Goal: Task Accomplishment & Management: Complete application form

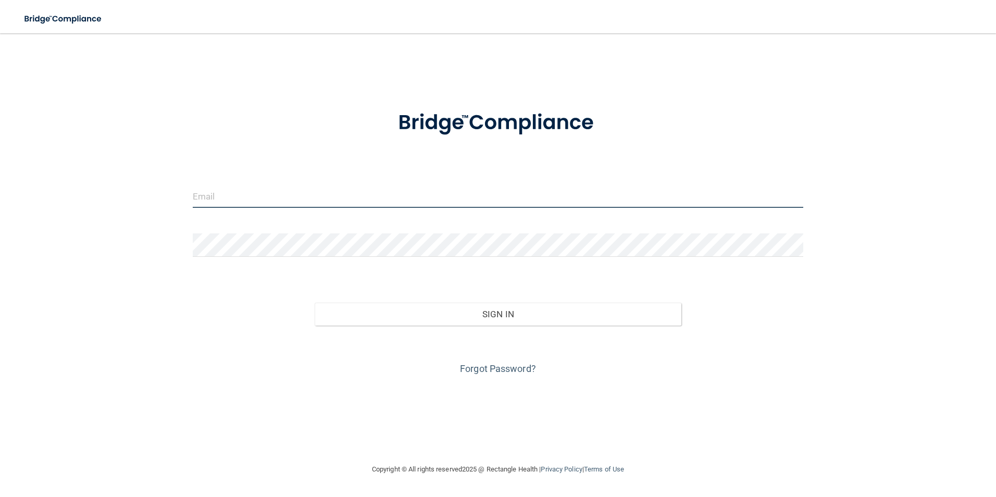
click at [207, 197] on input "email" at bounding box center [498, 195] width 611 height 23
type input "[EMAIL_ADDRESS][DOMAIN_NAME]"
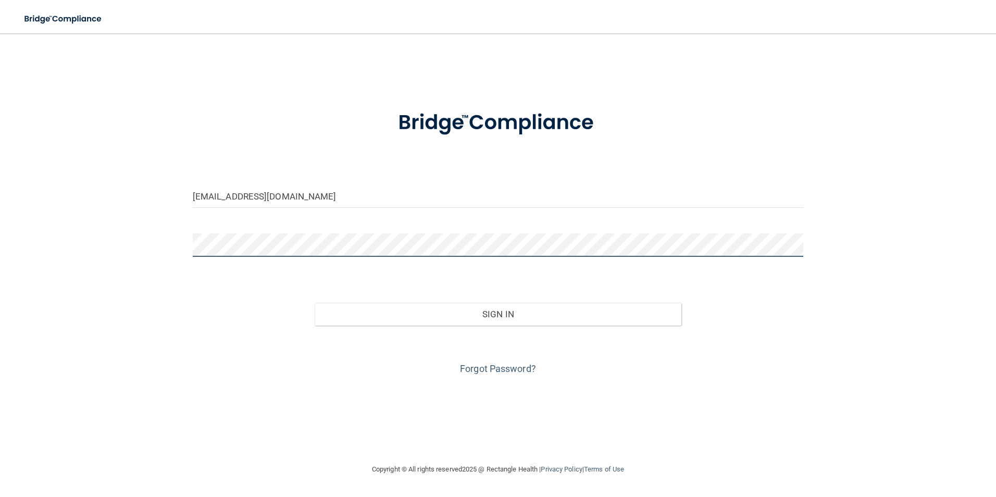
click at [315, 303] on button "Sign In" at bounding box center [498, 314] width 367 height 23
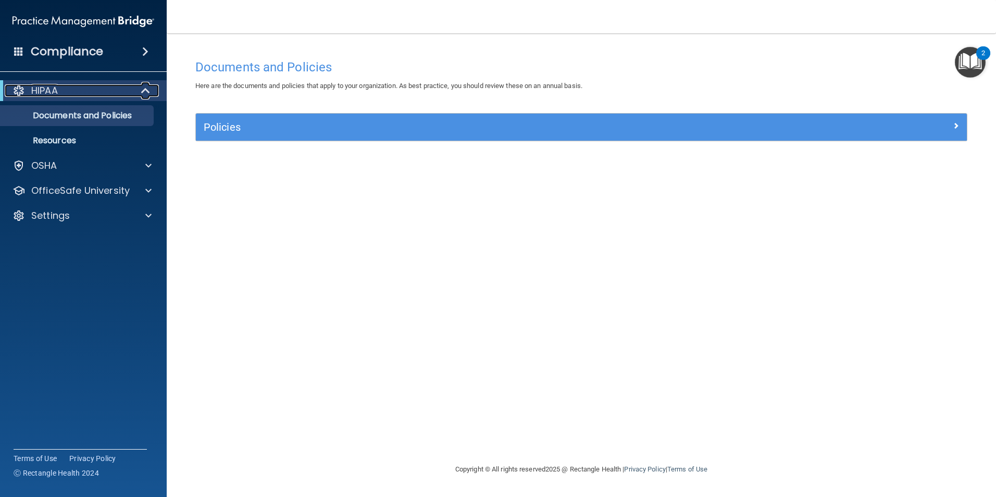
click at [84, 91] on div "HIPAA" at bounding box center [69, 90] width 129 height 13
click at [105, 48] on div "Compliance" at bounding box center [83, 51] width 167 height 23
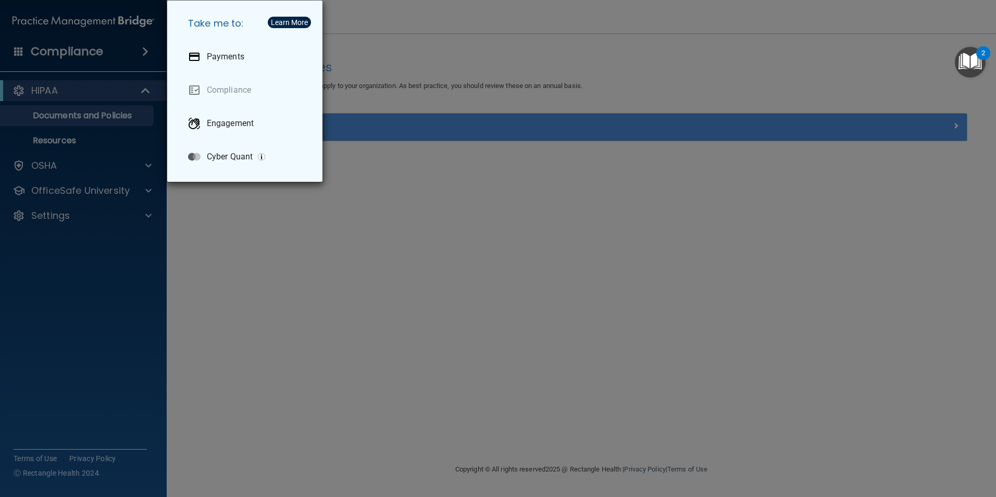
click at [966, 61] on img "Open Resource Center, 2 new notifications" at bounding box center [970, 62] width 31 height 31
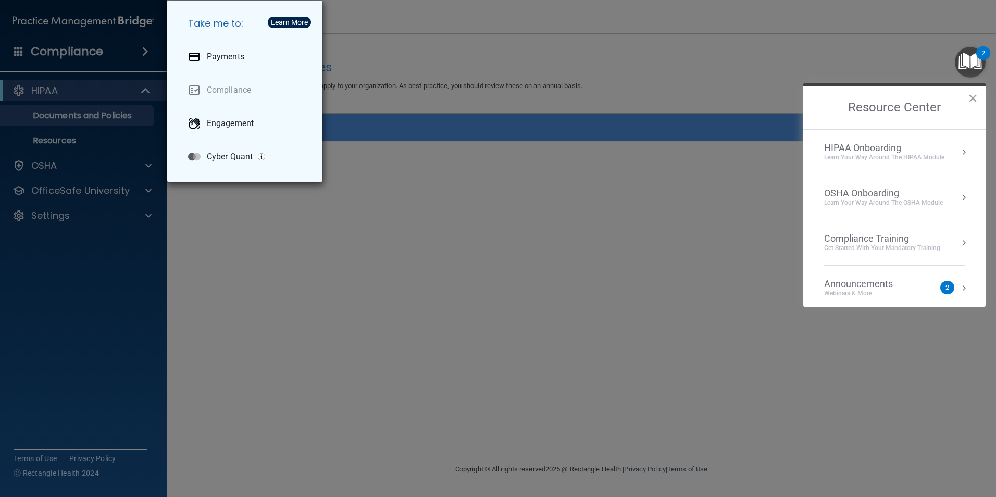
click at [846, 194] on div "OSHA Onboarding" at bounding box center [883, 193] width 119 height 11
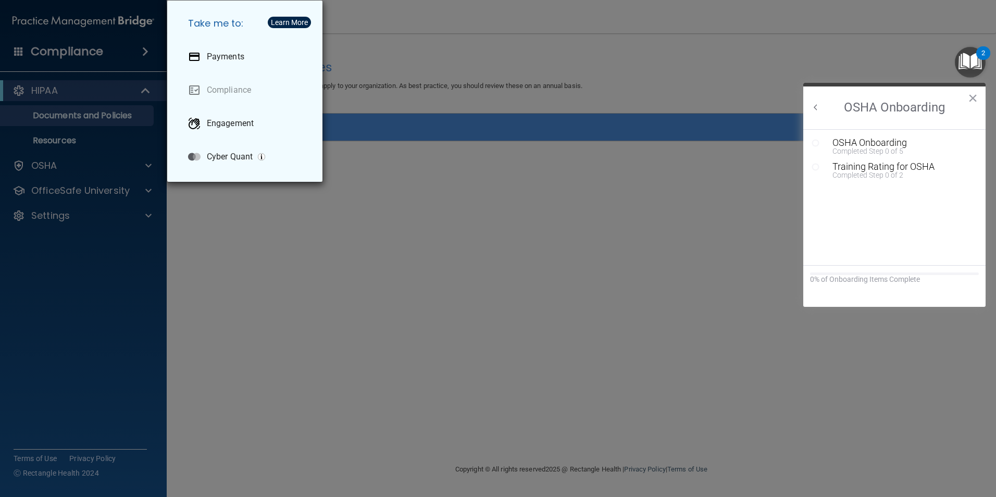
click at [815, 107] on button "Back to Resource Center Home" at bounding box center [816, 107] width 10 height 10
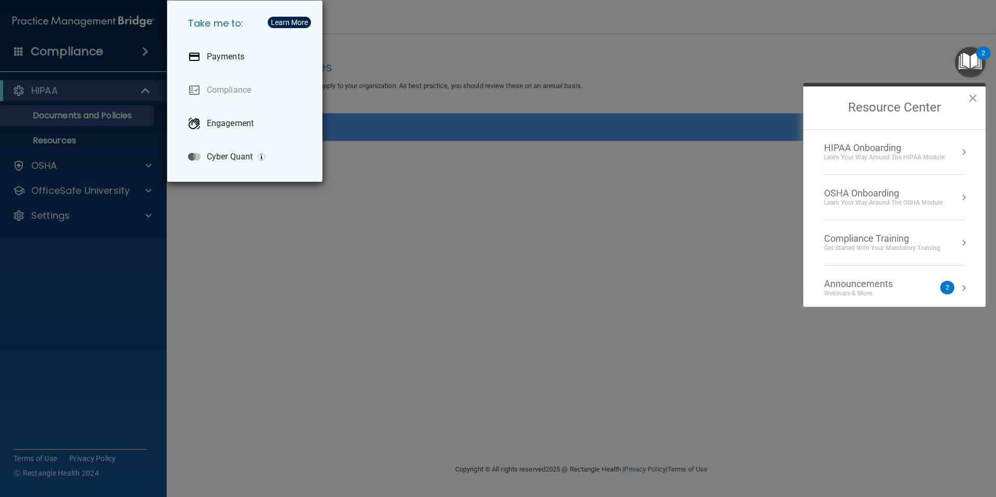
click at [831, 150] on div "HIPAA Onboarding" at bounding box center [884, 147] width 120 height 11
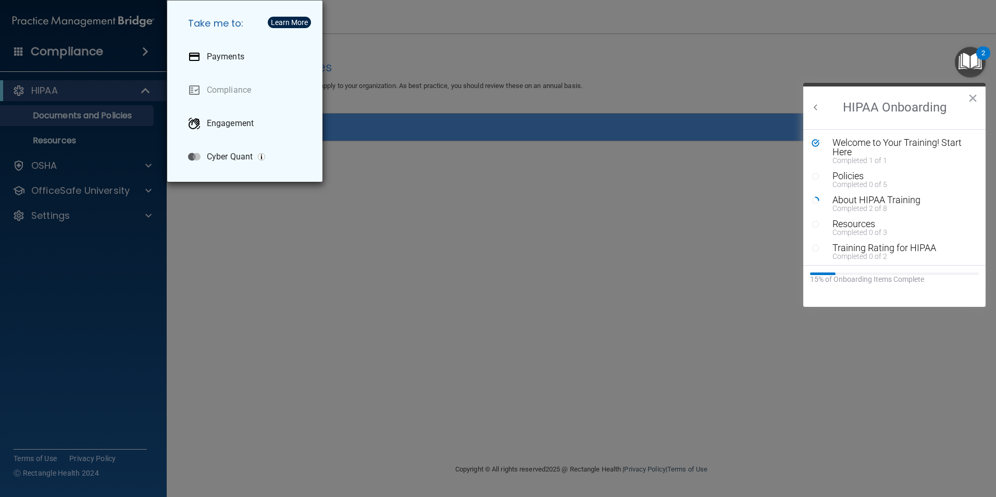
click at [814, 102] on h2 "HIPAA Onboarding" at bounding box center [894, 107] width 182 height 43
click at [808, 103] on h2 "HIPAA Onboarding" at bounding box center [894, 107] width 182 height 43
click at [814, 106] on button "Back to Resource Center Home" at bounding box center [816, 107] width 10 height 10
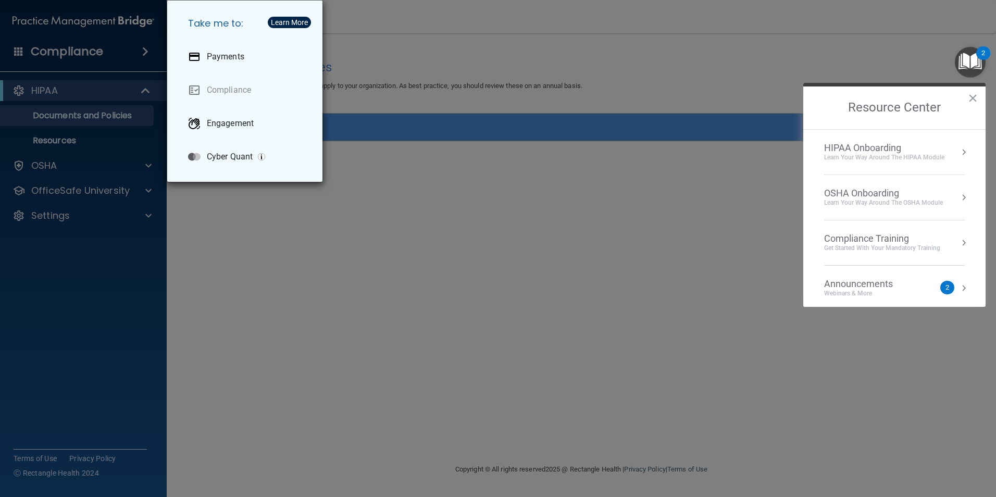
click at [857, 242] on div "Compliance Training" at bounding box center [882, 238] width 116 height 11
click at [882, 149] on div "HIPAA Training for Members" at bounding box center [870, 146] width 116 height 9
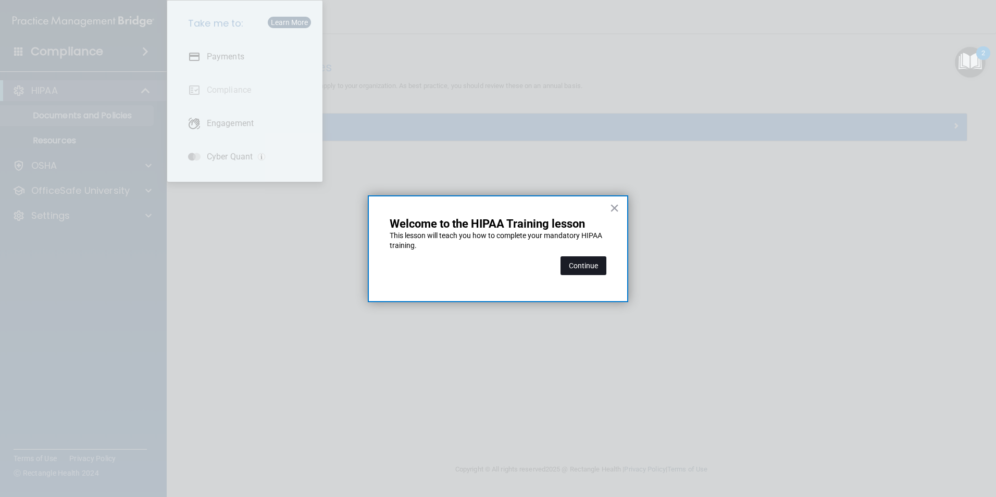
click at [588, 263] on button "Continue" at bounding box center [584, 265] width 46 height 19
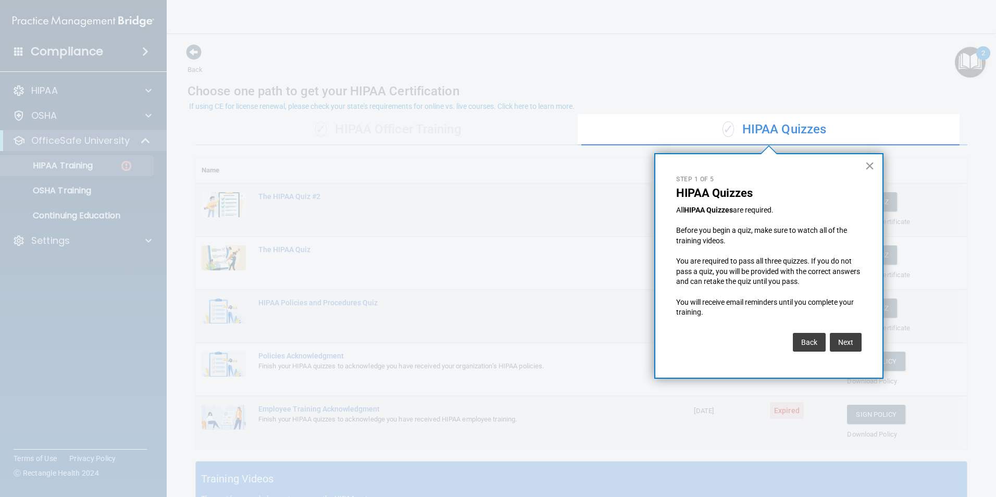
click at [871, 169] on button "×" at bounding box center [870, 165] width 10 height 17
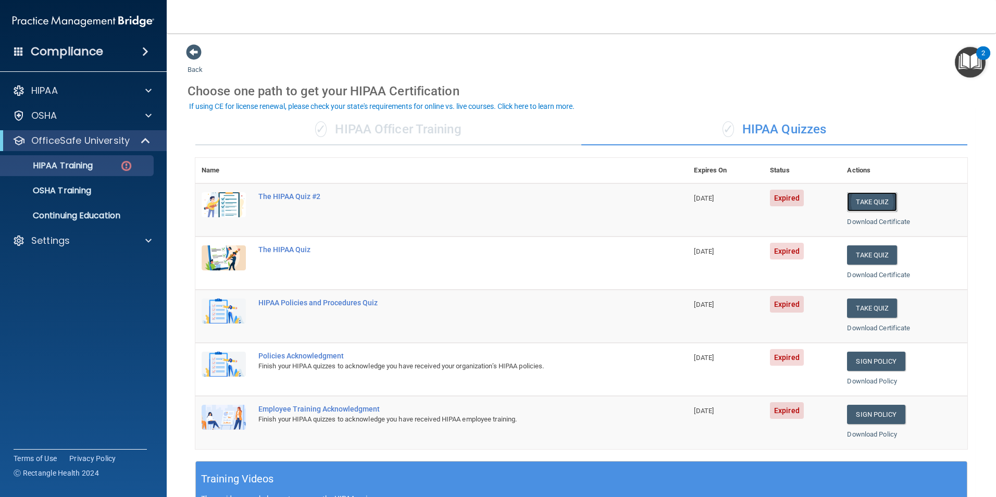
click at [857, 203] on button "Take Quiz" at bounding box center [872, 201] width 50 height 19
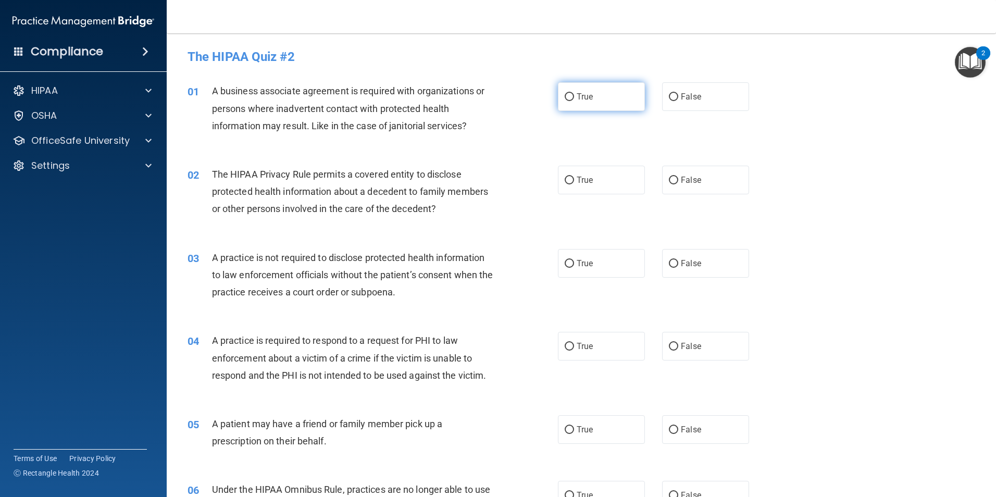
click at [569, 99] on input "True" at bounding box center [569, 97] width 9 height 8
radio input "true"
click at [572, 182] on label "True" at bounding box center [601, 180] width 87 height 29
click at [572, 182] on input "True" at bounding box center [569, 181] width 9 height 8
radio input "true"
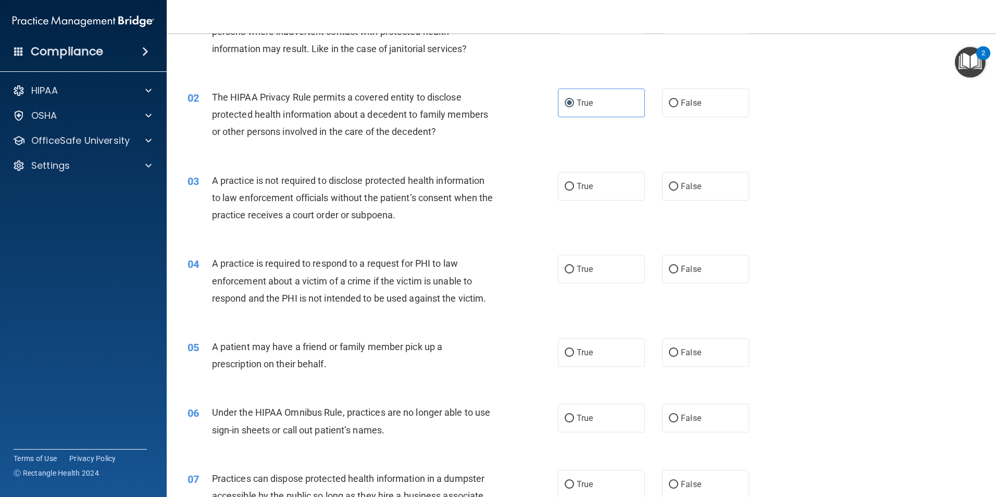
scroll to position [52, 0]
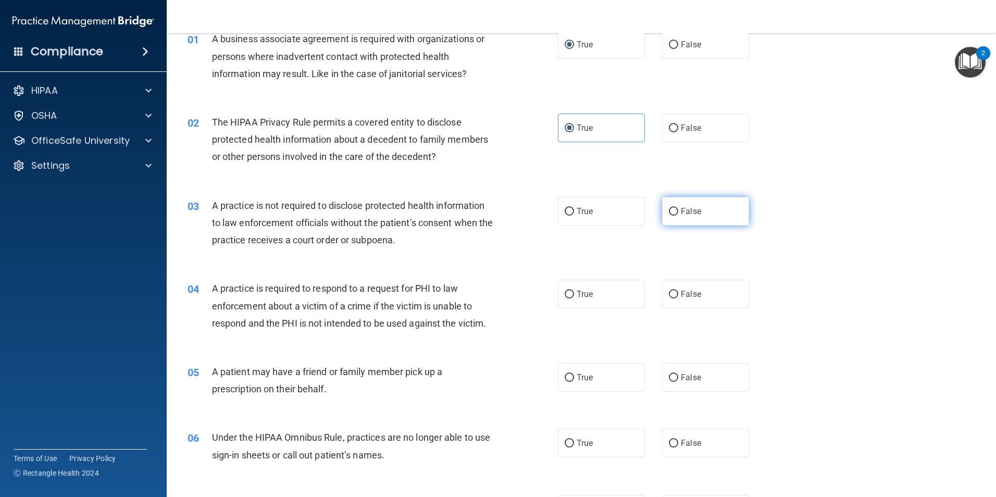
click at [674, 207] on label "False" at bounding box center [705, 211] width 87 height 29
click at [674, 208] on input "False" at bounding box center [673, 212] width 9 height 8
radio input "true"
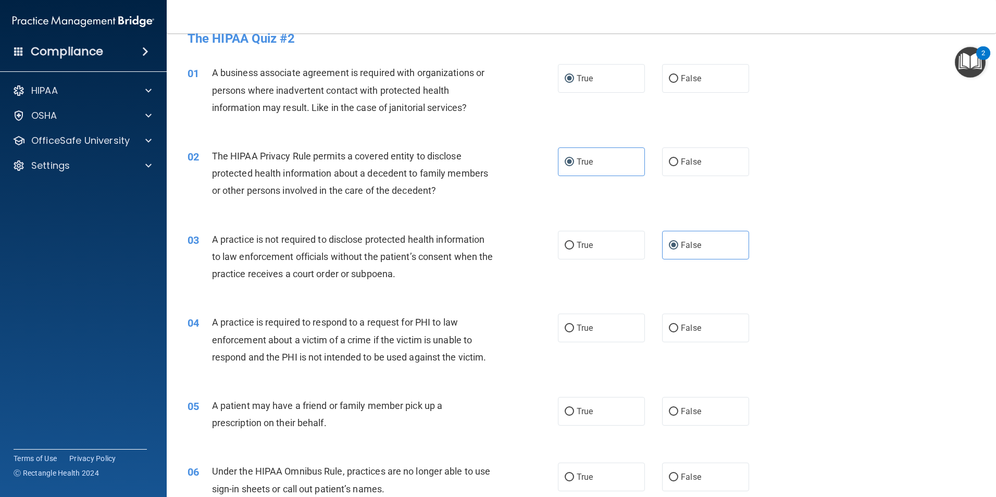
scroll to position [0, 0]
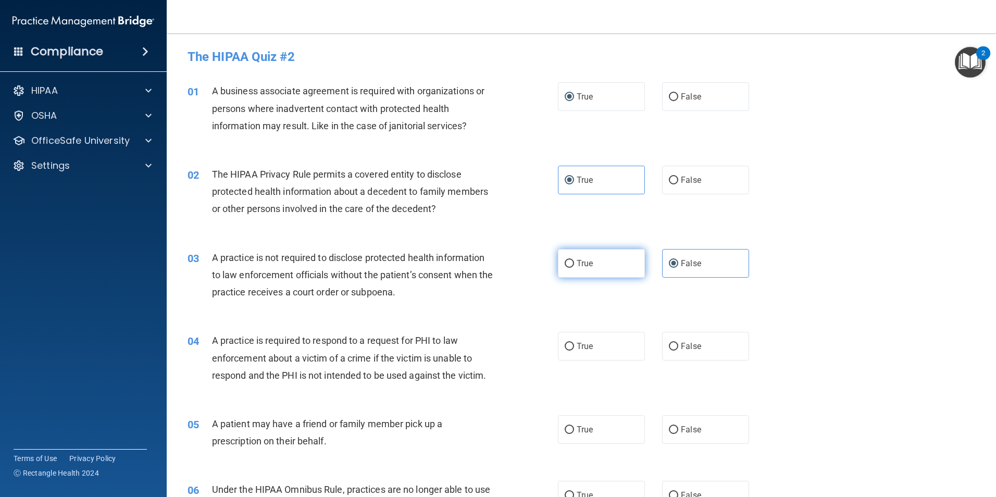
click at [580, 263] on span "True" at bounding box center [585, 263] width 16 height 10
click at [574, 263] on input "True" at bounding box center [569, 264] width 9 height 8
radio input "true"
radio input "false"
click at [573, 349] on label "True" at bounding box center [601, 346] width 87 height 29
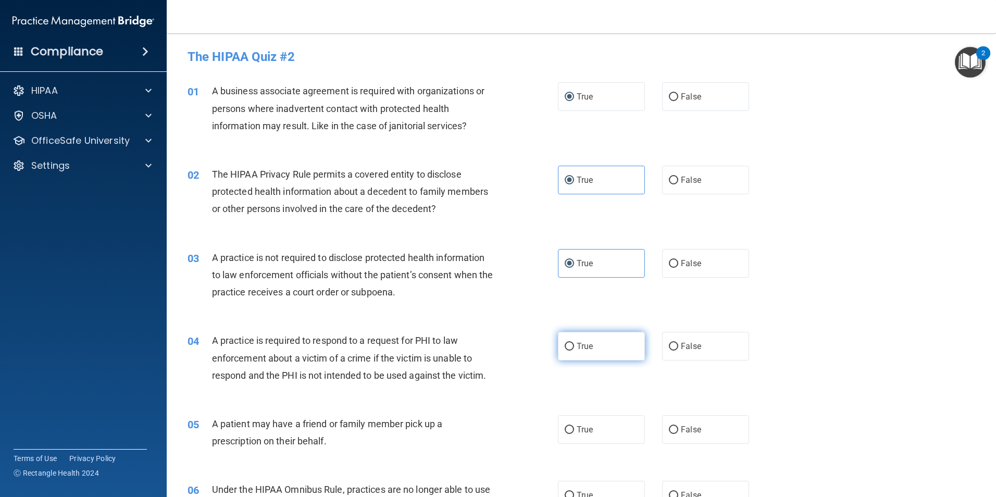
click at [573, 349] on input "True" at bounding box center [569, 347] width 9 height 8
radio input "true"
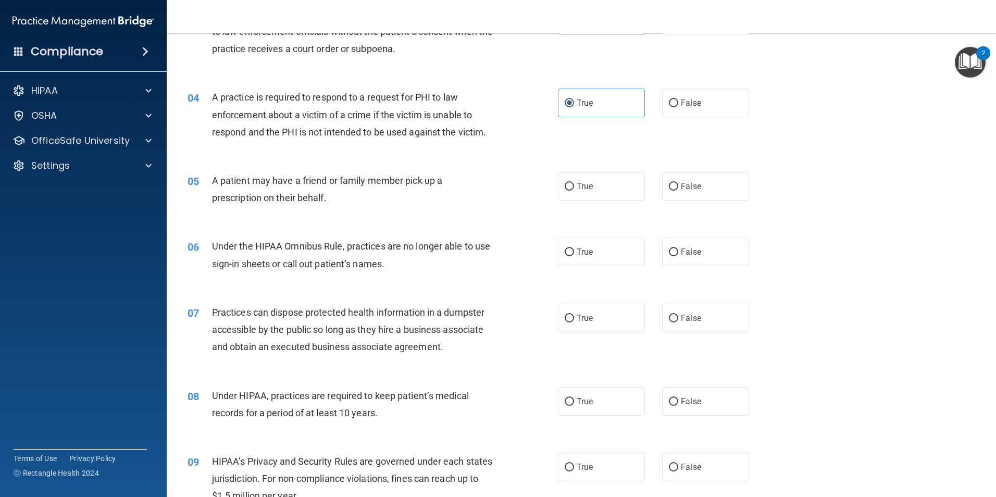
scroll to position [313, 0]
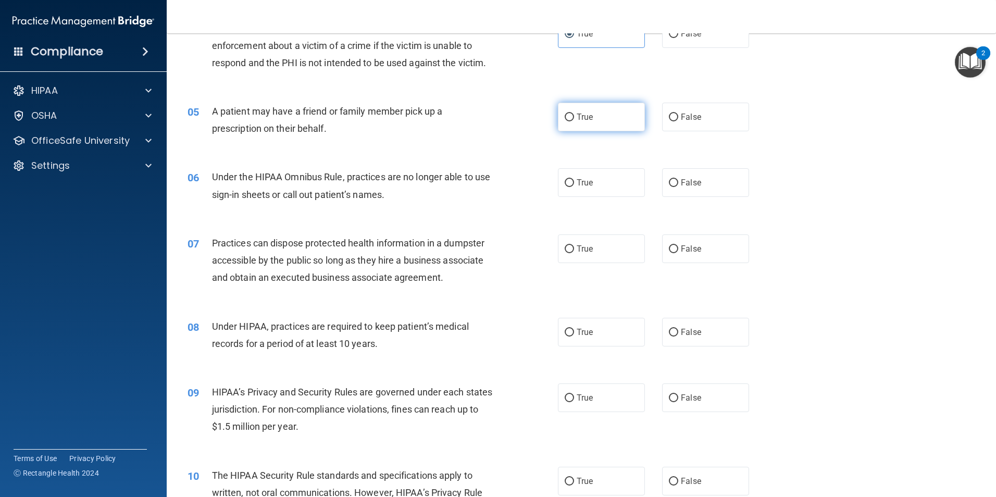
click at [574, 123] on label "True" at bounding box center [601, 117] width 87 height 29
click at [574, 121] on input "True" at bounding box center [569, 118] width 9 height 8
radio input "true"
click at [565, 187] on input "True" at bounding box center [569, 183] width 9 height 8
radio input "true"
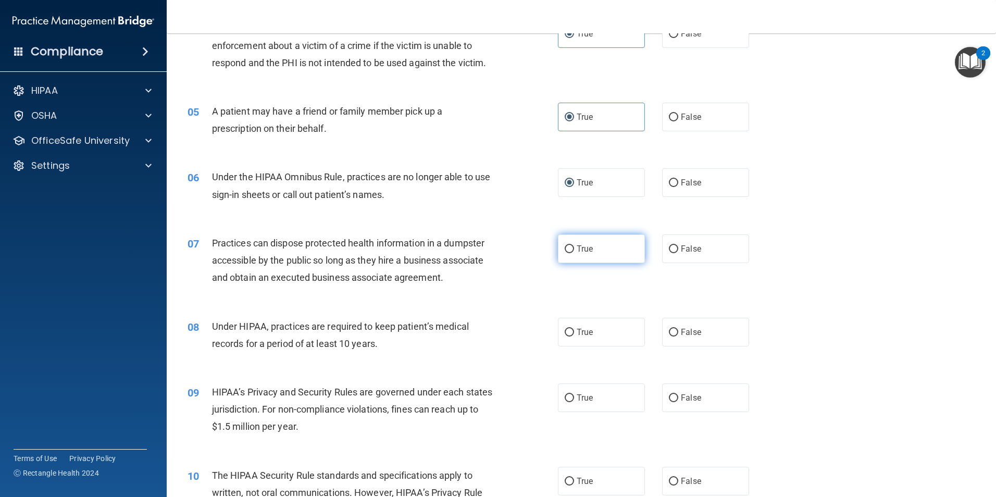
click at [564, 260] on label "True" at bounding box center [601, 248] width 87 height 29
click at [565, 253] on input "True" at bounding box center [569, 249] width 9 height 8
radio input "true"
click at [569, 330] on input "True" at bounding box center [569, 333] width 9 height 8
radio input "true"
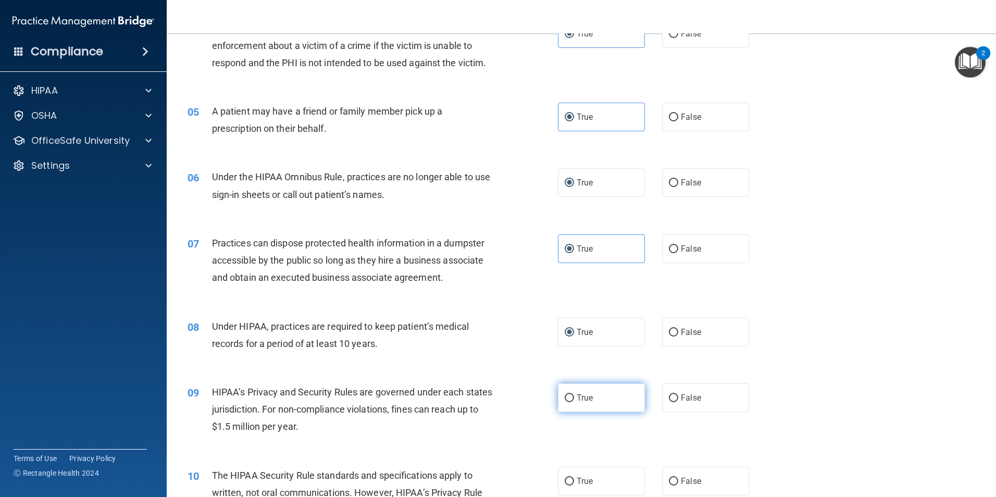
click at [576, 388] on label "True" at bounding box center [601, 397] width 87 height 29
click at [574, 394] on input "True" at bounding box center [569, 398] width 9 height 8
radio input "true"
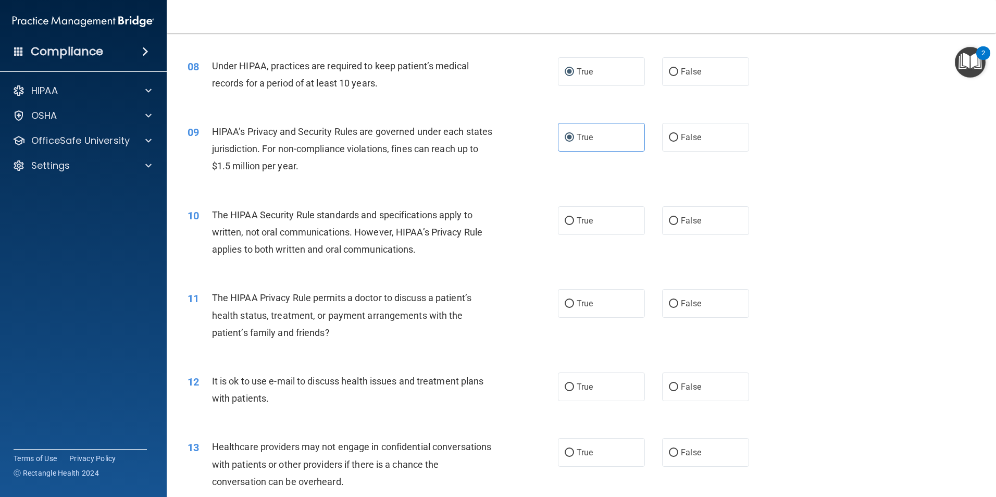
scroll to position [625, 0]
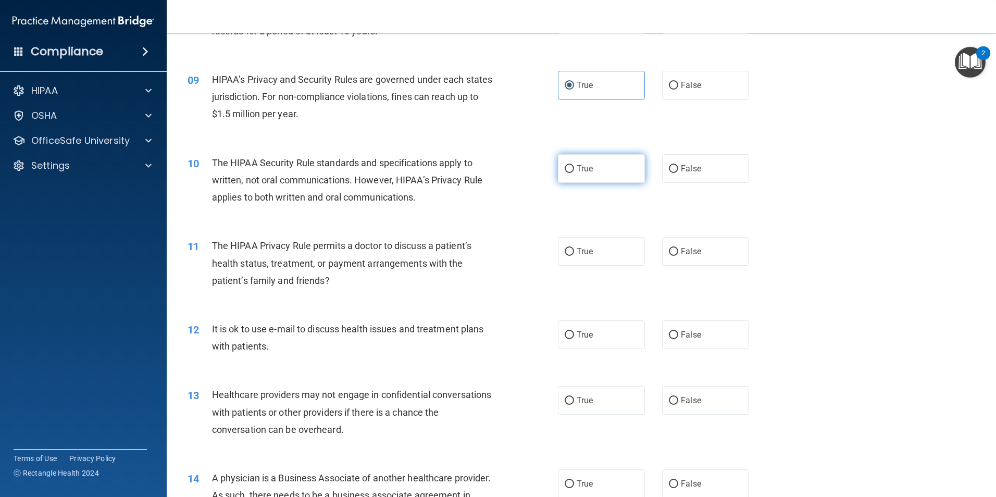
click at [571, 170] on label "True" at bounding box center [601, 168] width 87 height 29
click at [571, 170] on input "True" at bounding box center [569, 169] width 9 height 8
radio input "true"
click at [567, 251] on input "True" at bounding box center [569, 252] width 9 height 8
radio input "true"
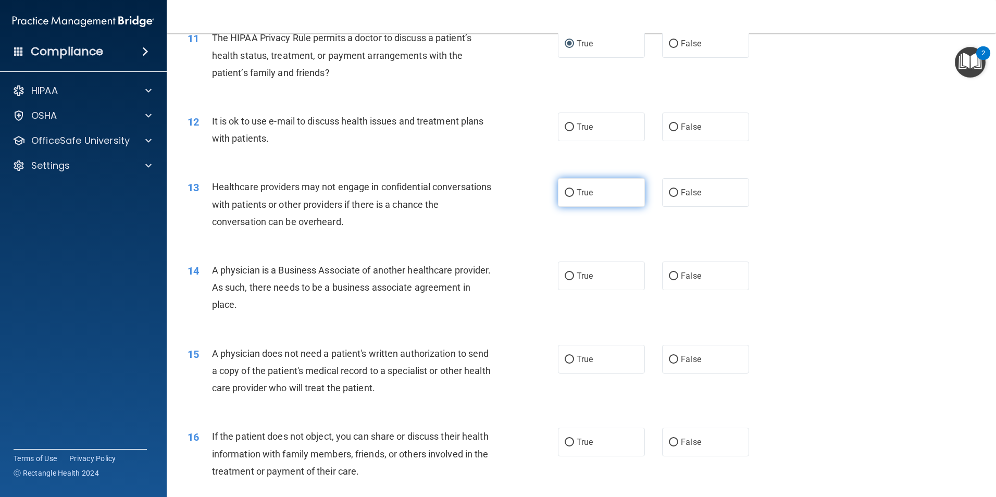
scroll to position [834, 0]
click at [573, 134] on label "True" at bounding box center [601, 126] width 87 height 29
click at [573, 131] on input "True" at bounding box center [569, 127] width 9 height 8
radio input "true"
click at [570, 194] on label "True" at bounding box center [601, 192] width 87 height 29
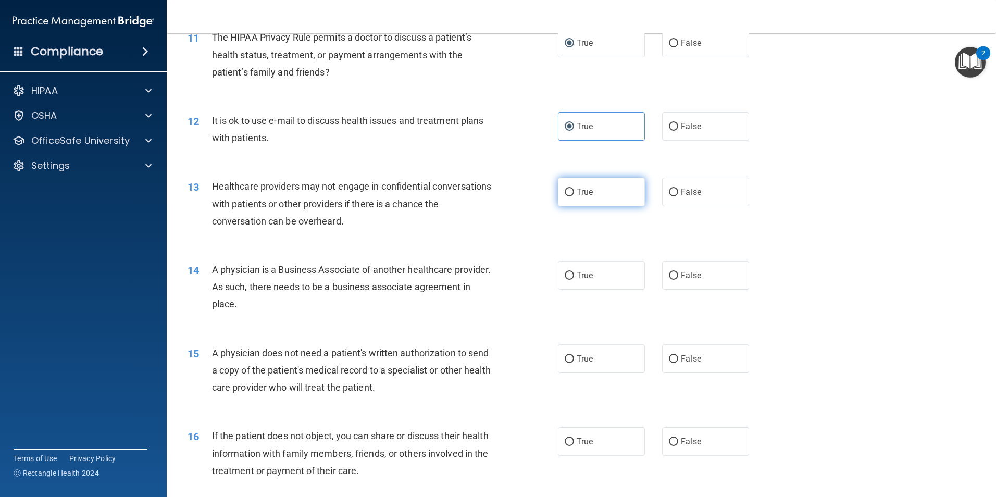
click at [570, 194] on input "True" at bounding box center [569, 193] width 9 height 8
radio input "true"
click at [573, 282] on label "True" at bounding box center [601, 275] width 87 height 29
click at [573, 280] on input "True" at bounding box center [569, 276] width 9 height 8
radio input "true"
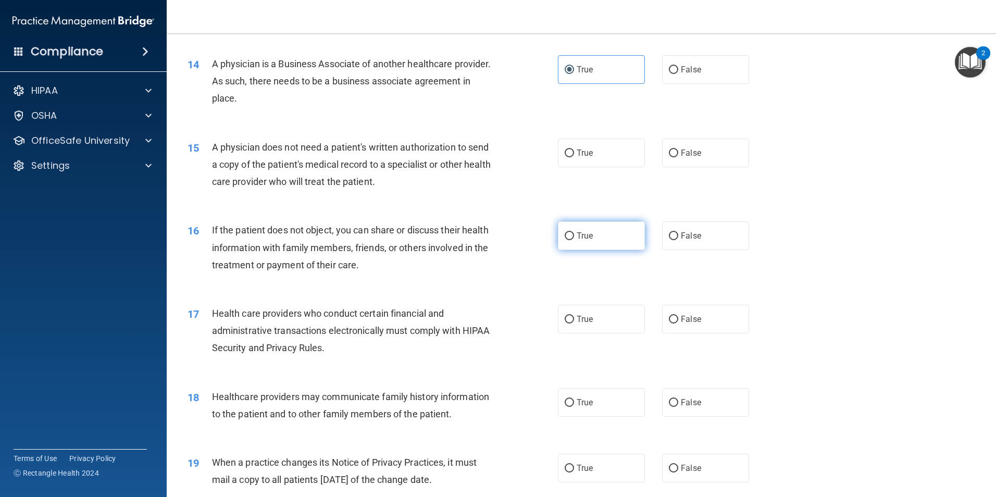
scroll to position [1042, 0]
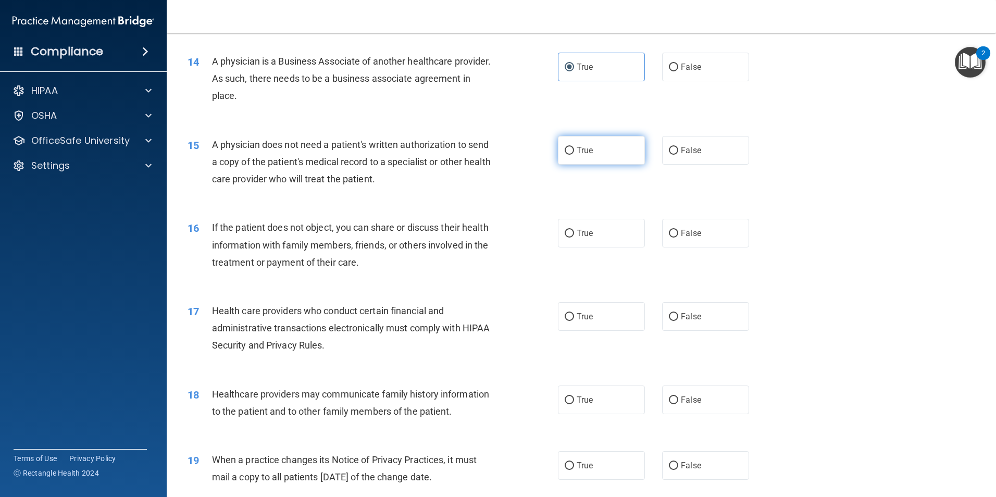
click at [569, 161] on label "True" at bounding box center [601, 150] width 87 height 29
click at [569, 155] on input "True" at bounding box center [569, 151] width 9 height 8
radio input "true"
click at [568, 237] on input "True" at bounding box center [569, 234] width 9 height 8
radio input "true"
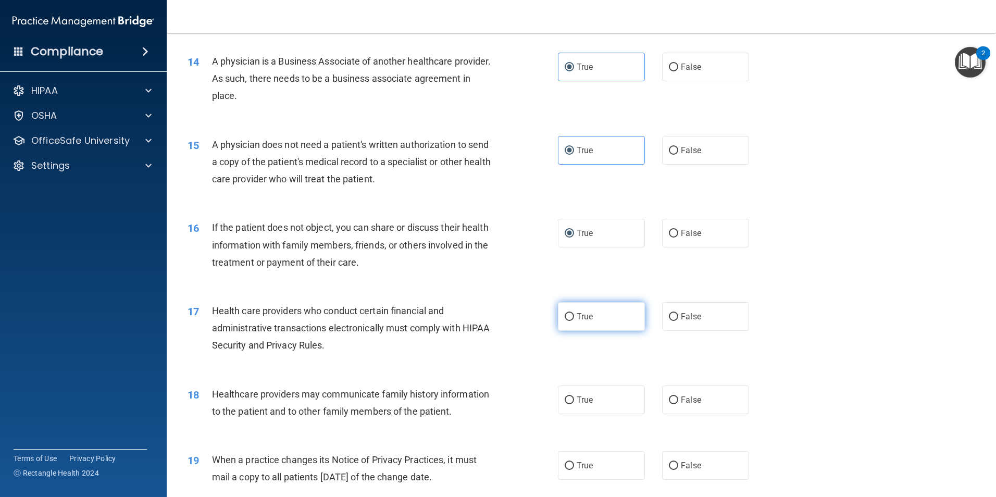
click at [573, 316] on label "True" at bounding box center [601, 316] width 87 height 29
click at [573, 316] on input "True" at bounding box center [569, 317] width 9 height 8
radio input "true"
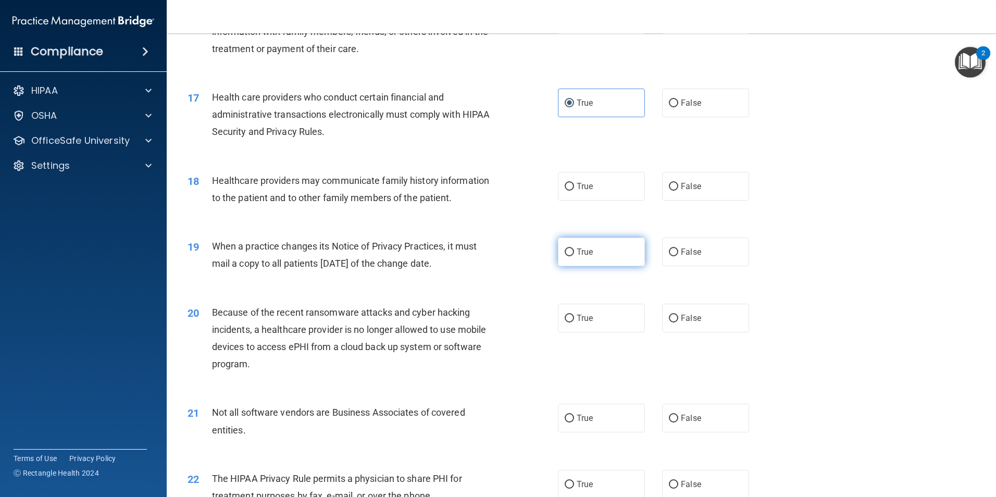
scroll to position [1302, 0]
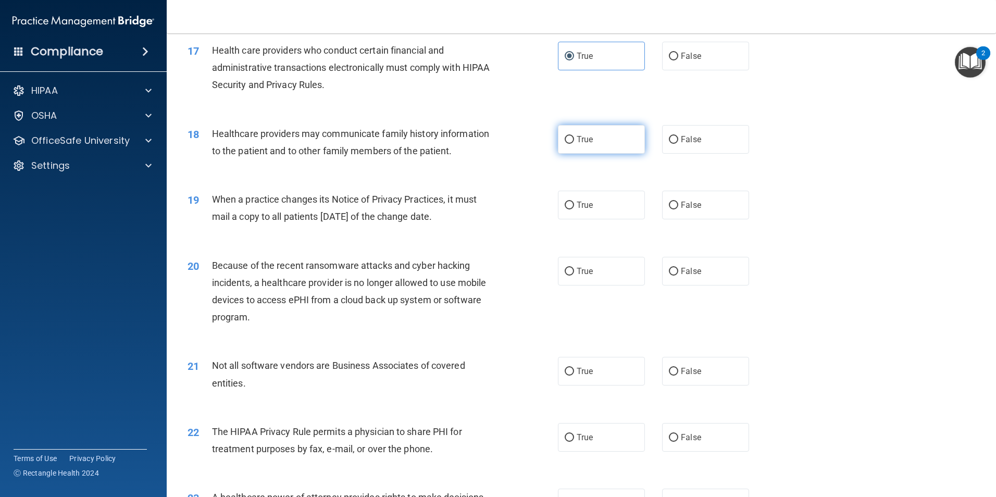
click at [563, 147] on label "True" at bounding box center [601, 139] width 87 height 29
click at [565, 144] on input "True" at bounding box center [569, 140] width 9 height 8
radio input "true"
click at [565, 202] on input "True" at bounding box center [569, 206] width 9 height 8
radio input "true"
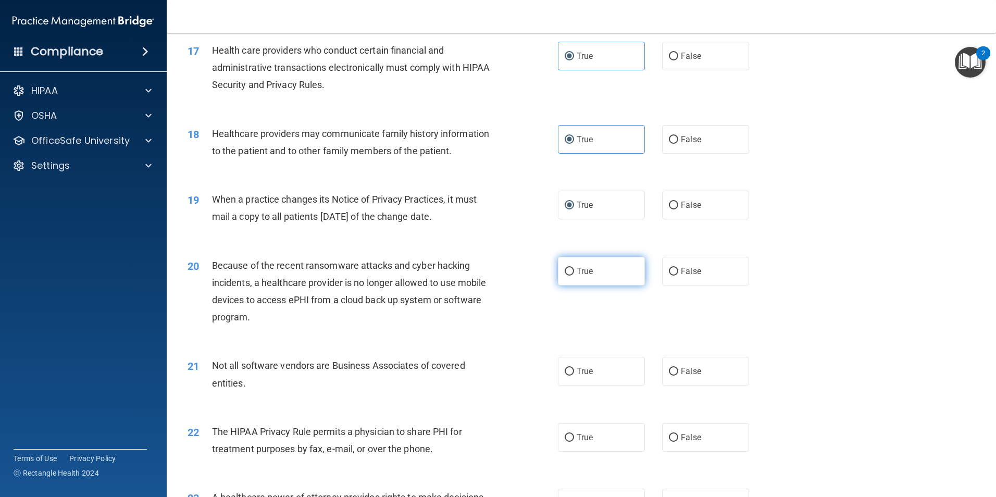
click at [568, 269] on input "True" at bounding box center [569, 272] width 9 height 8
radio input "true"
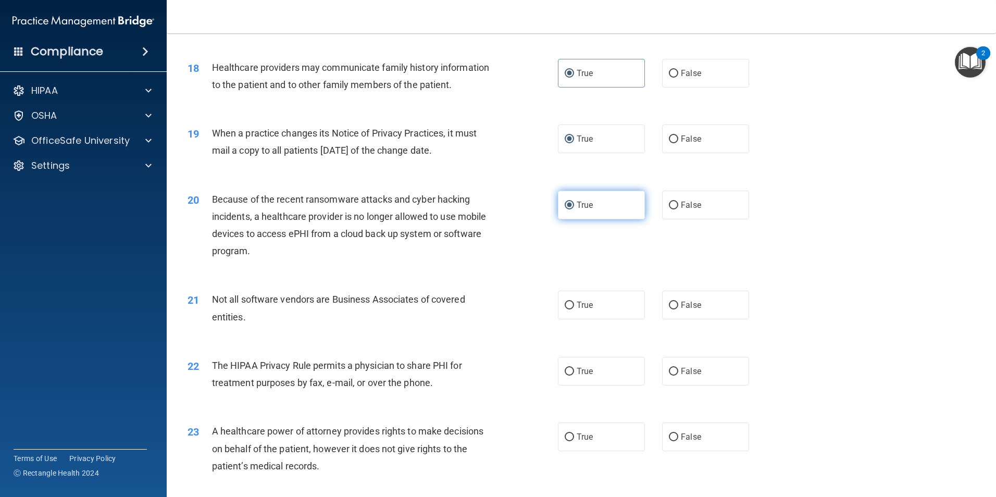
scroll to position [1459, 0]
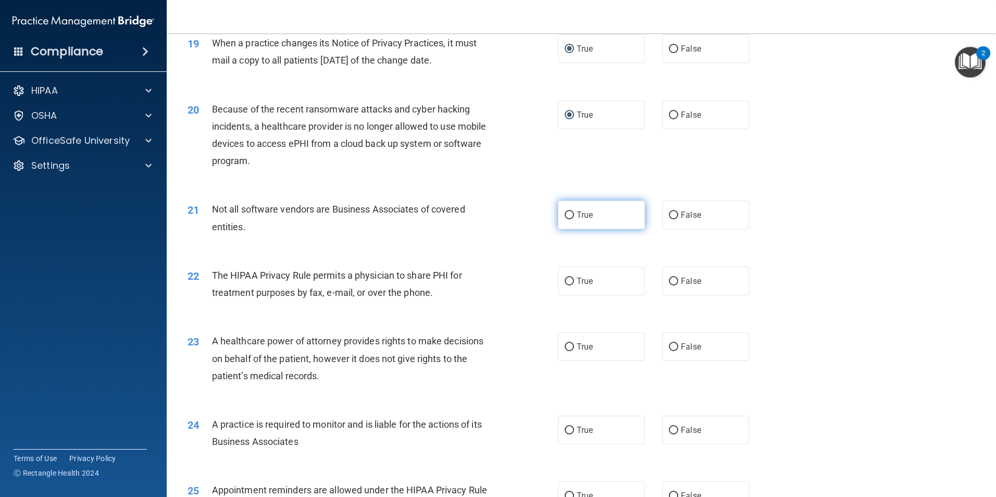
click at [564, 208] on label "True" at bounding box center [601, 215] width 87 height 29
click at [565, 212] on input "True" at bounding box center [569, 216] width 9 height 8
radio input "true"
click at [568, 280] on input "True" at bounding box center [569, 282] width 9 height 8
radio input "true"
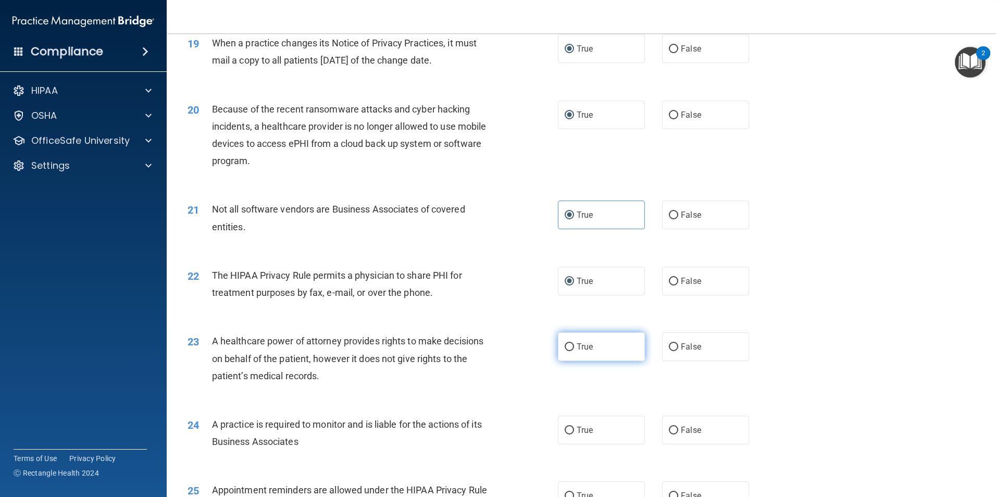
click at [577, 345] on span "True" at bounding box center [585, 347] width 16 height 10
click at [574, 345] on input "True" at bounding box center [569, 347] width 9 height 8
radio input "true"
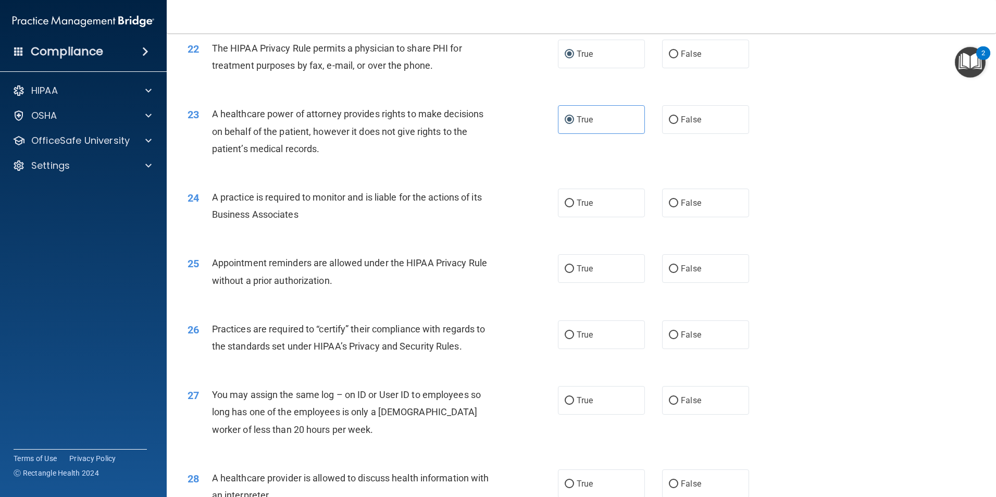
scroll to position [1719, 0]
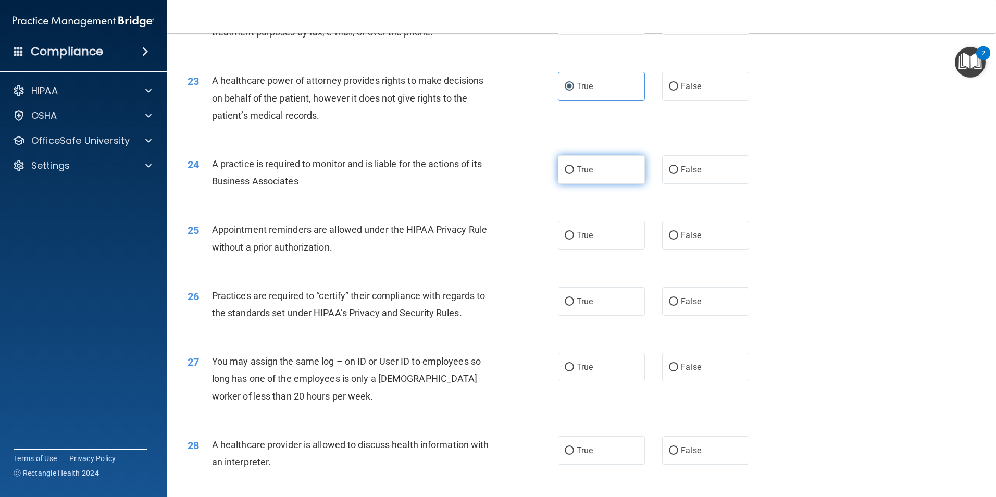
click at [567, 173] on input "True" at bounding box center [569, 170] width 9 height 8
radio input "true"
click at [562, 226] on label "True" at bounding box center [601, 235] width 87 height 29
click at [565, 232] on input "True" at bounding box center [569, 236] width 9 height 8
radio input "true"
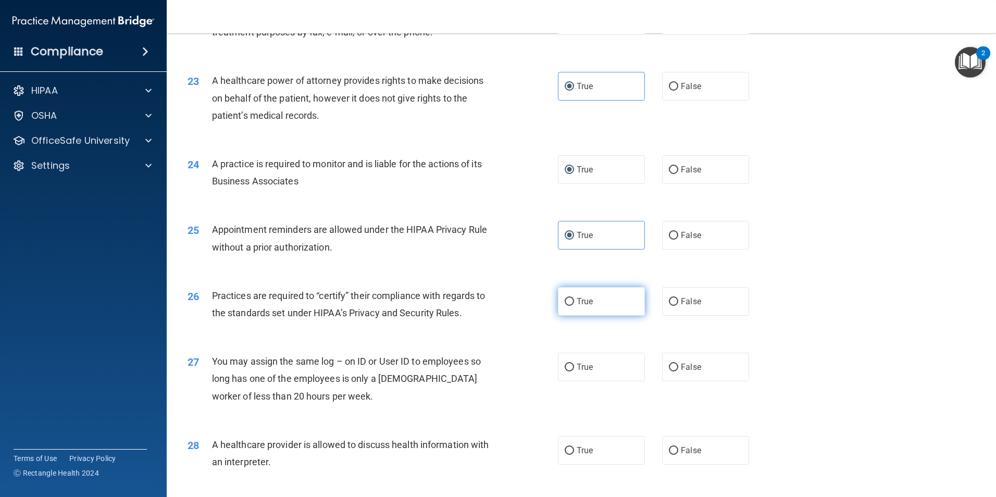
click at [566, 298] on input "True" at bounding box center [569, 302] width 9 height 8
radio input "true"
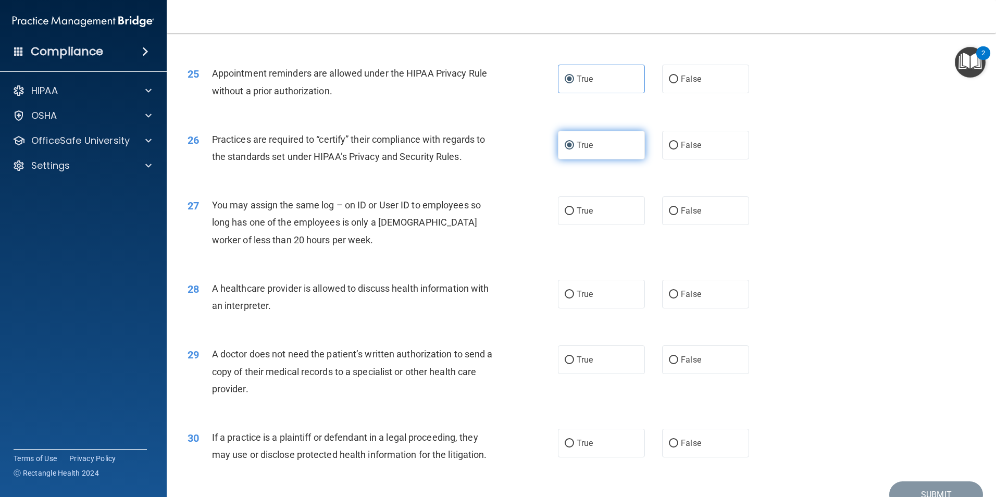
scroll to position [1928, 0]
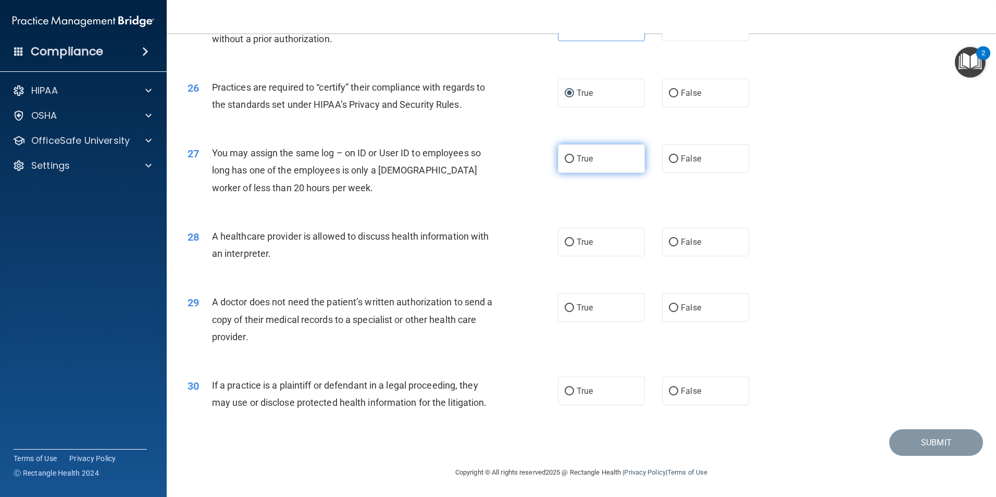
click at [567, 171] on label "True" at bounding box center [601, 158] width 87 height 29
click at [567, 163] on input "True" at bounding box center [569, 159] width 9 height 8
radio input "true"
drag, startPoint x: 565, startPoint y: 240, endPoint x: 550, endPoint y: 287, distance: 49.6
click at [565, 240] on input "True" at bounding box center [569, 243] width 9 height 8
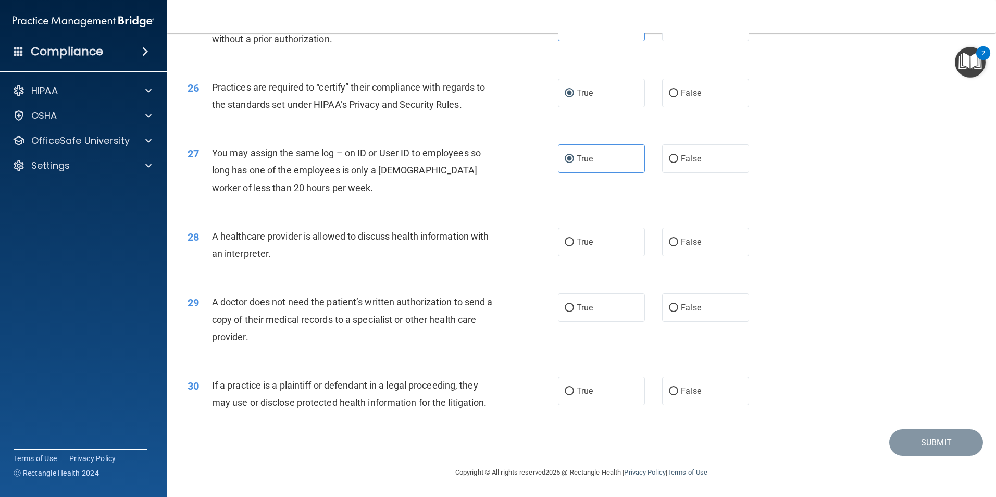
radio input "true"
drag, startPoint x: 567, startPoint y: 303, endPoint x: 568, endPoint y: 324, distance: 20.9
click at [567, 305] on input "True" at bounding box center [569, 308] width 9 height 8
radio input "true"
drag, startPoint x: 570, startPoint y: 387, endPoint x: 579, endPoint y: 366, distance: 23.3
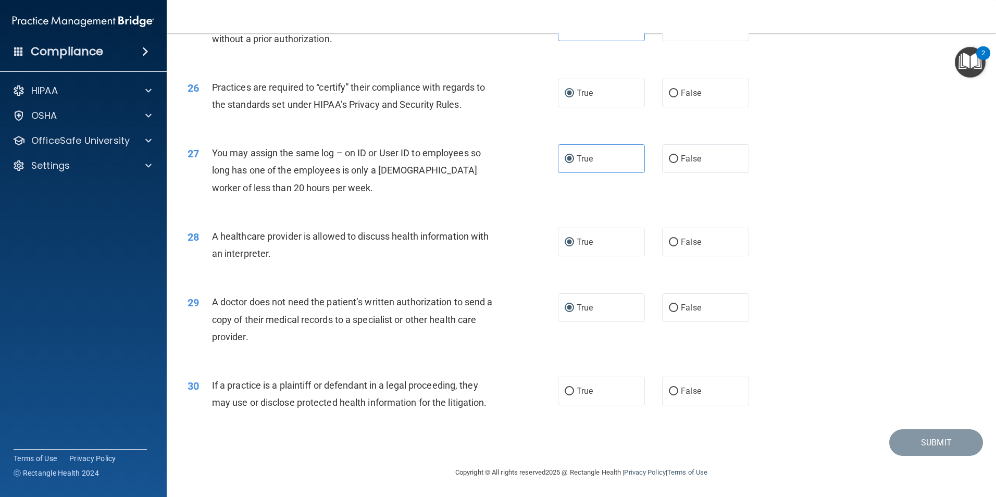
click at [575, 388] on label "True" at bounding box center [601, 391] width 87 height 29
click at [574, 388] on input "True" at bounding box center [569, 392] width 9 height 8
radio input "true"
click at [916, 441] on button "Submit" at bounding box center [936, 442] width 94 height 27
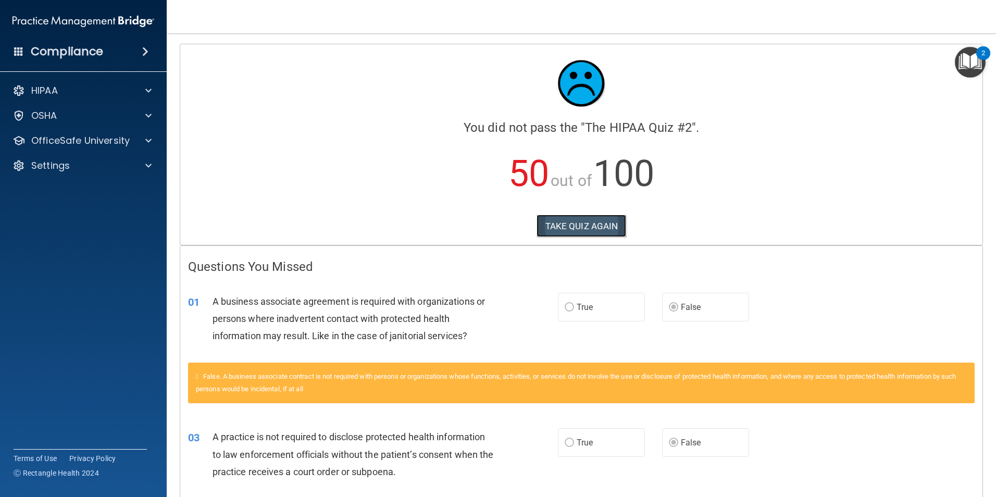
click at [599, 223] on button "TAKE QUIZ AGAIN" at bounding box center [582, 226] width 90 height 23
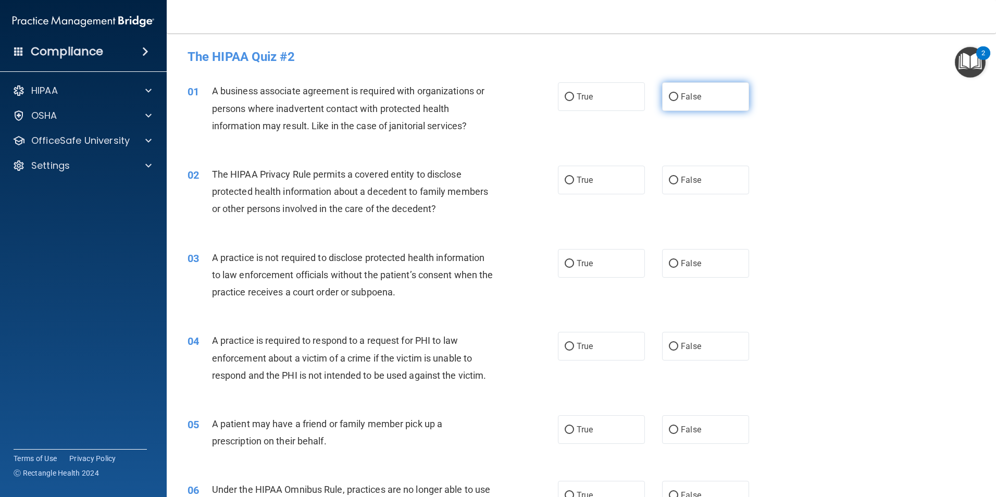
click at [669, 99] on input "False" at bounding box center [673, 97] width 9 height 8
radio input "true"
click at [565, 181] on input "True" at bounding box center [569, 181] width 9 height 8
radio input "true"
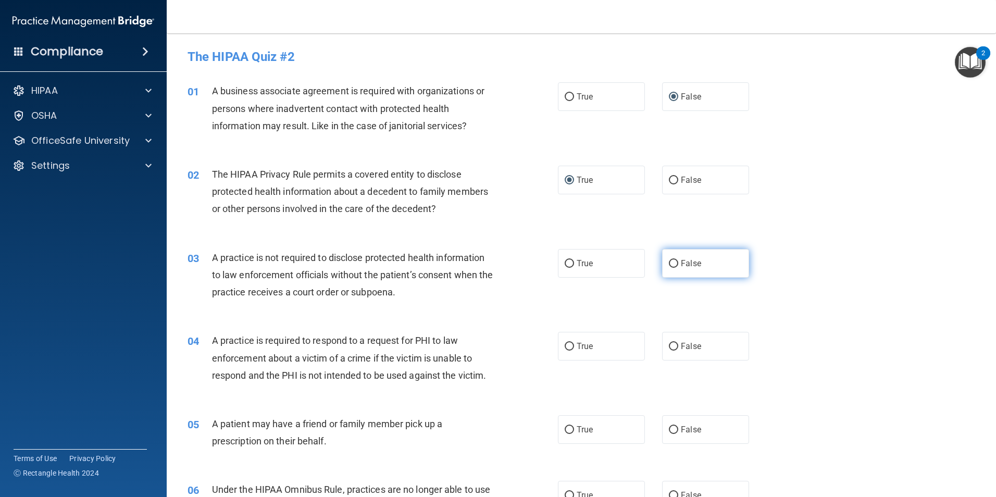
click at [669, 260] on input "False" at bounding box center [673, 264] width 9 height 8
radio input "true"
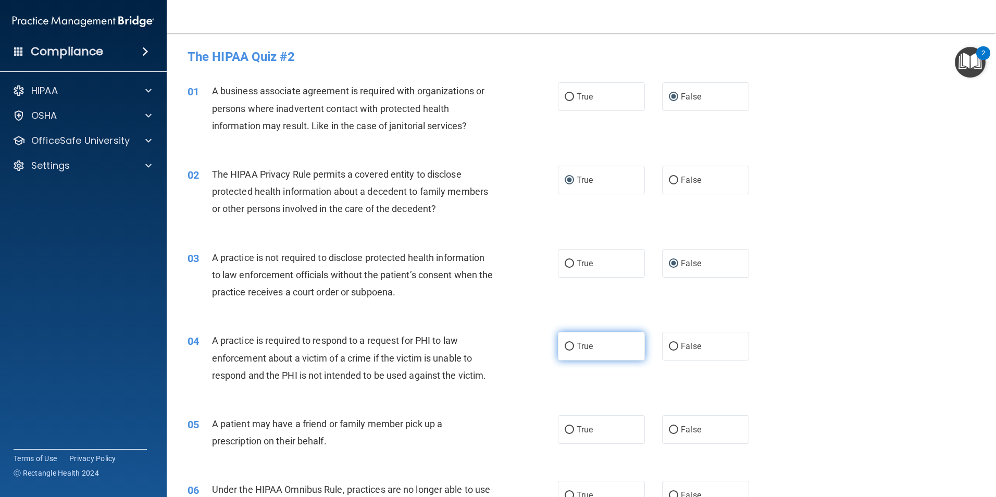
click at [577, 347] on span "True" at bounding box center [585, 346] width 16 height 10
click at [574, 347] on input "True" at bounding box center [569, 347] width 9 height 8
radio input "true"
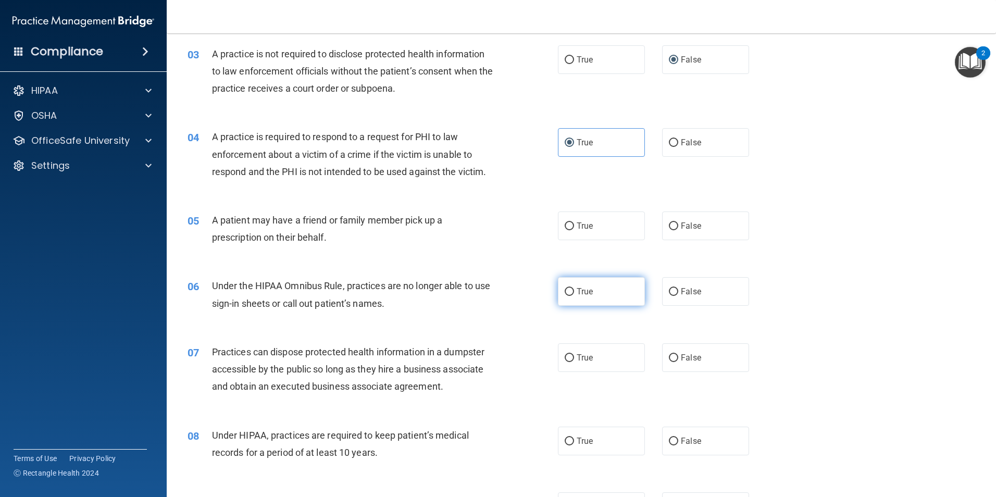
scroll to position [208, 0]
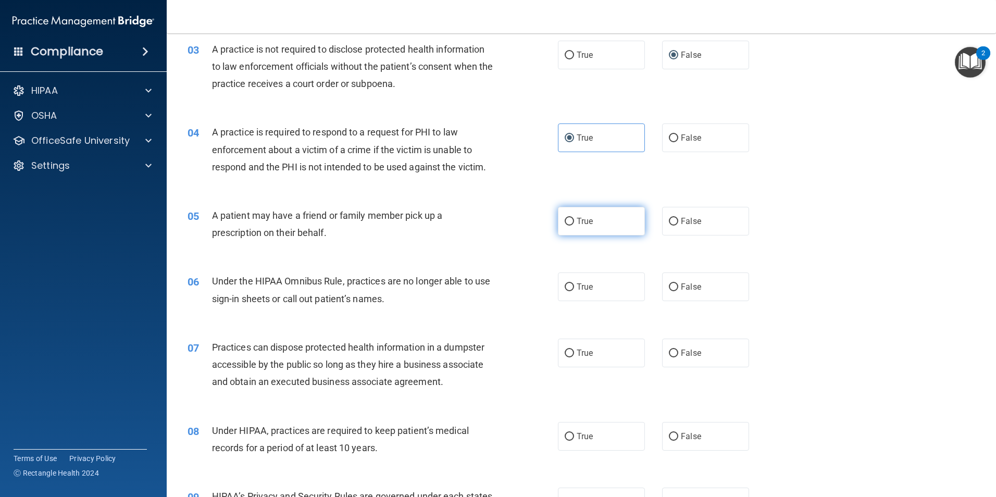
click at [569, 233] on label "True" at bounding box center [601, 221] width 87 height 29
click at [569, 226] on input "True" at bounding box center [569, 222] width 9 height 8
radio input "true"
click at [670, 287] on input "False" at bounding box center [673, 287] width 9 height 8
radio input "true"
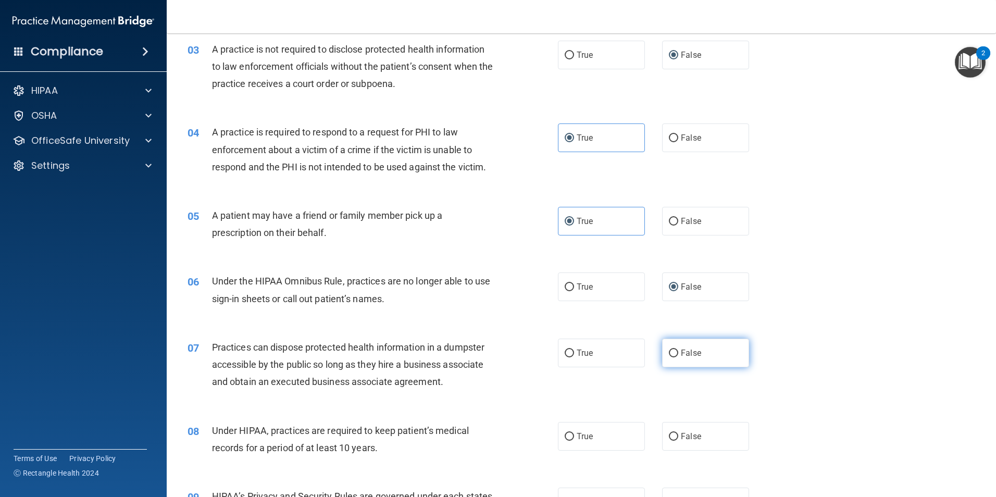
click at [669, 354] on input "False" at bounding box center [673, 354] width 9 height 8
radio input "true"
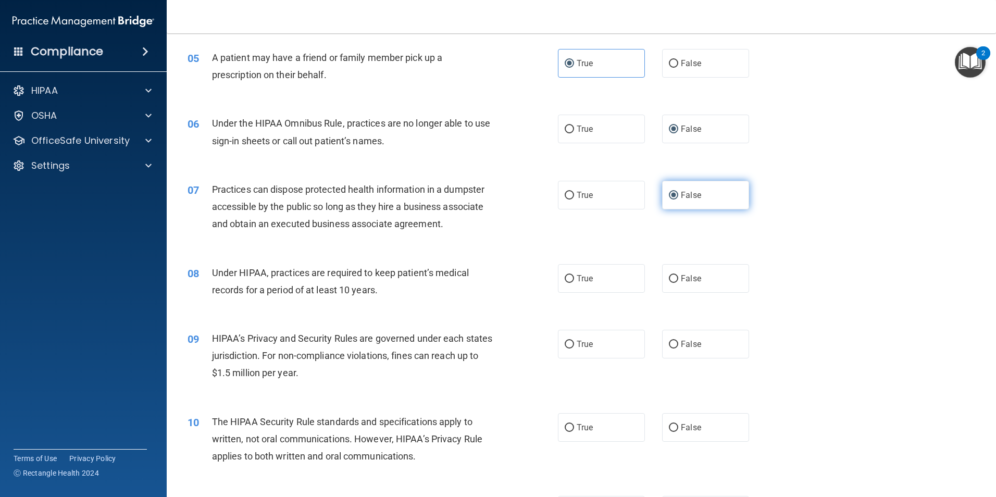
scroll to position [417, 0]
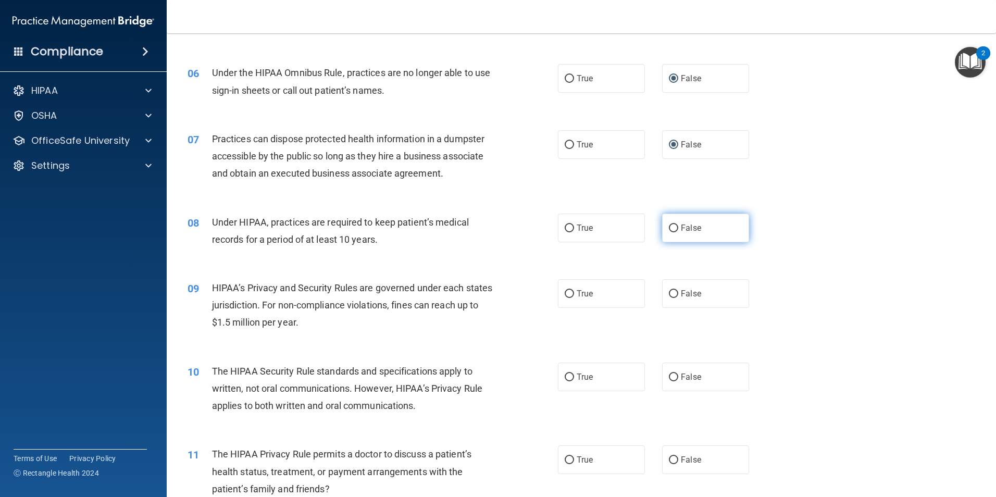
click at [674, 226] on label "False" at bounding box center [705, 228] width 87 height 29
click at [674, 226] on input "False" at bounding box center [673, 229] width 9 height 8
radio input "true"
click at [669, 294] on input "False" at bounding box center [673, 294] width 9 height 8
radio input "true"
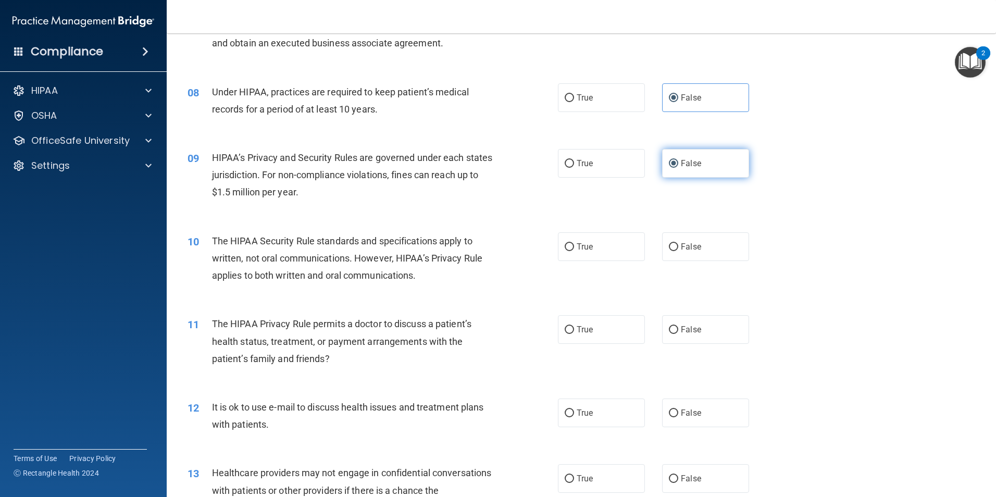
scroll to position [573, 0]
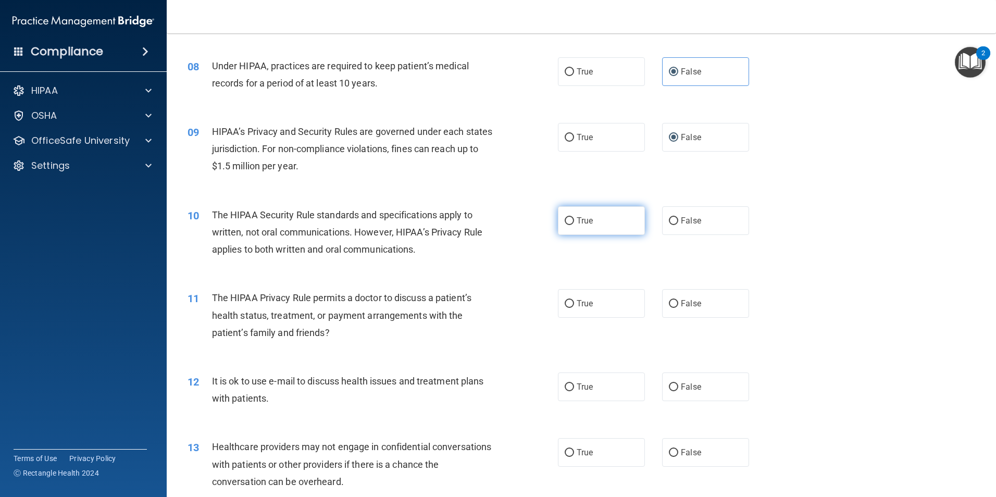
click at [561, 227] on label "True" at bounding box center [601, 220] width 87 height 29
click at [565, 225] on input "True" at bounding box center [569, 221] width 9 height 8
radio input "true"
click at [565, 302] on input "True" at bounding box center [569, 304] width 9 height 8
radio input "true"
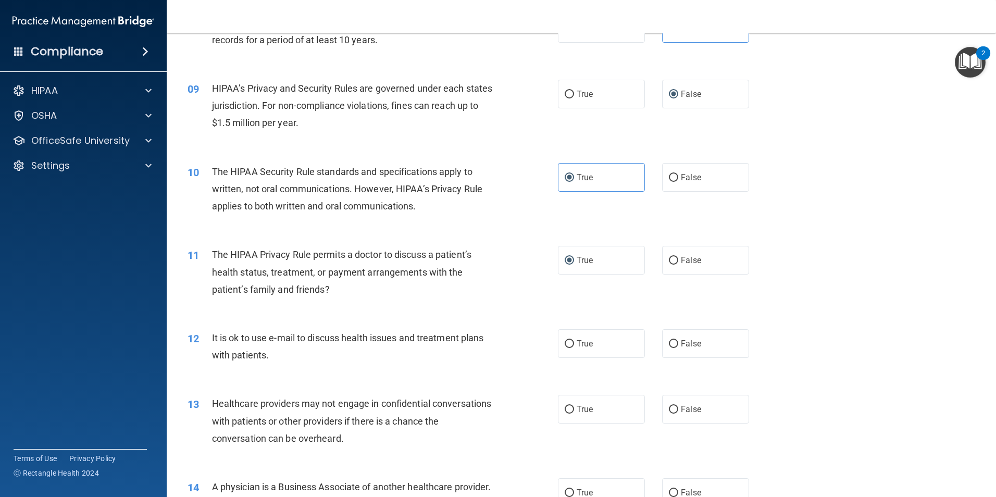
scroll to position [729, 0]
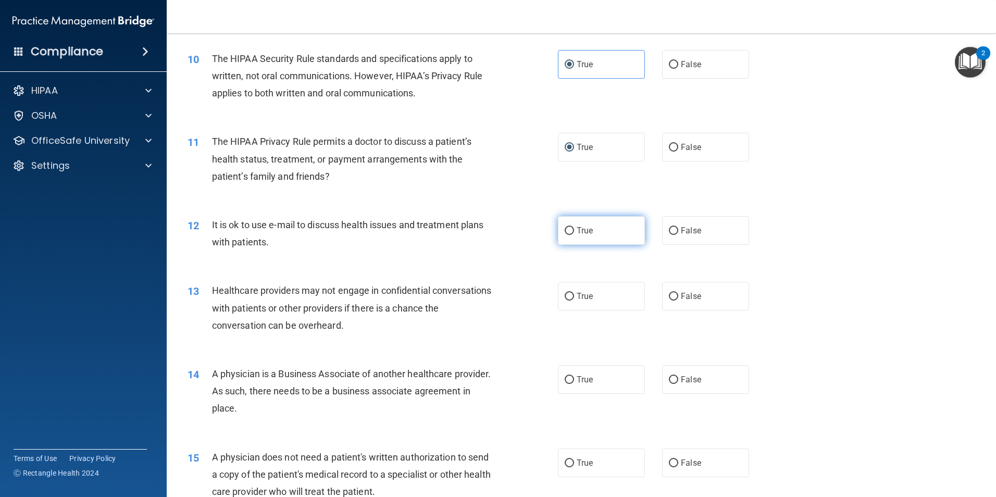
click at [571, 241] on label "True" at bounding box center [601, 230] width 87 height 29
click at [571, 235] on input "True" at bounding box center [569, 231] width 9 height 8
radio input "true"
click at [663, 301] on label "False" at bounding box center [705, 296] width 87 height 29
click at [669, 301] on input "False" at bounding box center [673, 297] width 9 height 8
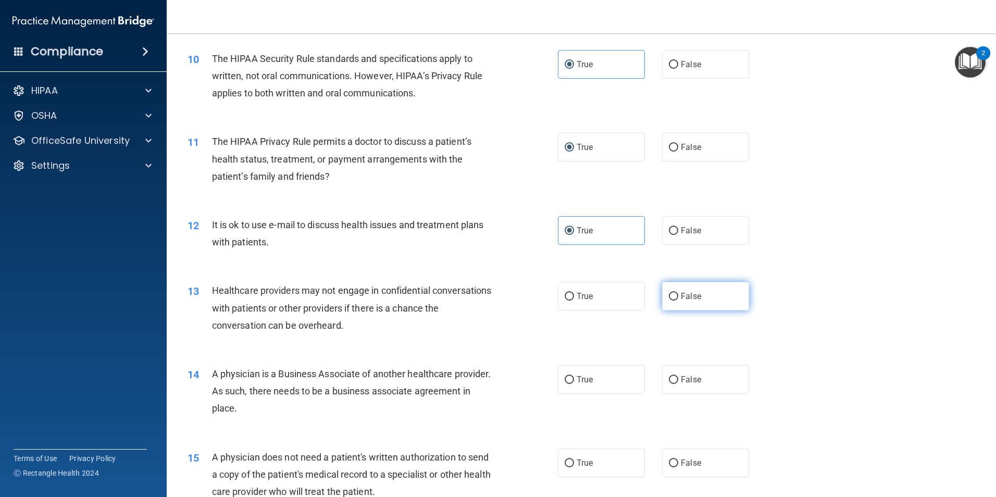
radio input "true"
click at [668, 373] on label "False" at bounding box center [705, 379] width 87 height 29
click at [669, 376] on input "False" at bounding box center [673, 380] width 9 height 8
radio input "true"
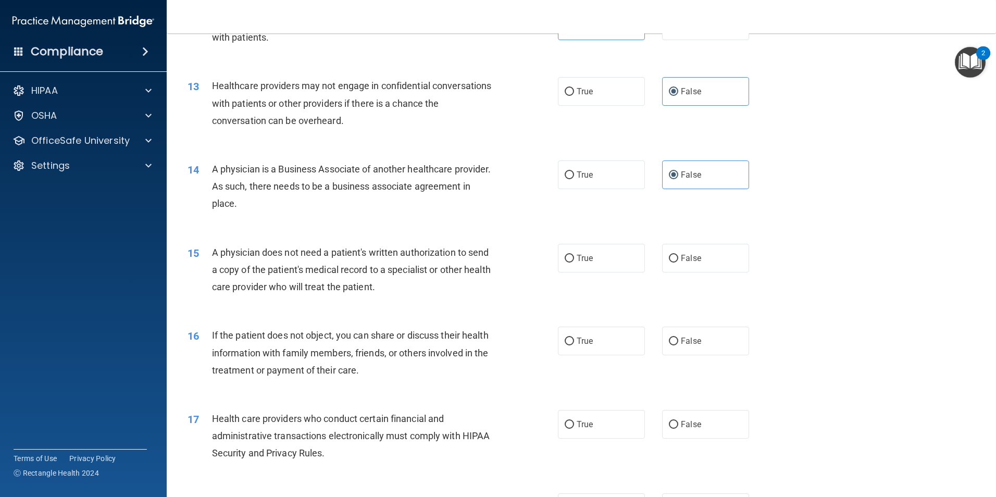
scroll to position [990, 0]
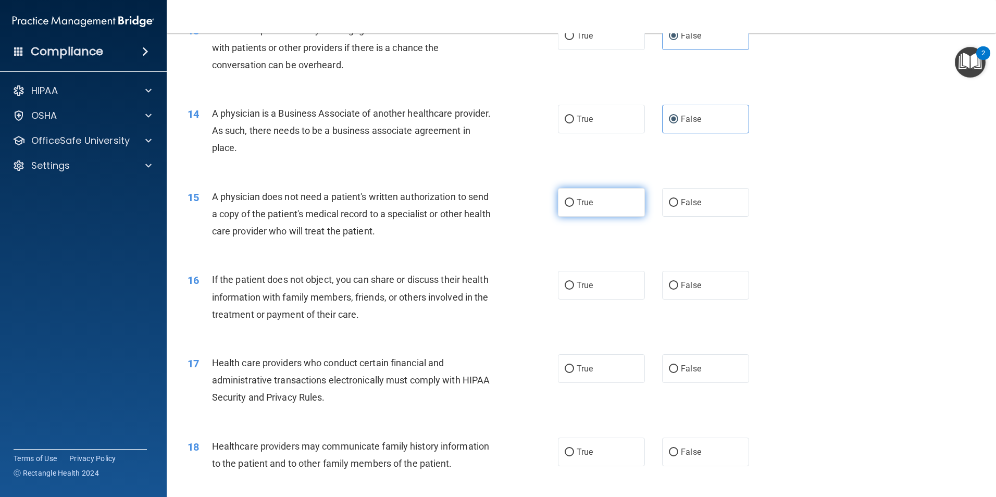
click at [567, 206] on input "True" at bounding box center [569, 203] width 9 height 8
radio input "true"
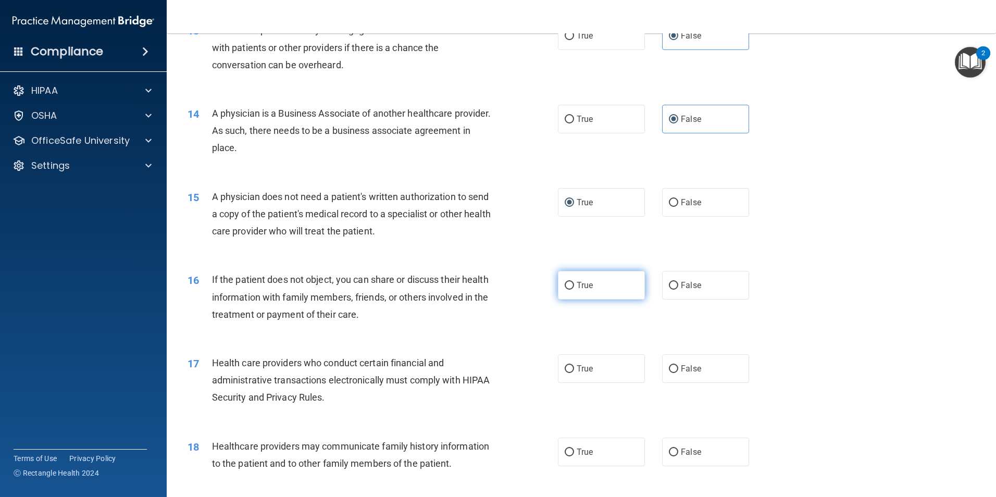
click at [568, 282] on input "True" at bounding box center [569, 286] width 9 height 8
radio input "true"
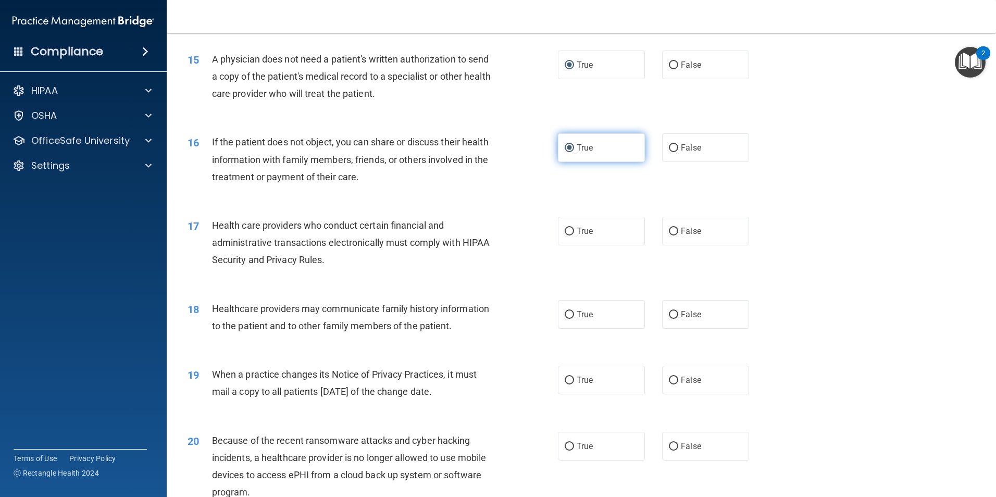
scroll to position [1146, 0]
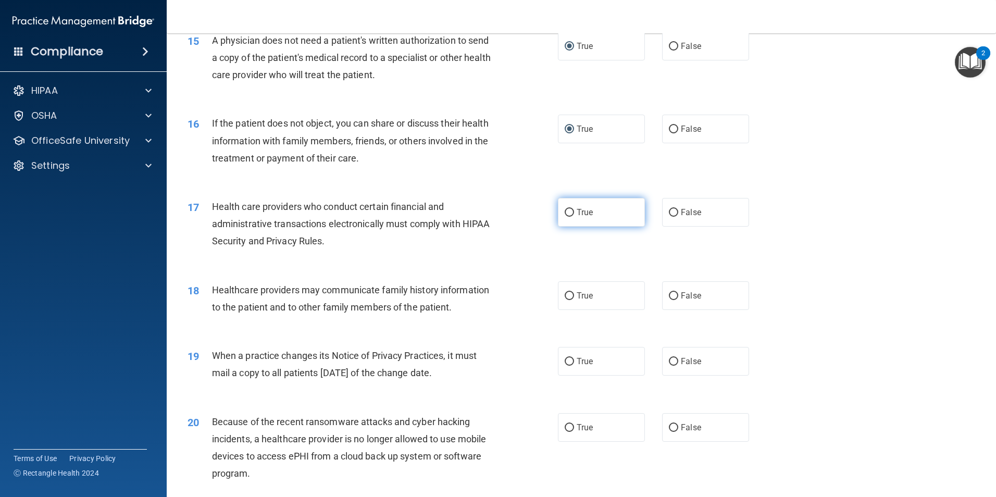
click at [564, 218] on label "True" at bounding box center [601, 212] width 87 height 29
click at [565, 217] on input "True" at bounding box center [569, 213] width 9 height 8
radio input "true"
click at [669, 302] on label "False" at bounding box center [705, 295] width 87 height 29
click at [669, 300] on input "False" at bounding box center [673, 296] width 9 height 8
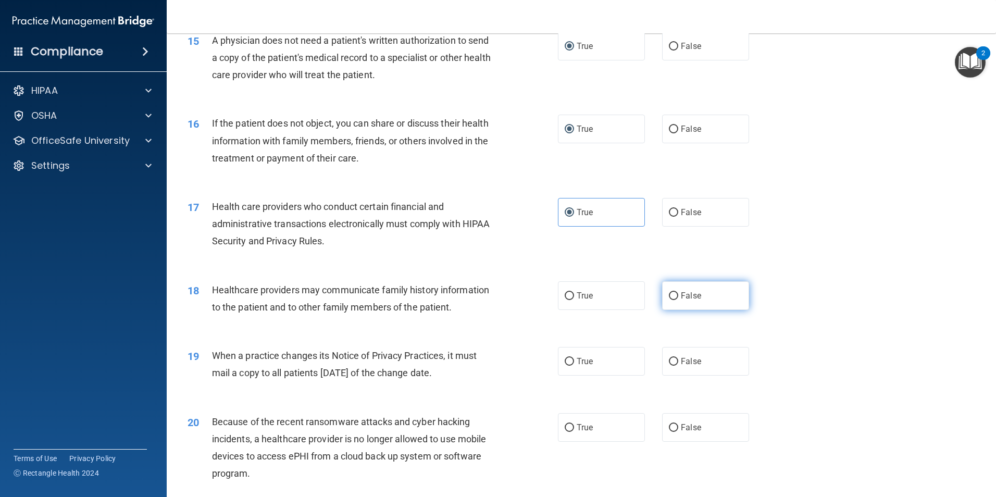
radio input "true"
click at [669, 363] on input "False" at bounding box center [673, 362] width 9 height 8
radio input "true"
click at [674, 425] on label "False" at bounding box center [705, 427] width 87 height 29
click at [674, 425] on input "False" at bounding box center [673, 428] width 9 height 8
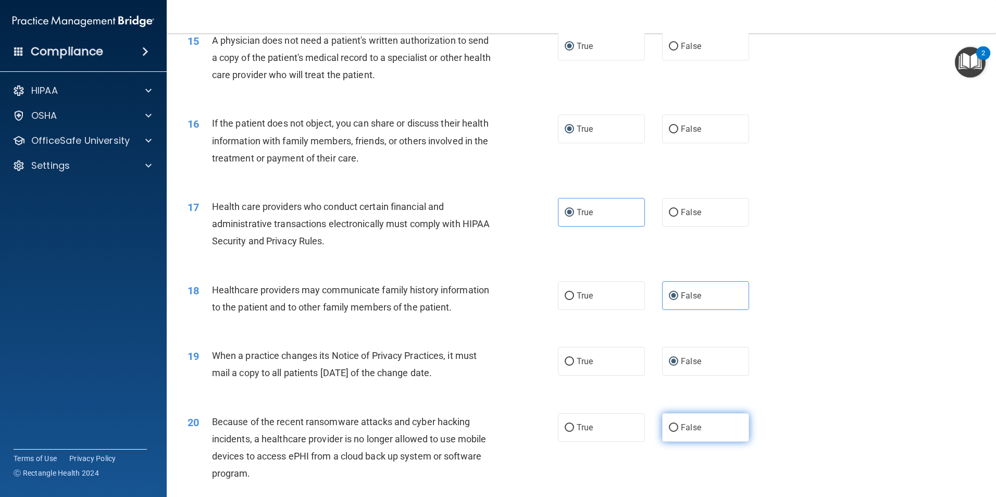
radio input "true"
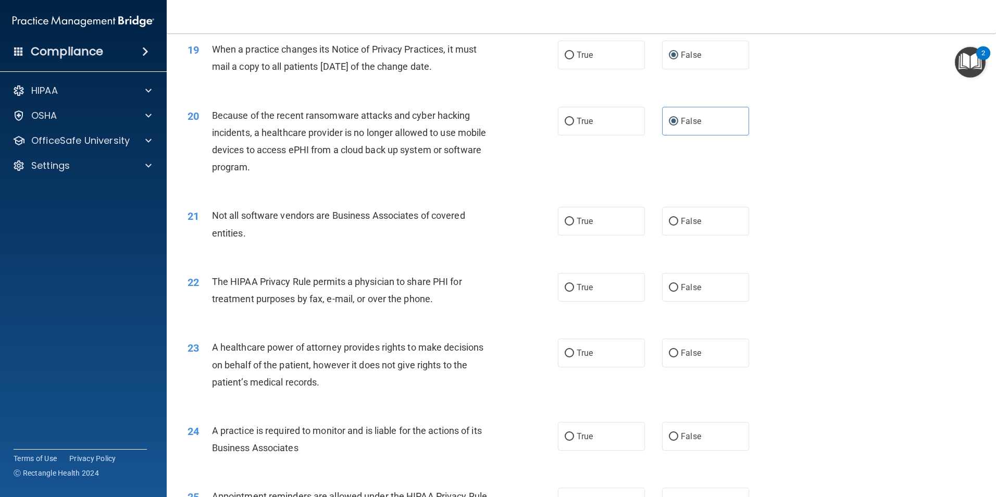
scroll to position [1459, 0]
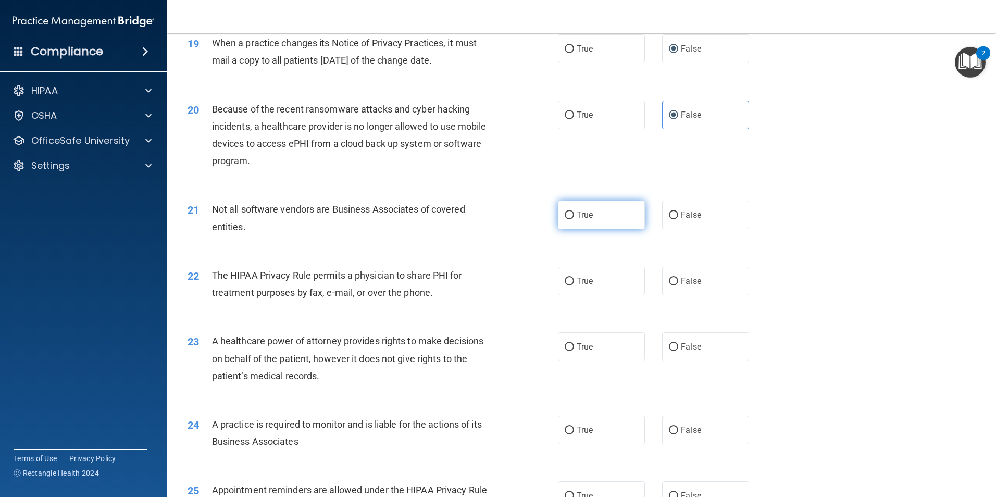
click at [568, 225] on label "True" at bounding box center [601, 215] width 87 height 29
click at [568, 219] on input "True" at bounding box center [569, 216] width 9 height 8
radio input "true"
click at [567, 279] on input "True" at bounding box center [569, 282] width 9 height 8
radio input "true"
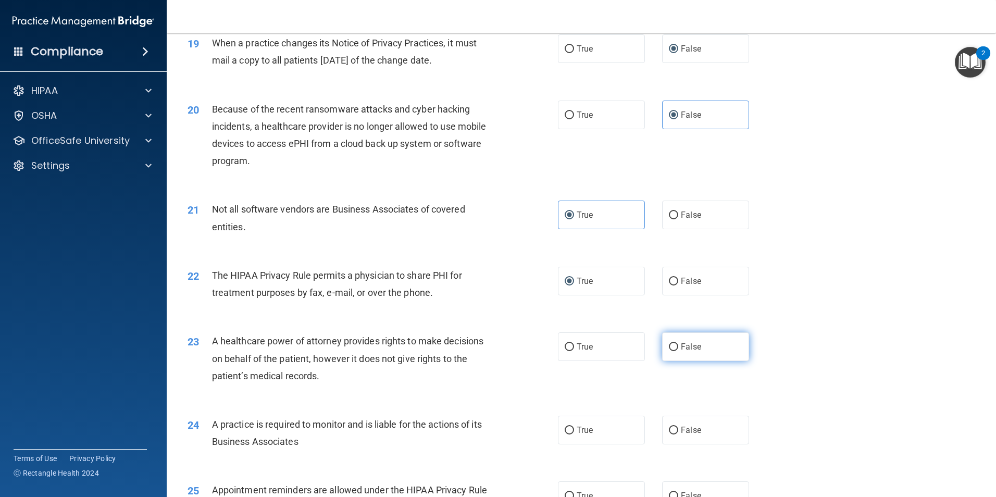
click at [665, 356] on label "False" at bounding box center [705, 346] width 87 height 29
click at [669, 351] on input "False" at bounding box center [673, 347] width 9 height 8
radio input "true"
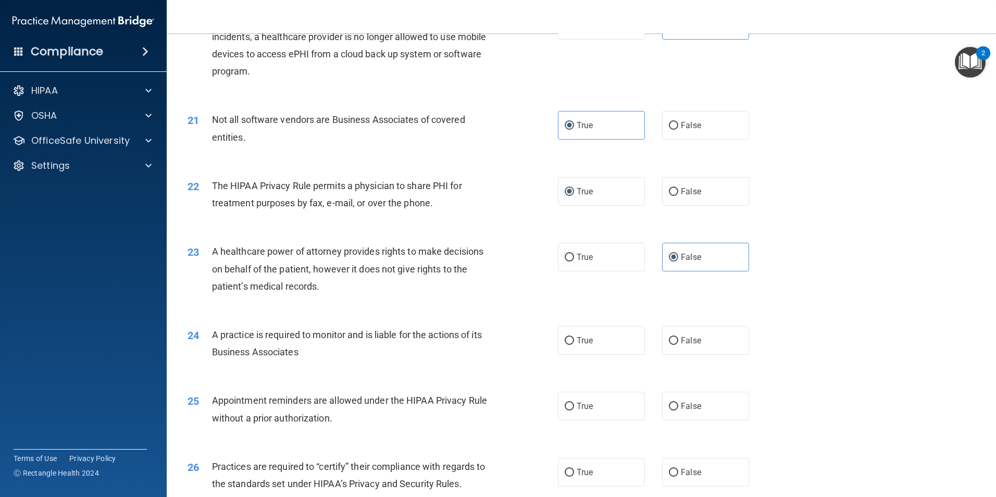
scroll to position [1615, 0]
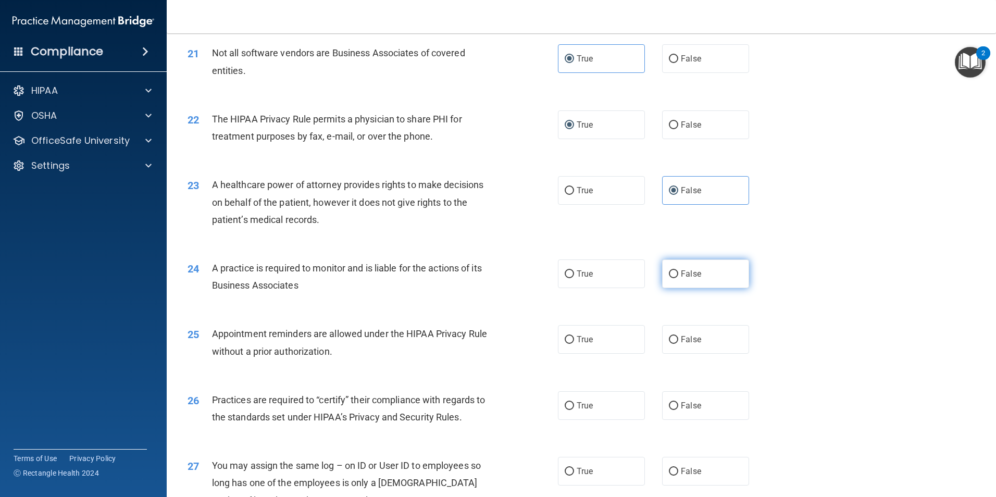
click at [666, 283] on label "False" at bounding box center [705, 273] width 87 height 29
click at [669, 278] on input "False" at bounding box center [673, 274] width 9 height 8
radio input "true"
click at [568, 342] on input "True" at bounding box center [569, 340] width 9 height 8
radio input "true"
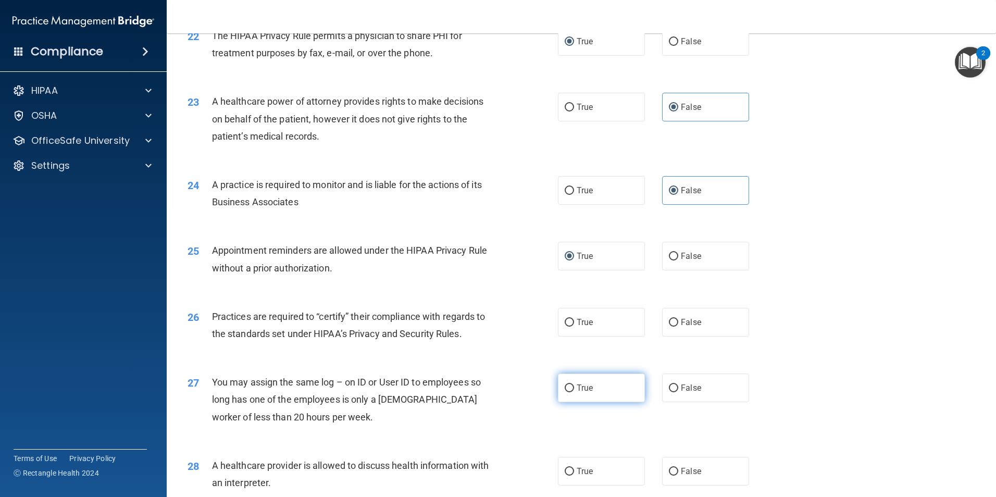
scroll to position [1771, 0]
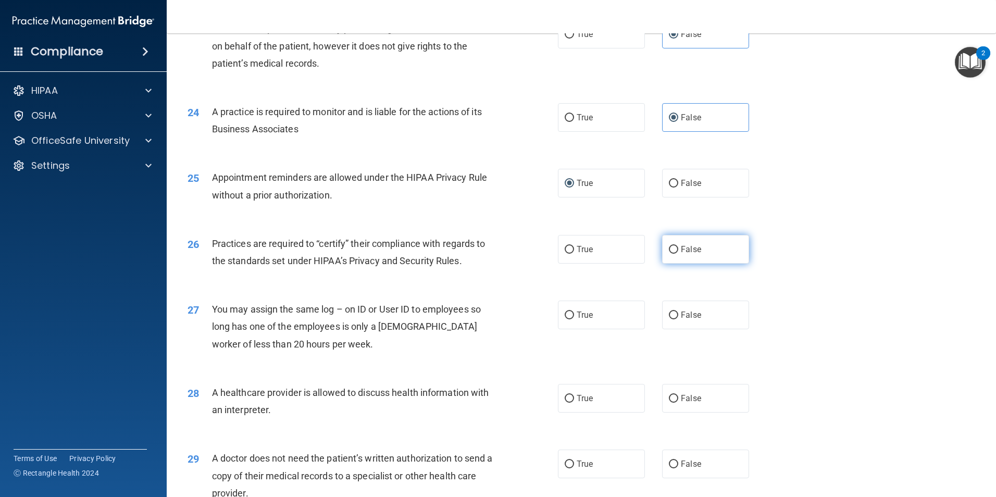
click at [662, 256] on label "False" at bounding box center [705, 249] width 87 height 29
click at [669, 254] on input "False" at bounding box center [673, 250] width 9 height 8
radio input "true"
click at [670, 321] on label "False" at bounding box center [705, 315] width 87 height 29
click at [670, 319] on input "False" at bounding box center [673, 316] width 9 height 8
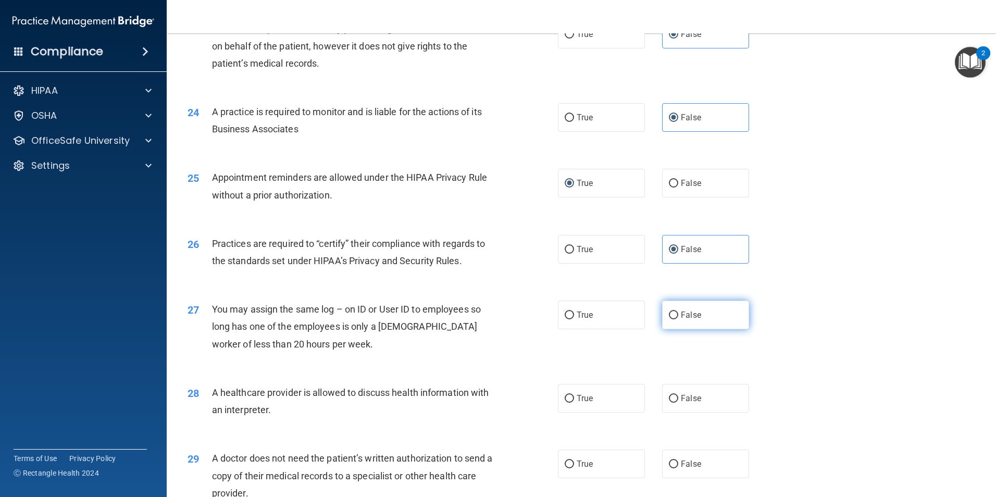
radio input "true"
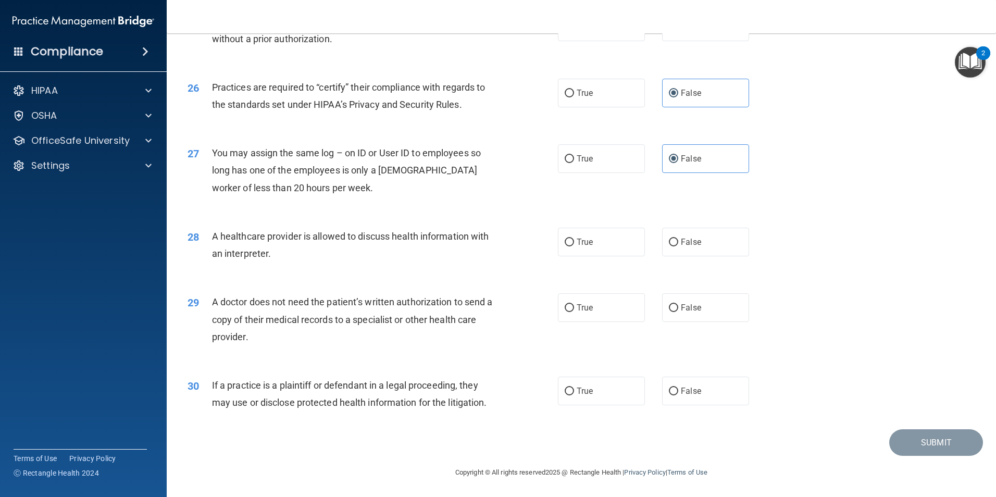
scroll to position [1928, 0]
click at [570, 247] on label "True" at bounding box center [601, 241] width 87 height 29
click at [570, 246] on input "True" at bounding box center [569, 242] width 9 height 8
radio input "true"
click at [571, 305] on label "True" at bounding box center [601, 307] width 87 height 29
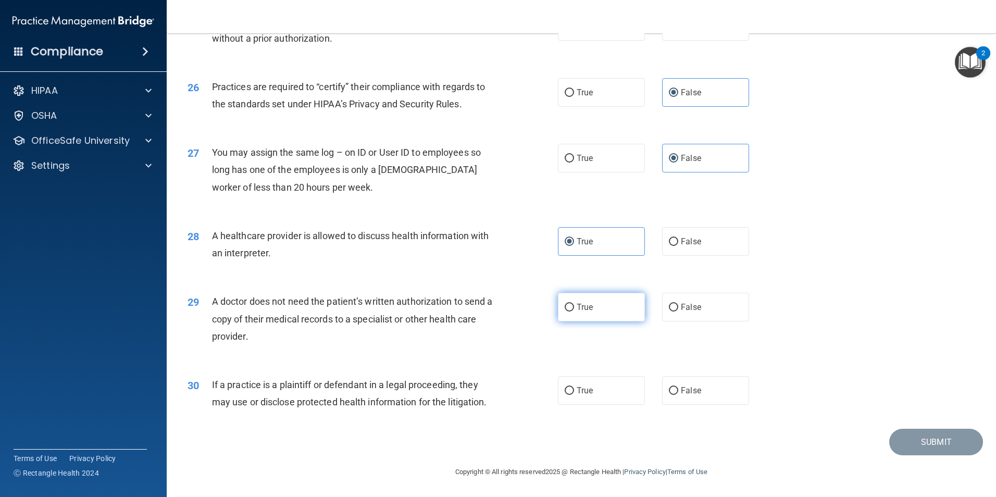
click at [571, 305] on input "True" at bounding box center [569, 308] width 9 height 8
radio input "true"
drag, startPoint x: 568, startPoint y: 386, endPoint x: 592, endPoint y: 384, distance: 24.0
click at [572, 386] on label "True" at bounding box center [601, 390] width 87 height 29
click at [572, 387] on input "True" at bounding box center [569, 391] width 9 height 8
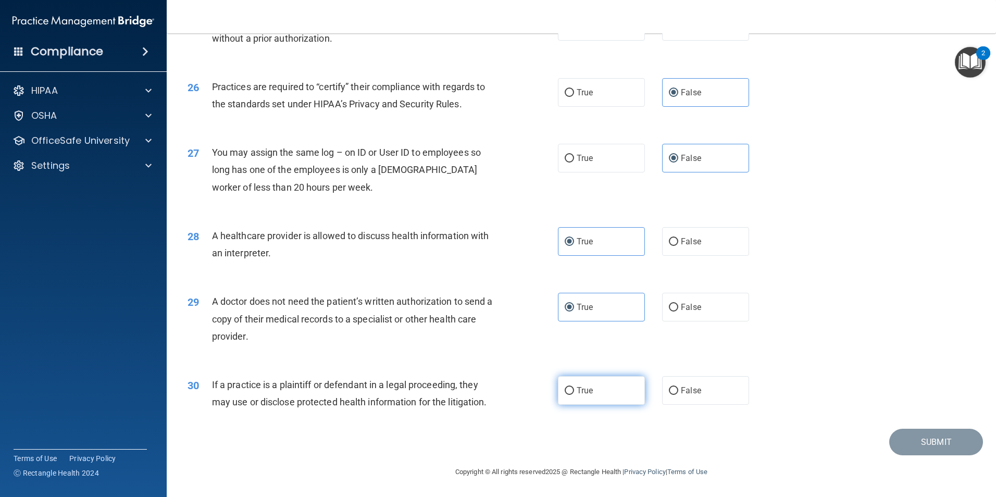
radio input "true"
click at [908, 441] on button "Submit" at bounding box center [936, 442] width 94 height 27
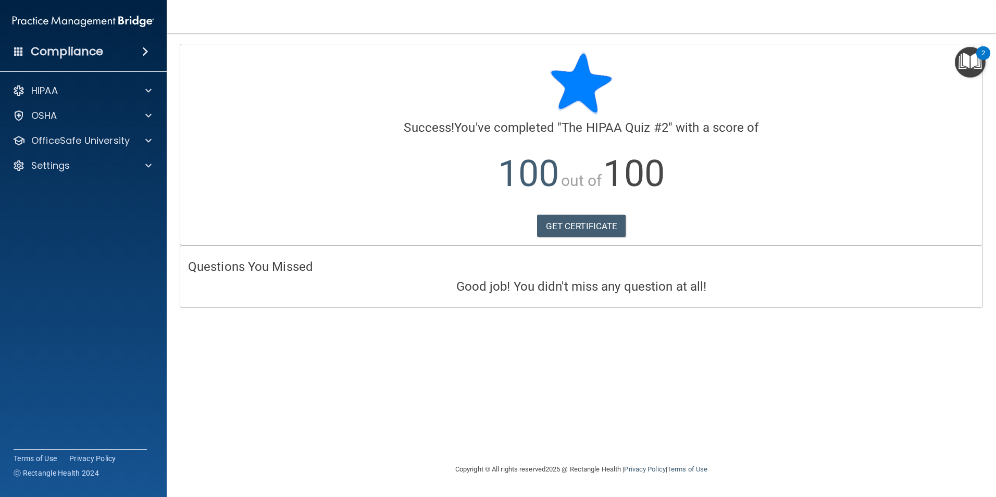
click at [104, 52] on div "Compliance" at bounding box center [83, 51] width 167 height 23
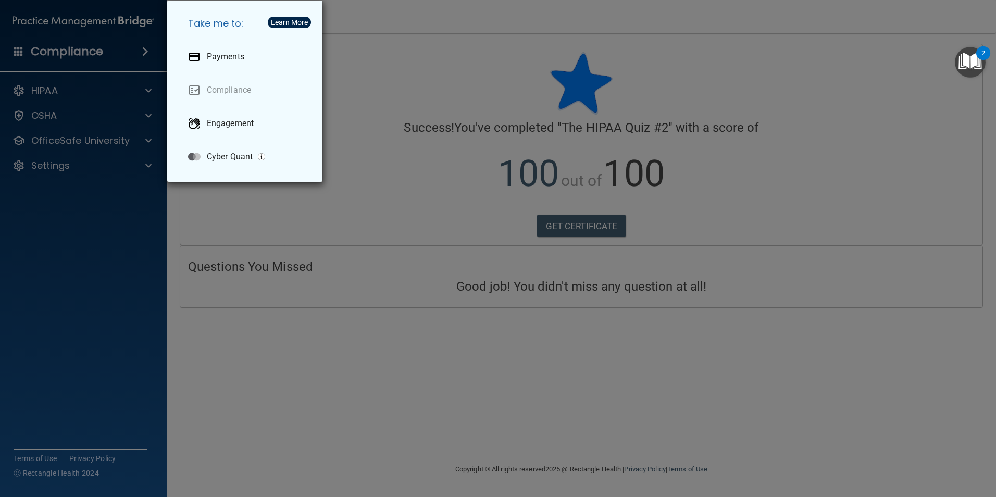
click at [151, 49] on div "Take me to: Payments Compliance Engagement Cyber Quant" at bounding box center [498, 248] width 996 height 497
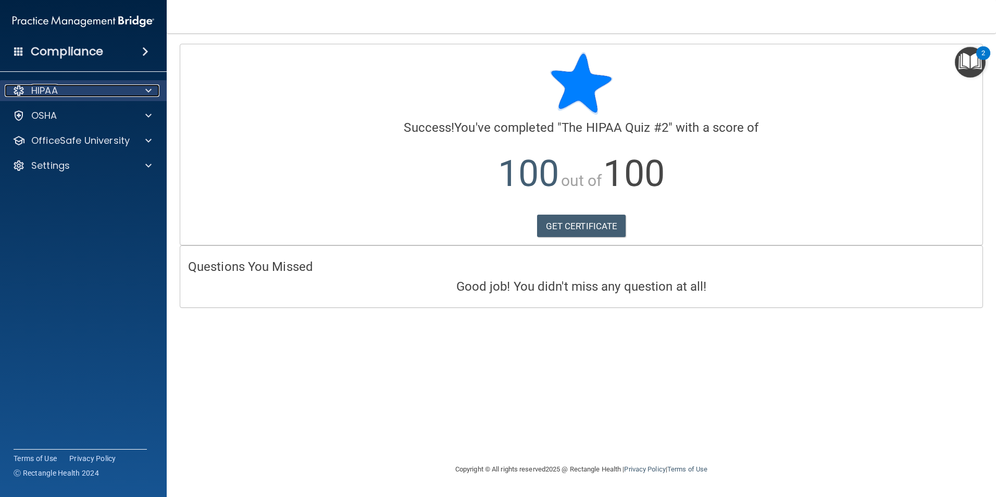
click at [138, 92] on div at bounding box center [147, 90] width 26 height 13
click at [590, 223] on link "GET CERTIFICATE" at bounding box center [581, 226] width 89 height 23
click at [975, 61] on img "Open Resource Center, 2 new notifications" at bounding box center [970, 62] width 31 height 31
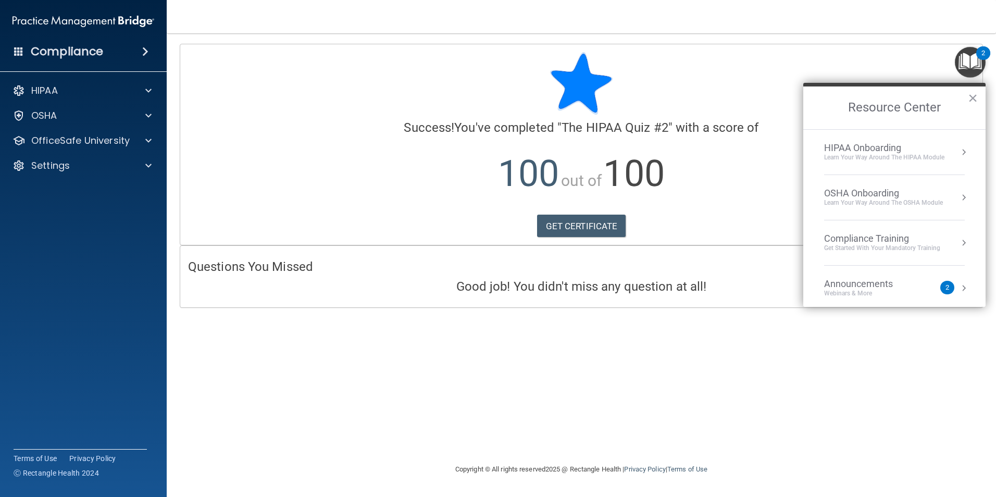
click at [906, 244] on div "Get Started with your mandatory training" at bounding box center [882, 248] width 116 height 9
click at [865, 150] on div "HIPAA Training for Members" at bounding box center [870, 146] width 116 height 9
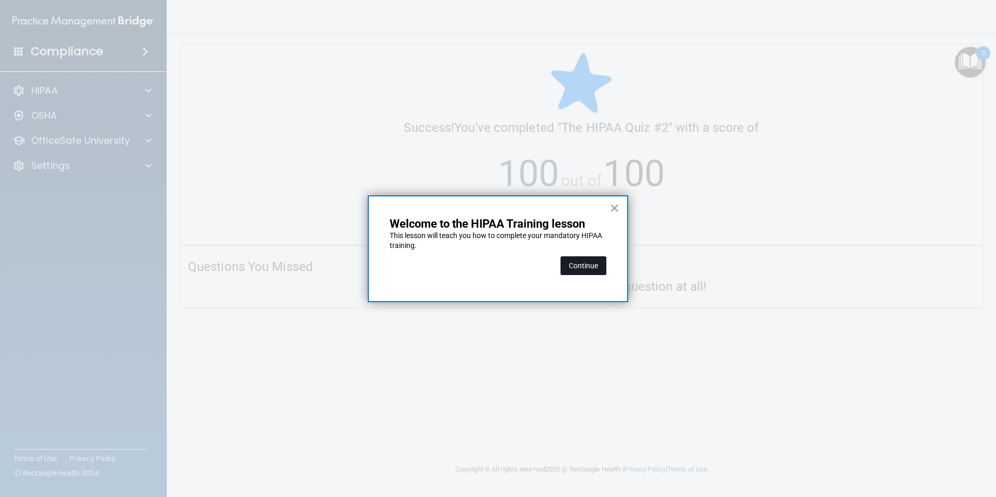
click at [595, 270] on button "Continue" at bounding box center [584, 265] width 46 height 19
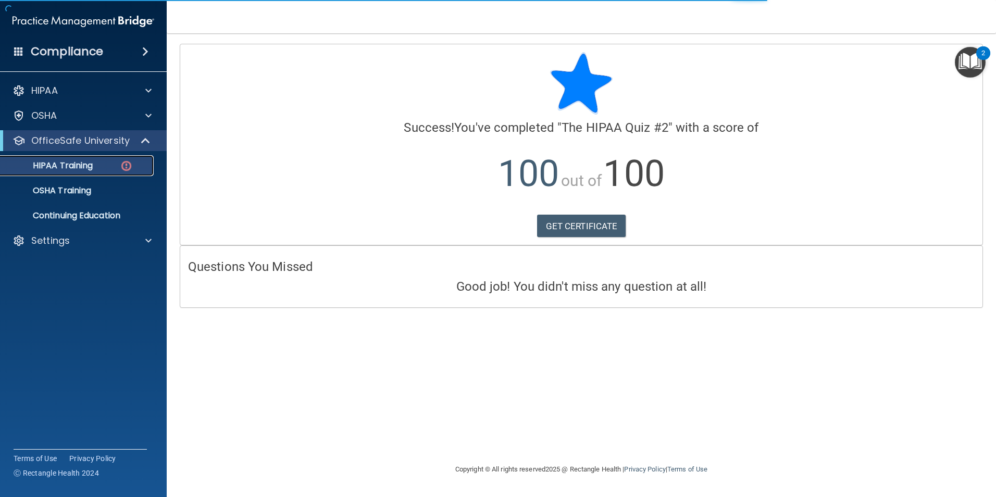
click at [71, 164] on p "HIPAA Training" at bounding box center [50, 165] width 86 height 10
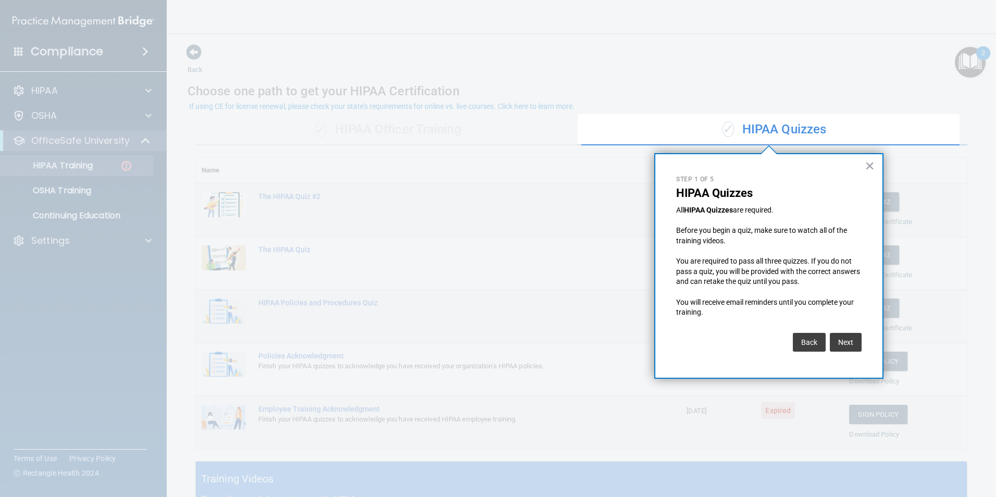
click at [863, 164] on div "× Step 1 of 5 HIPAA Quizzes All HIPAA Quizzes are required. Before you begin a …" at bounding box center [768, 266] width 229 height 226
click at [867, 163] on button "×" at bounding box center [870, 165] width 10 height 17
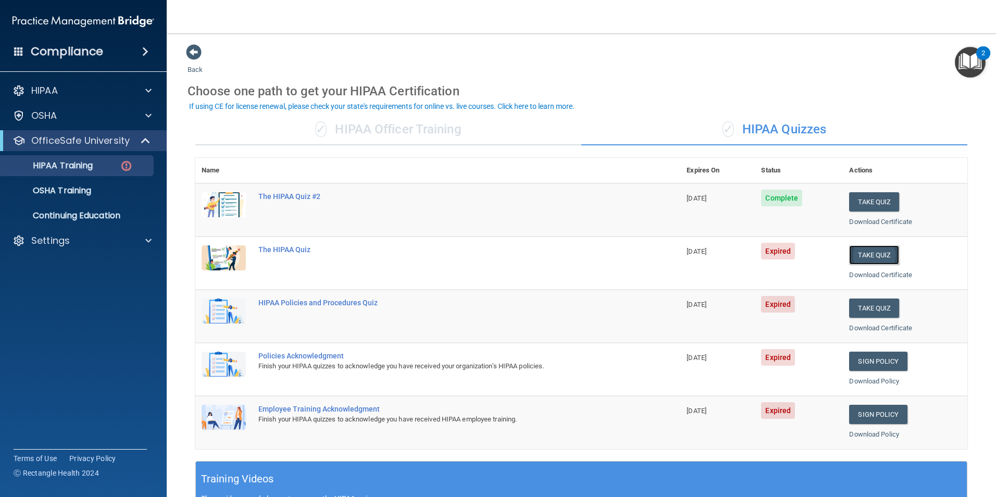
click at [873, 251] on button "Take Quiz" at bounding box center [874, 254] width 50 height 19
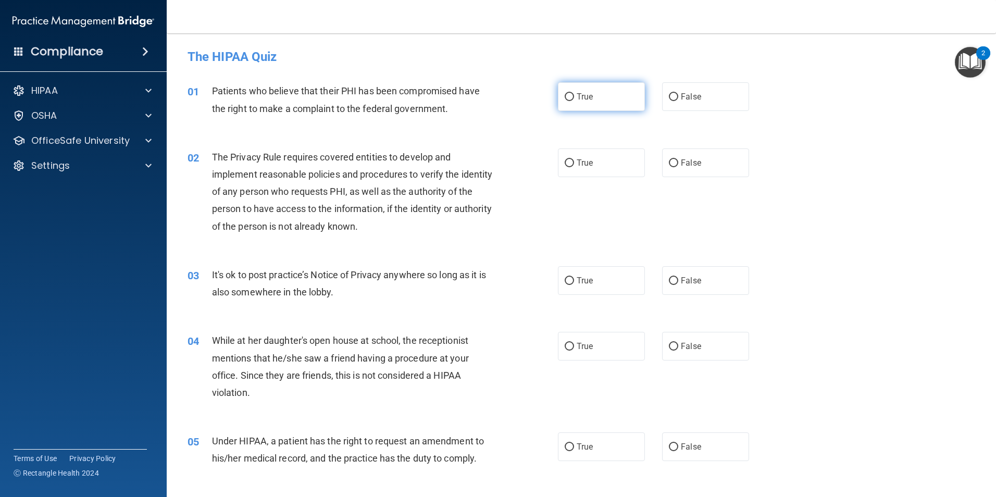
click at [567, 94] on input "True" at bounding box center [569, 97] width 9 height 8
radio input "true"
click at [567, 160] on input "True" at bounding box center [569, 163] width 9 height 8
radio input "true"
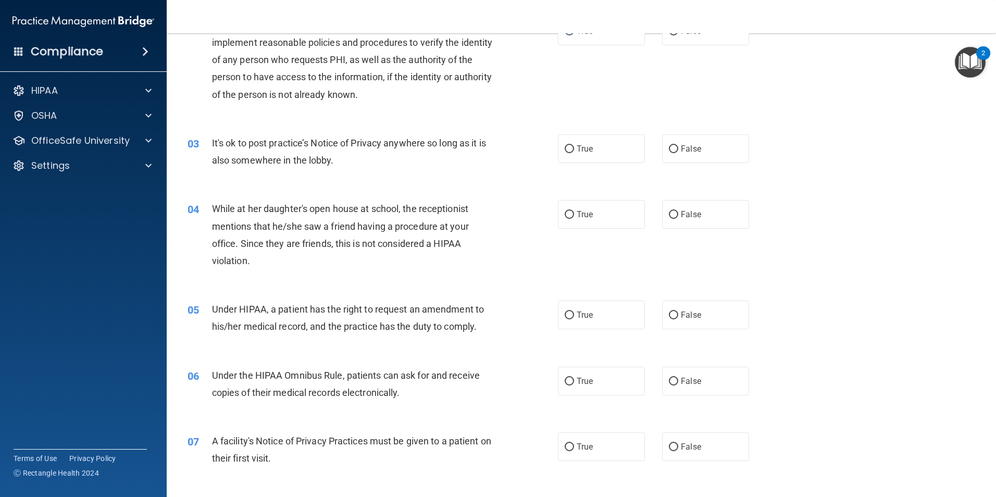
scroll to position [156, 0]
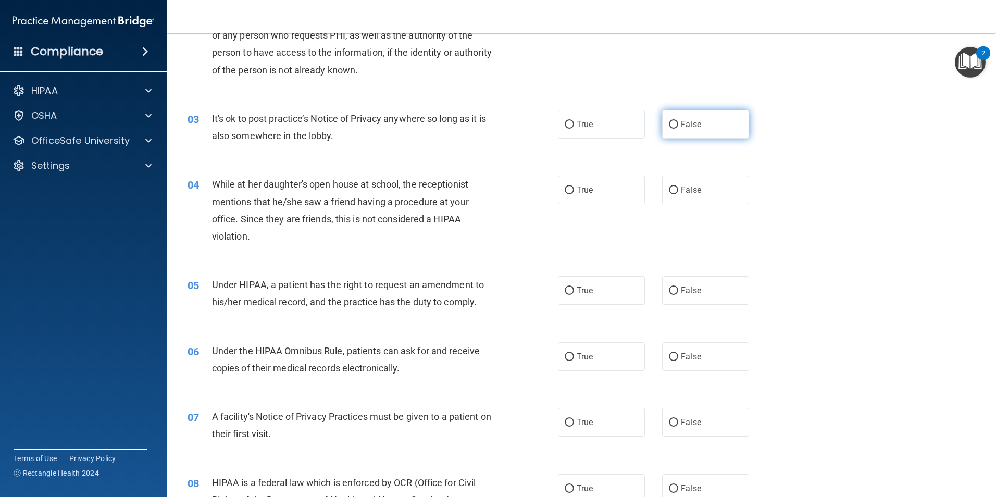
click at [662, 126] on label "False" at bounding box center [705, 124] width 87 height 29
click at [669, 126] on input "False" at bounding box center [673, 125] width 9 height 8
radio input "true"
click at [675, 187] on label "False" at bounding box center [705, 190] width 87 height 29
click at [675, 187] on input "False" at bounding box center [673, 191] width 9 height 8
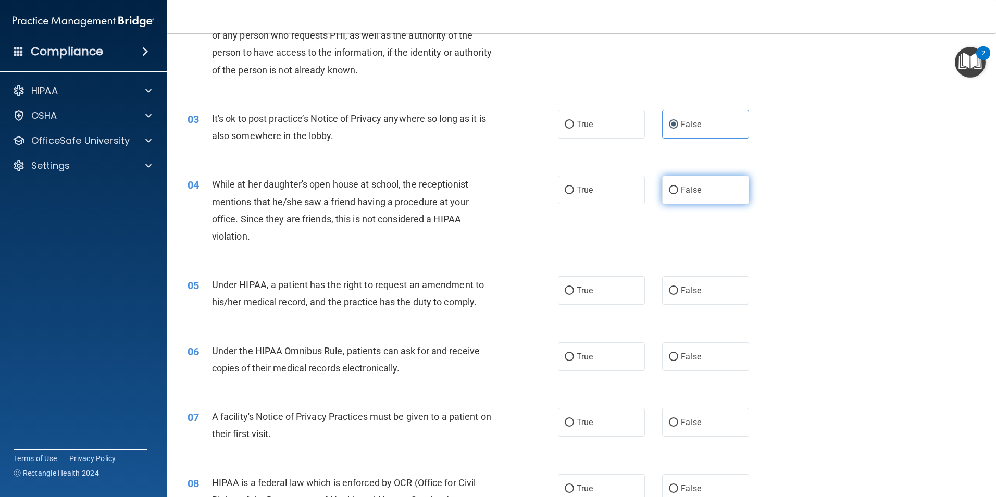
radio input "true"
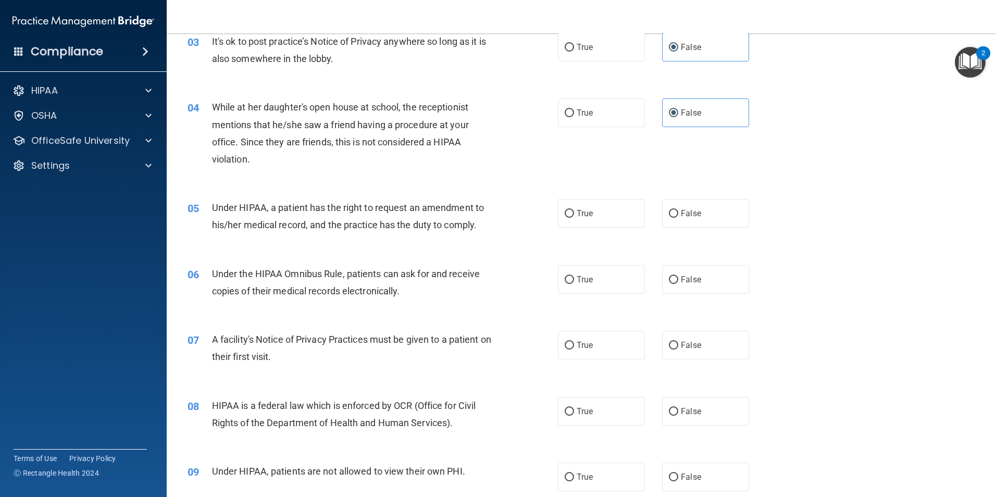
scroll to position [260, 0]
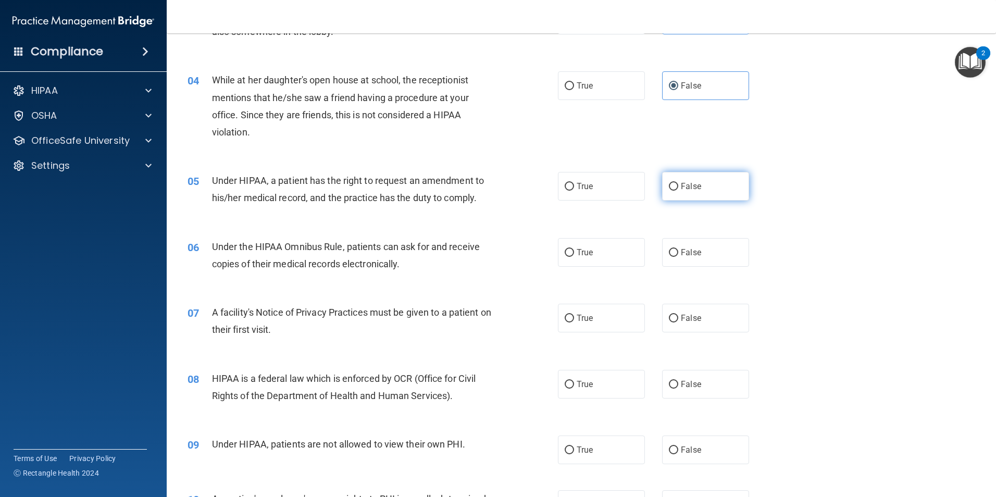
click at [672, 189] on input "False" at bounding box center [673, 187] width 9 height 8
radio input "true"
click at [566, 258] on label "True" at bounding box center [601, 252] width 87 height 29
click at [566, 257] on input "True" at bounding box center [569, 253] width 9 height 8
radio input "true"
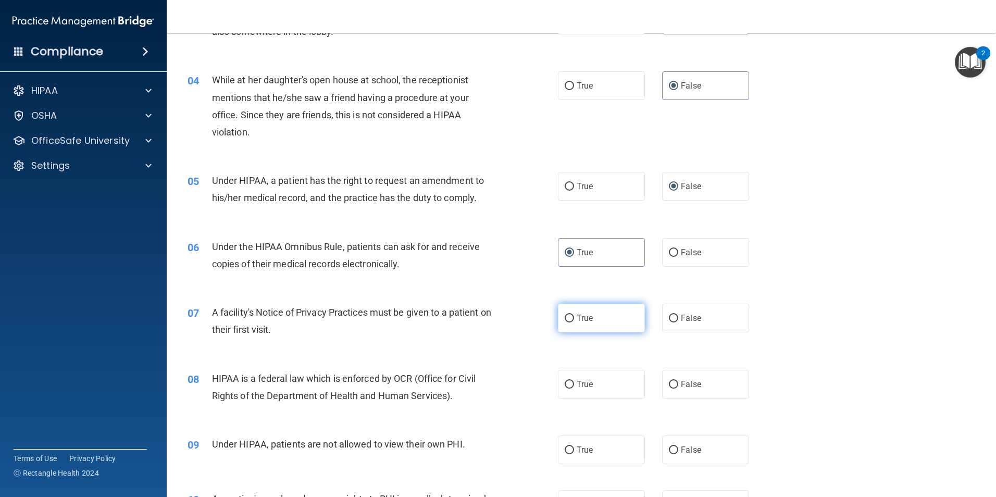
click at [570, 317] on label "True" at bounding box center [601, 318] width 87 height 29
click at [570, 317] on input "True" at bounding box center [569, 319] width 9 height 8
radio input "true"
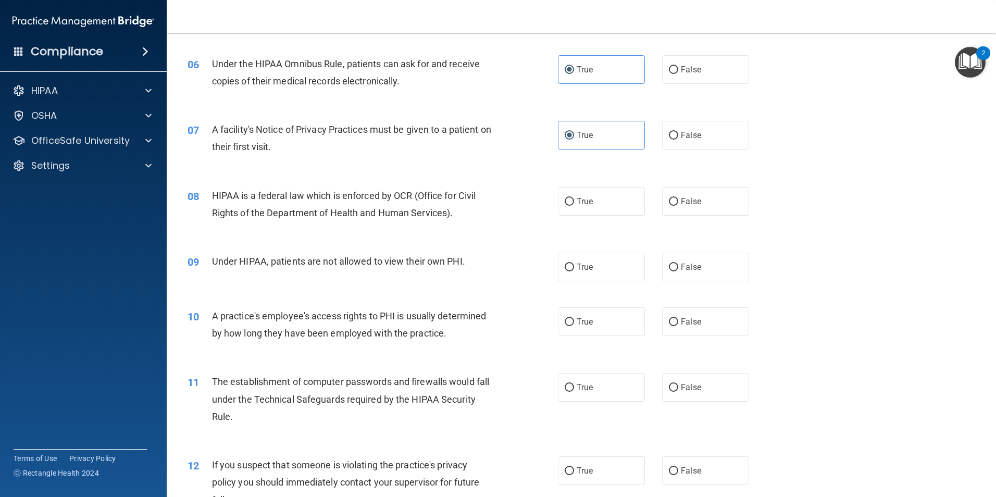
scroll to position [469, 0]
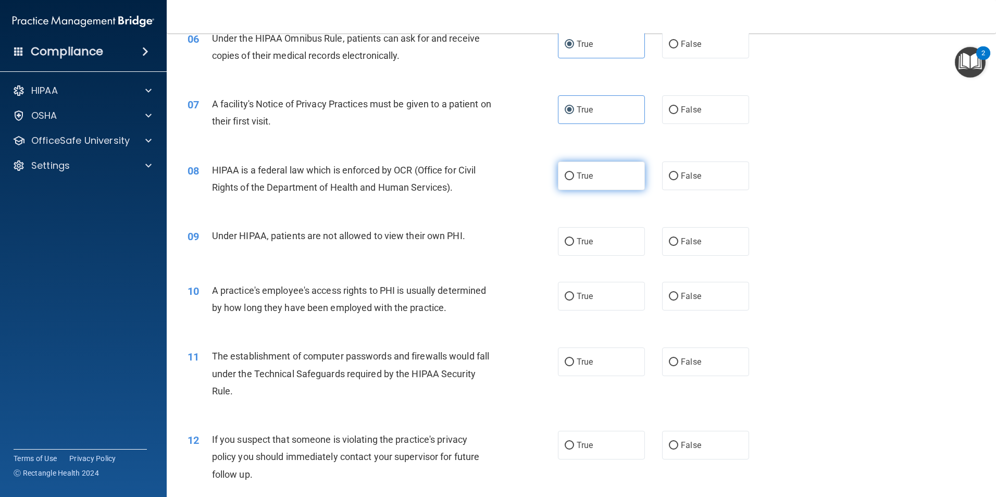
click at [567, 176] on input "True" at bounding box center [569, 176] width 9 height 8
radio input "true"
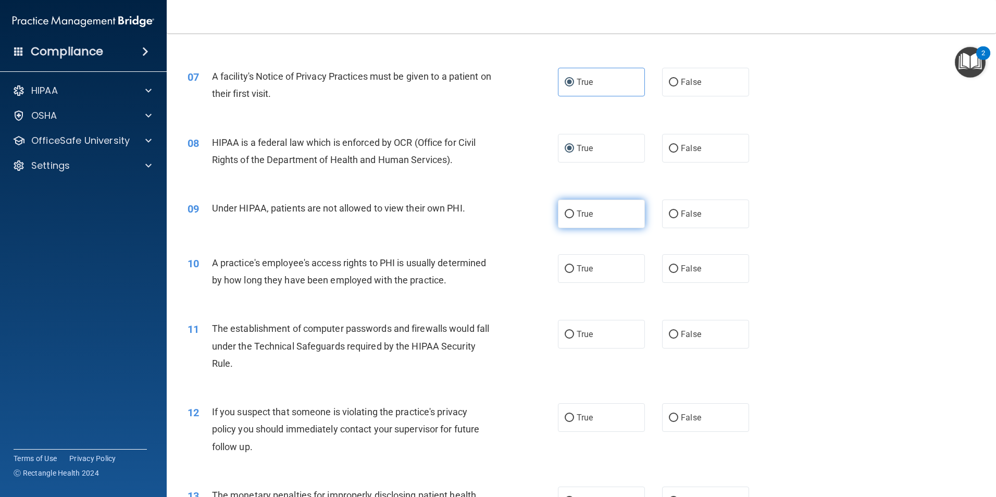
scroll to position [521, 0]
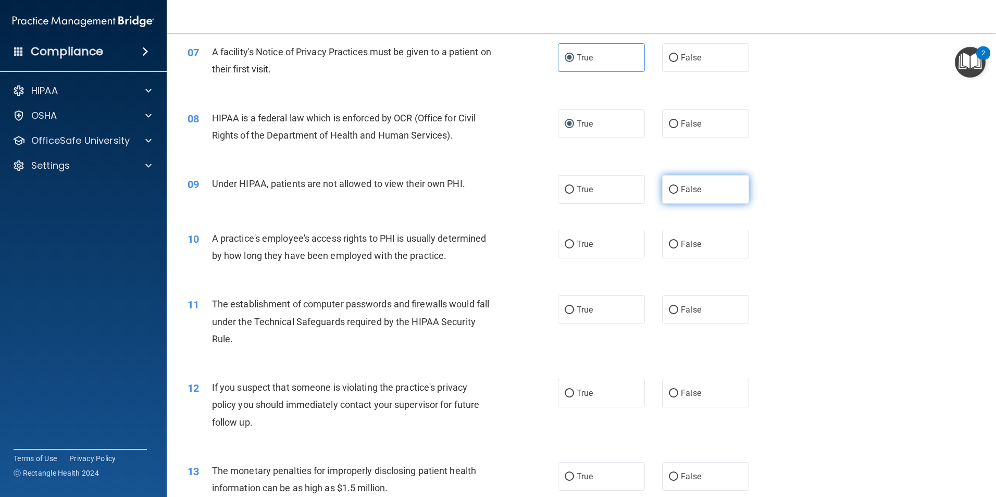
click at [670, 191] on input "False" at bounding box center [673, 190] width 9 height 8
radio input "true"
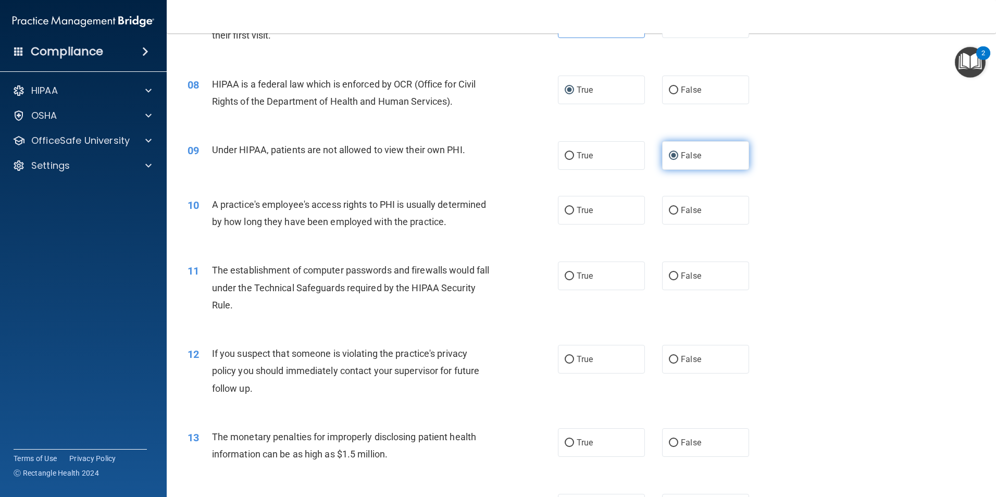
scroll to position [573, 0]
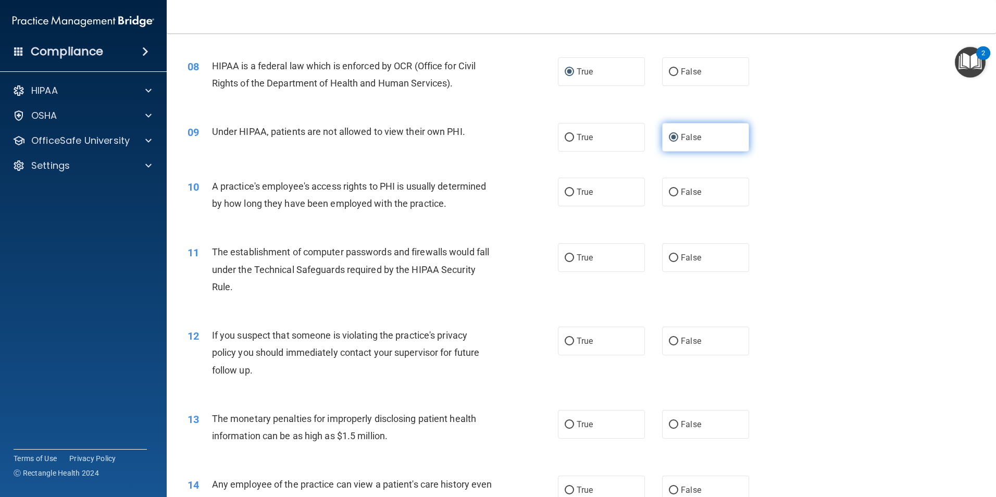
click at [670, 191] on input "False" at bounding box center [673, 193] width 9 height 8
radio input "true"
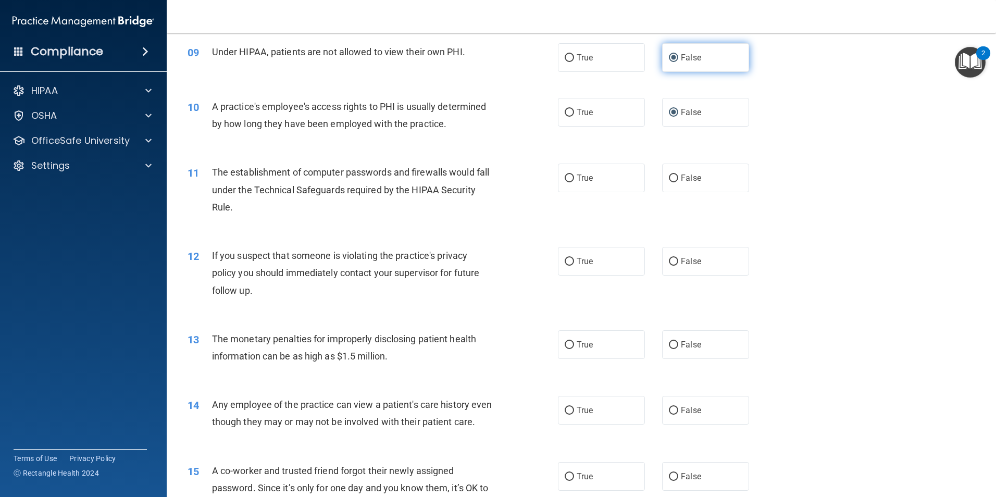
scroll to position [677, 0]
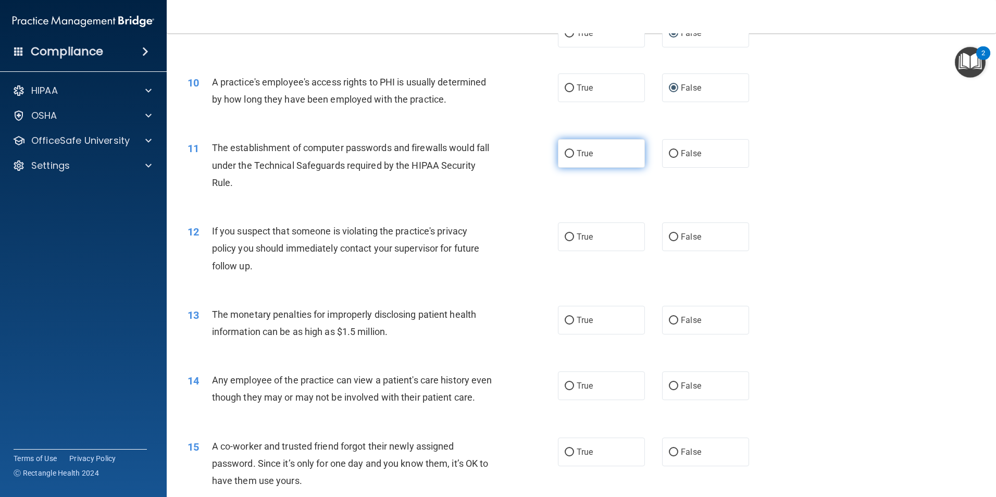
click at [567, 156] on input "True" at bounding box center [569, 154] width 9 height 8
radio input "true"
click at [565, 242] on label "True" at bounding box center [601, 236] width 87 height 29
click at [565, 241] on input "True" at bounding box center [569, 237] width 9 height 8
radio input "true"
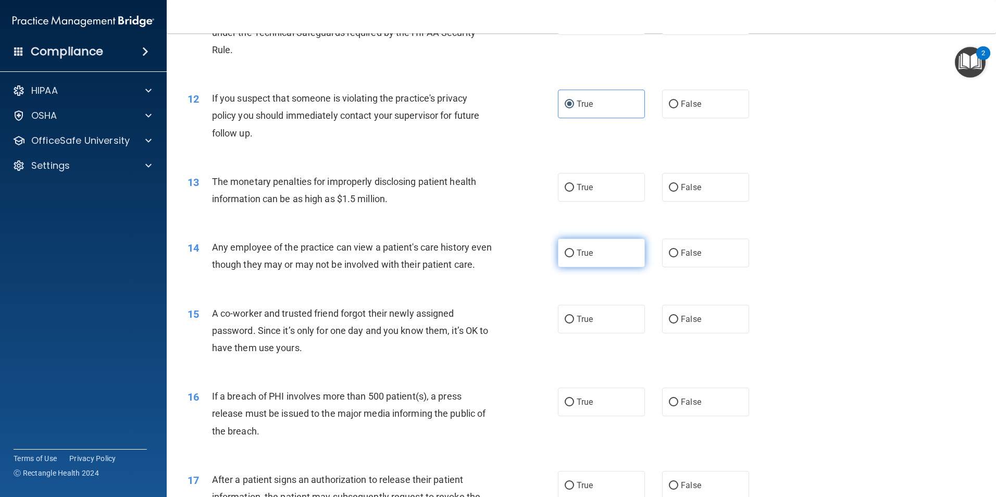
scroll to position [834, 0]
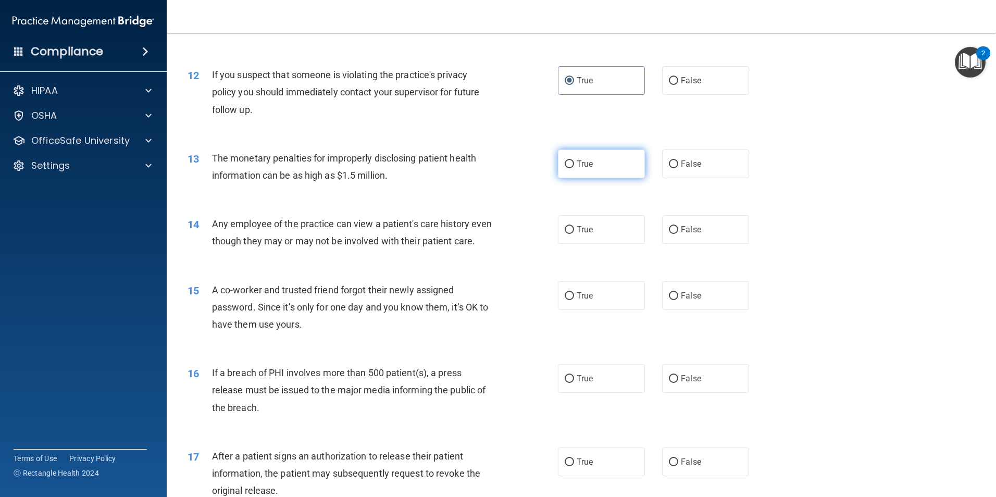
click at [563, 177] on label "True" at bounding box center [601, 164] width 87 height 29
click at [565, 168] on input "True" at bounding box center [569, 164] width 9 height 8
radio input "true"
click at [662, 229] on label "False" at bounding box center [705, 229] width 87 height 29
click at [669, 229] on input "False" at bounding box center [673, 230] width 9 height 8
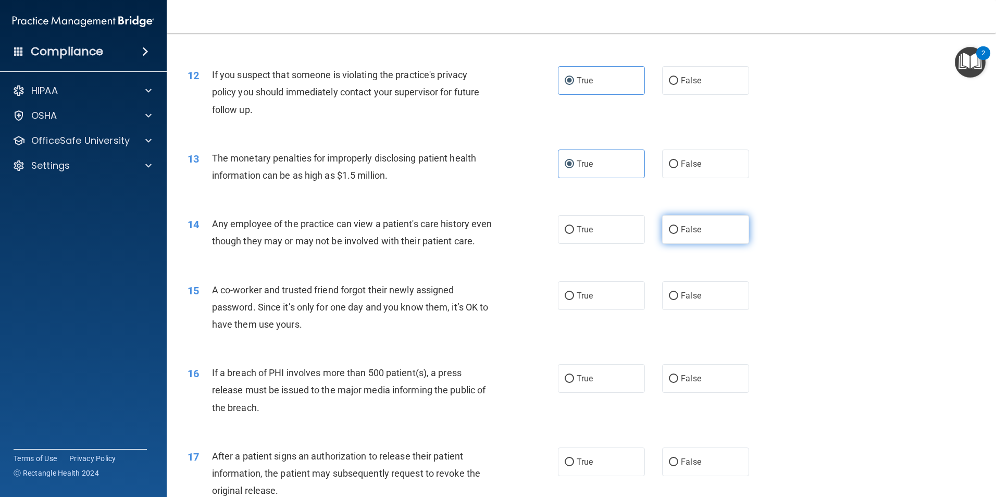
radio input "true"
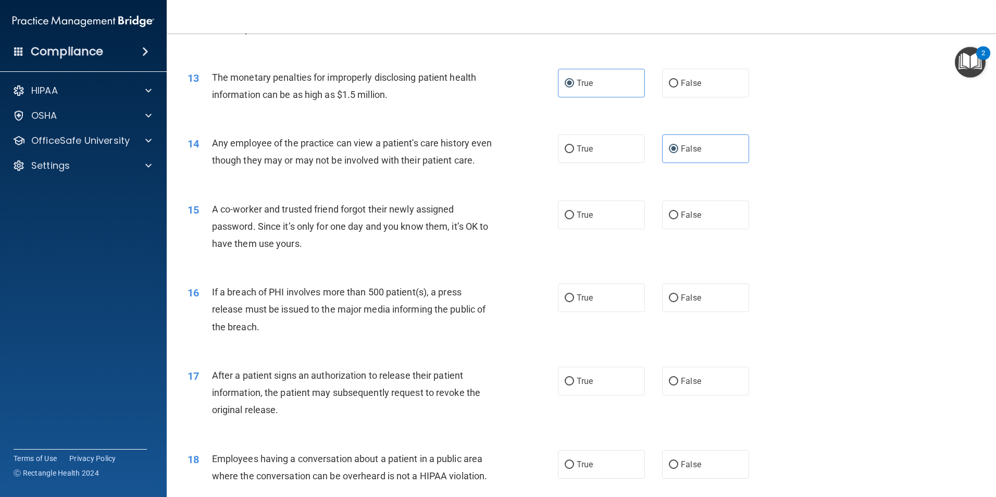
scroll to position [938, 0]
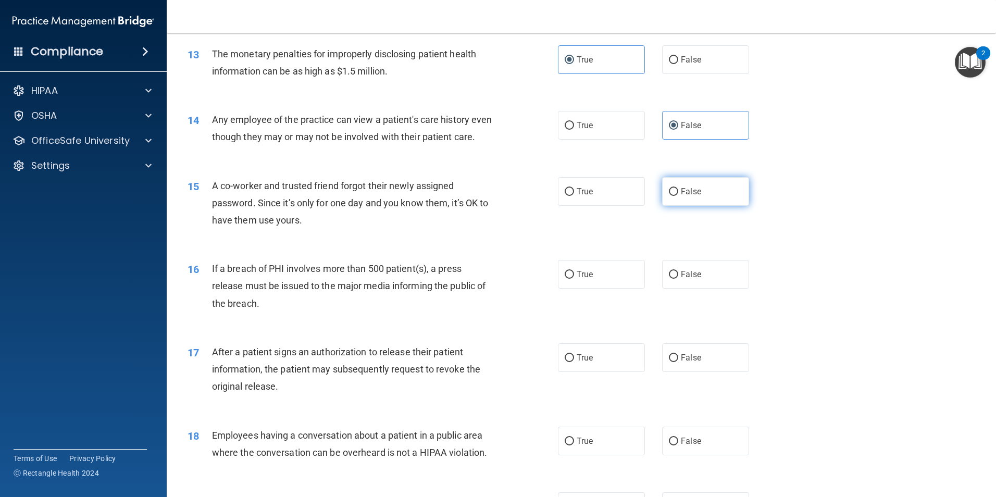
click at [681, 196] on span "False" at bounding box center [691, 192] width 20 height 10
click at [678, 196] on input "False" at bounding box center [673, 192] width 9 height 8
radio input "true"
click at [577, 279] on span "True" at bounding box center [585, 274] width 16 height 10
click at [574, 279] on input "True" at bounding box center [569, 275] width 9 height 8
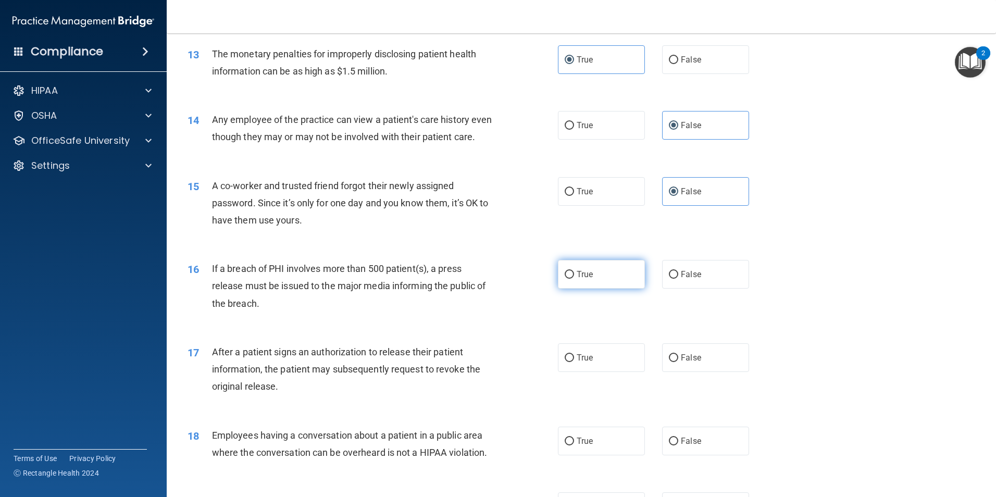
radio input "true"
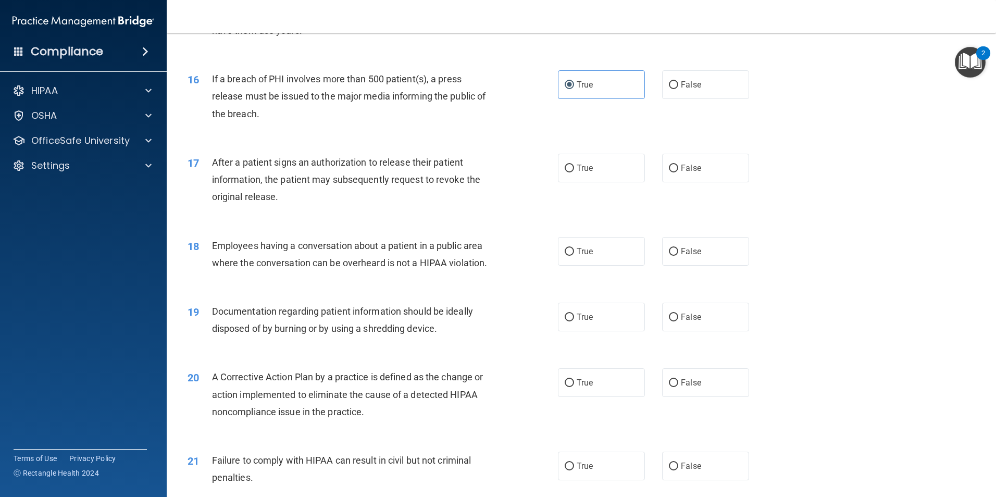
scroll to position [1146, 0]
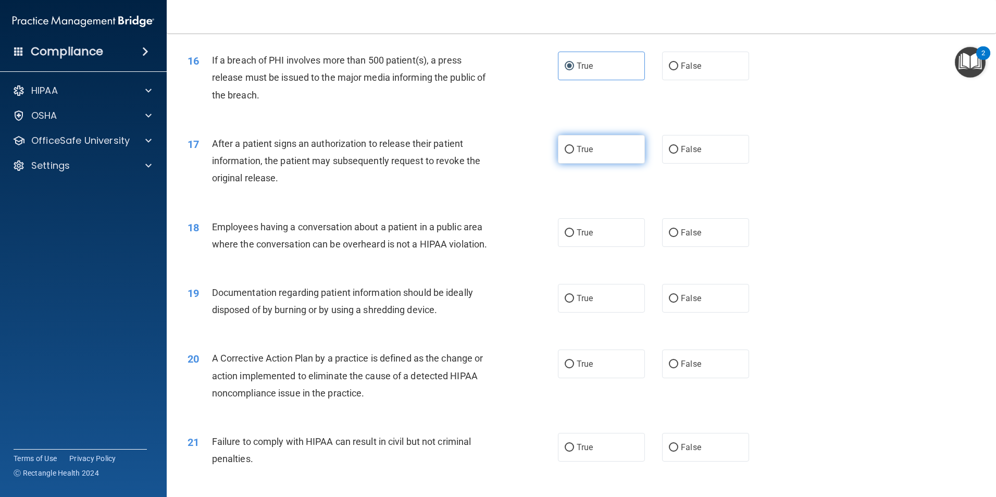
click at [581, 164] on label "True" at bounding box center [601, 149] width 87 height 29
click at [574, 154] on input "True" at bounding box center [569, 150] width 9 height 8
radio input "true"
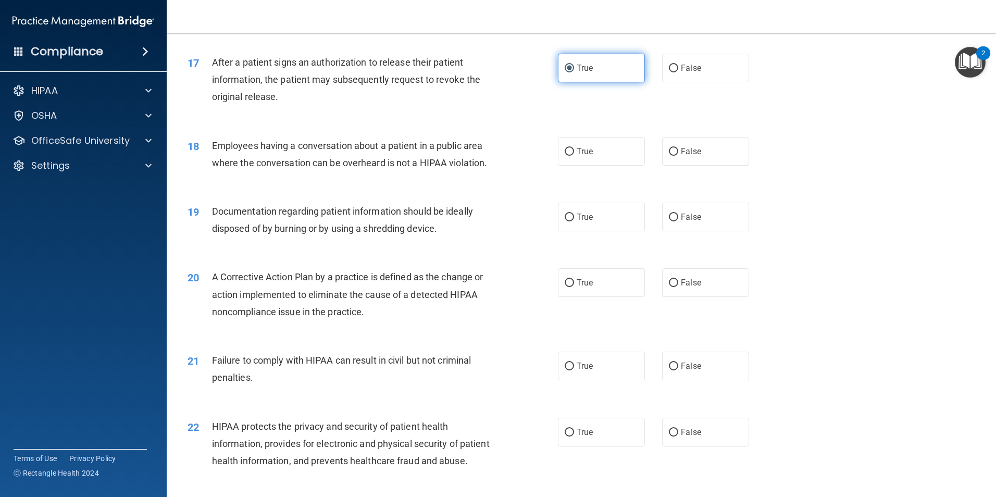
scroll to position [1250, 0]
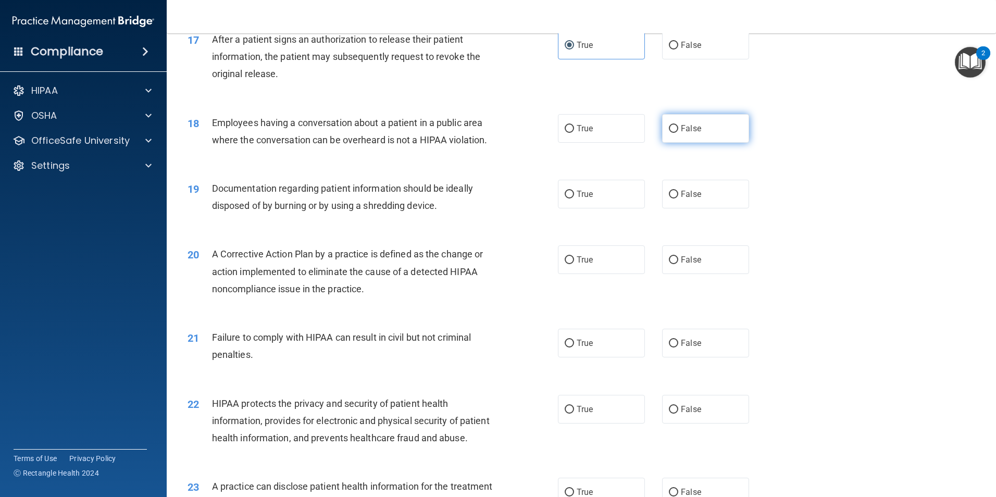
click at [681, 133] on span "False" at bounding box center [691, 128] width 20 height 10
click at [678, 133] on input "False" at bounding box center [673, 129] width 9 height 8
radio input "true"
click at [583, 208] on label "True" at bounding box center [601, 194] width 87 height 29
click at [574, 198] on input "True" at bounding box center [569, 195] width 9 height 8
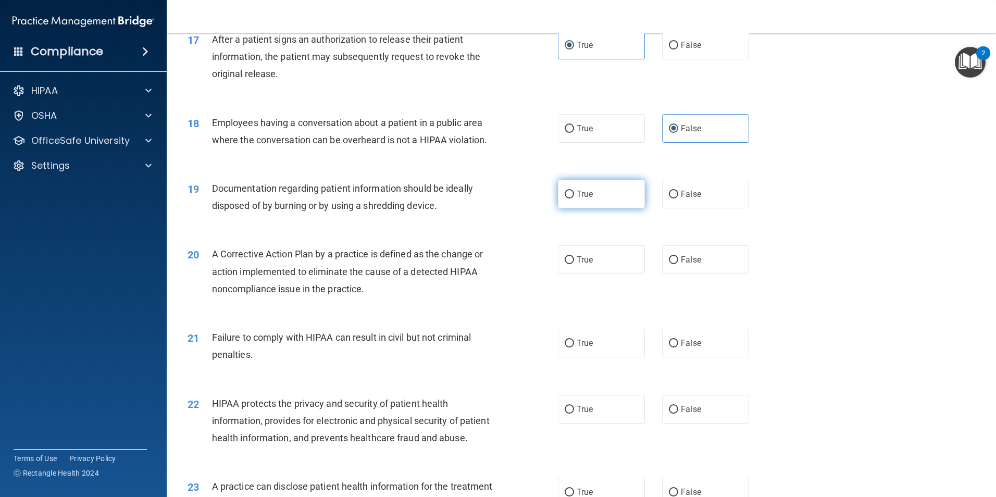
radio input "true"
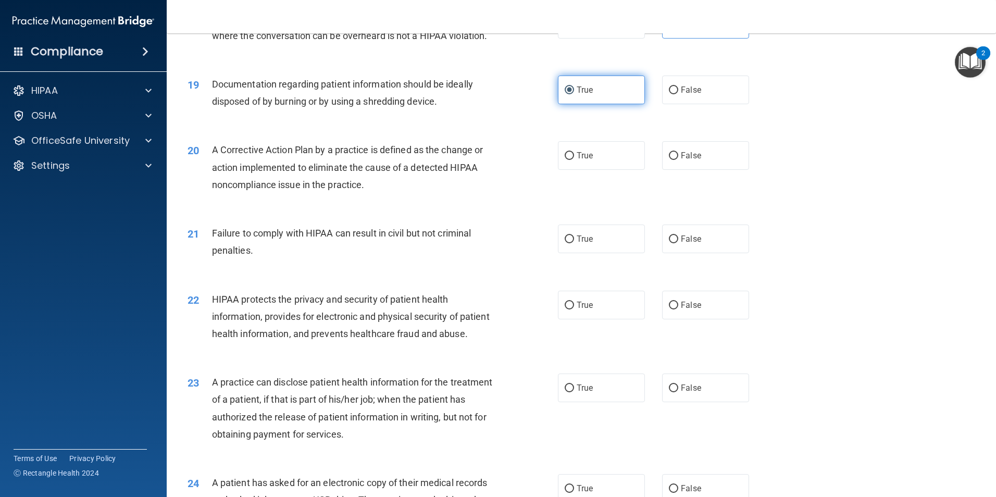
scroll to position [1407, 0]
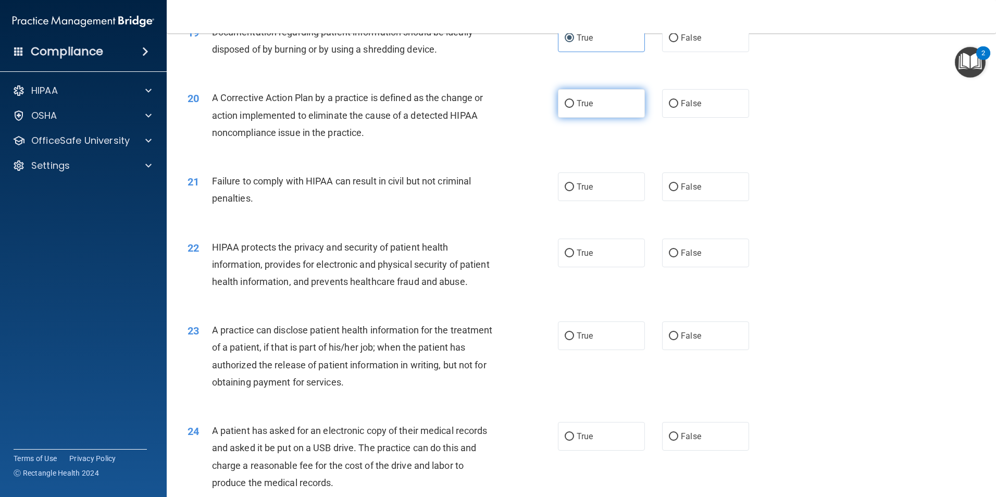
click at [565, 108] on input "True" at bounding box center [569, 104] width 9 height 8
radio input "true"
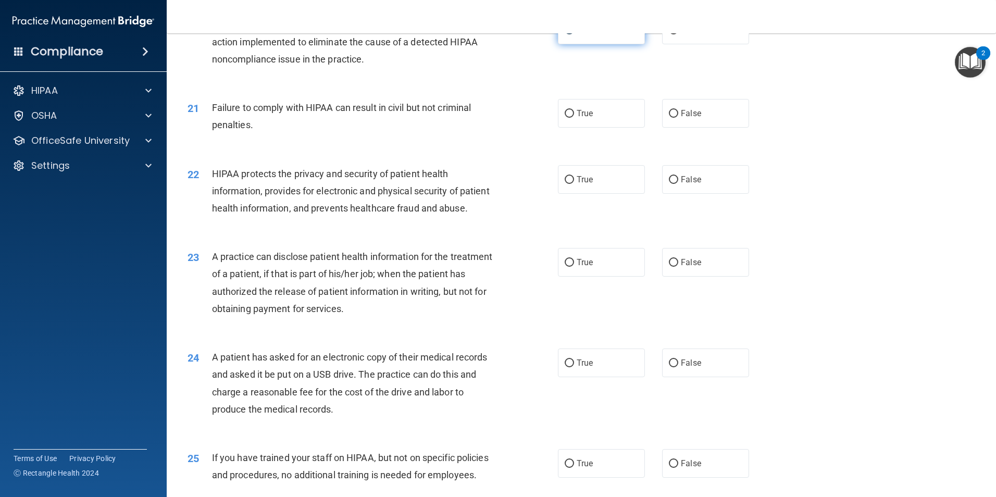
scroll to position [1511, 0]
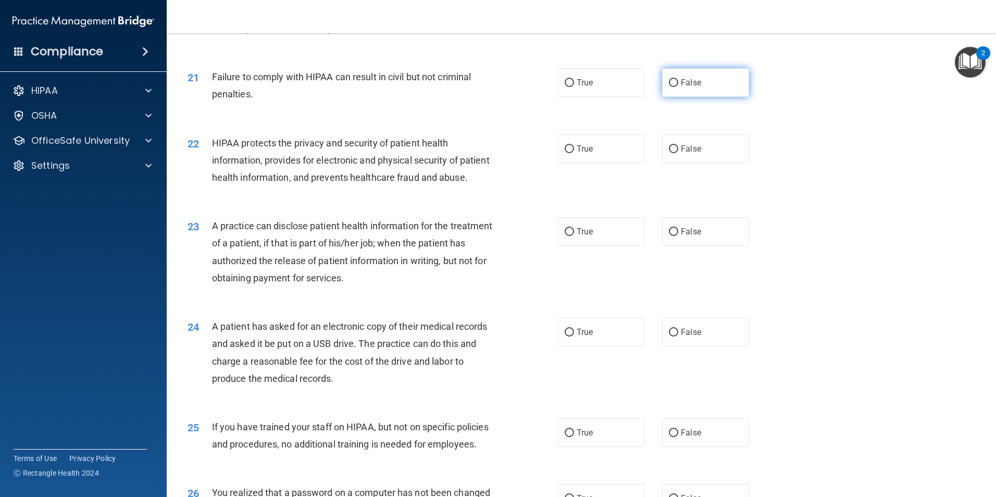
click at [664, 97] on label "False" at bounding box center [705, 82] width 87 height 29
click at [669, 87] on input "False" at bounding box center [673, 83] width 9 height 8
radio input "true"
click at [567, 163] on label "True" at bounding box center [601, 148] width 87 height 29
click at [567, 153] on input "True" at bounding box center [569, 149] width 9 height 8
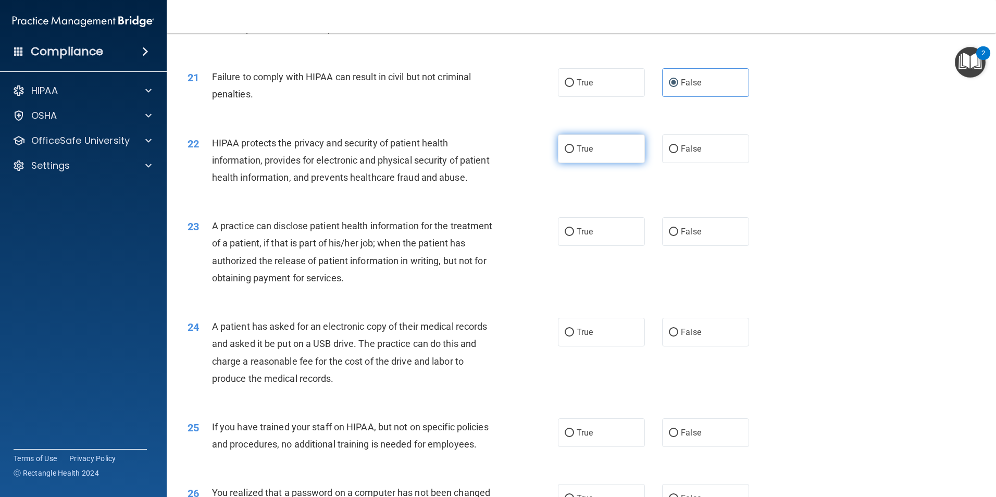
radio input "true"
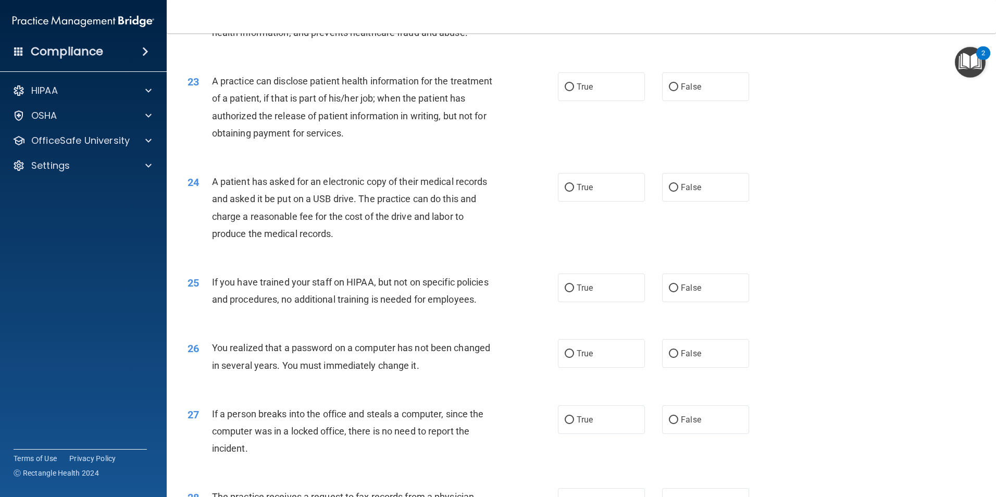
scroll to position [1667, 0]
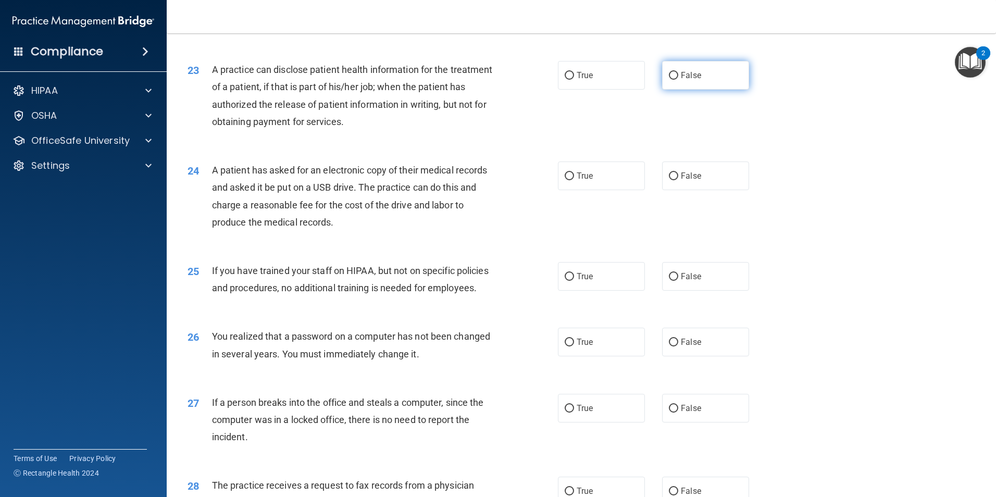
click at [669, 80] on input "False" at bounding box center [673, 76] width 9 height 8
radio input "true"
click at [576, 190] on label "True" at bounding box center [601, 175] width 87 height 29
click at [574, 180] on input "True" at bounding box center [569, 176] width 9 height 8
radio input "true"
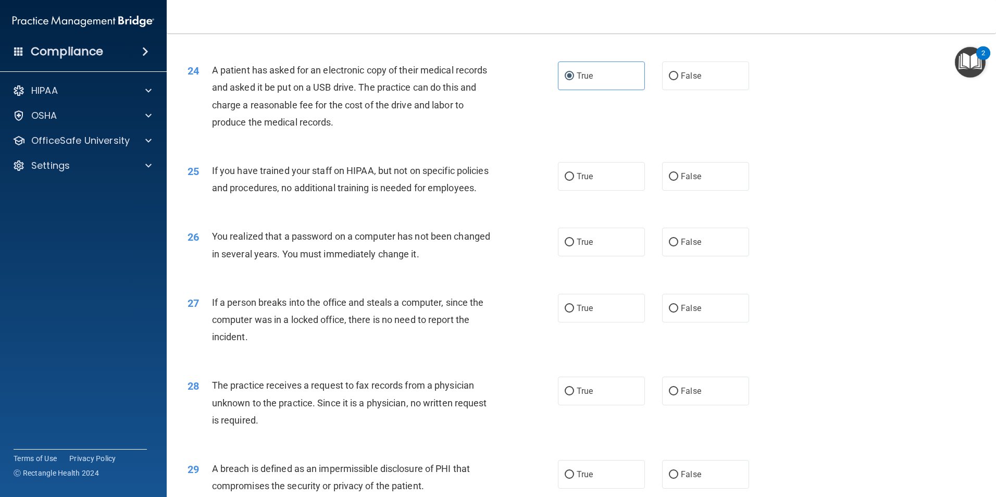
scroll to position [1771, 0]
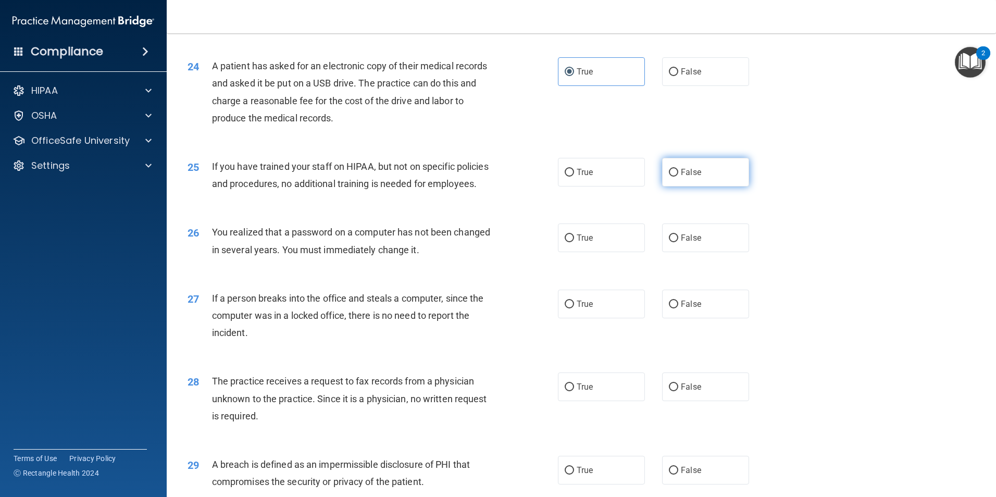
click at [667, 187] on label "False" at bounding box center [705, 172] width 87 height 29
click at [669, 177] on input "False" at bounding box center [673, 173] width 9 height 8
radio input "true"
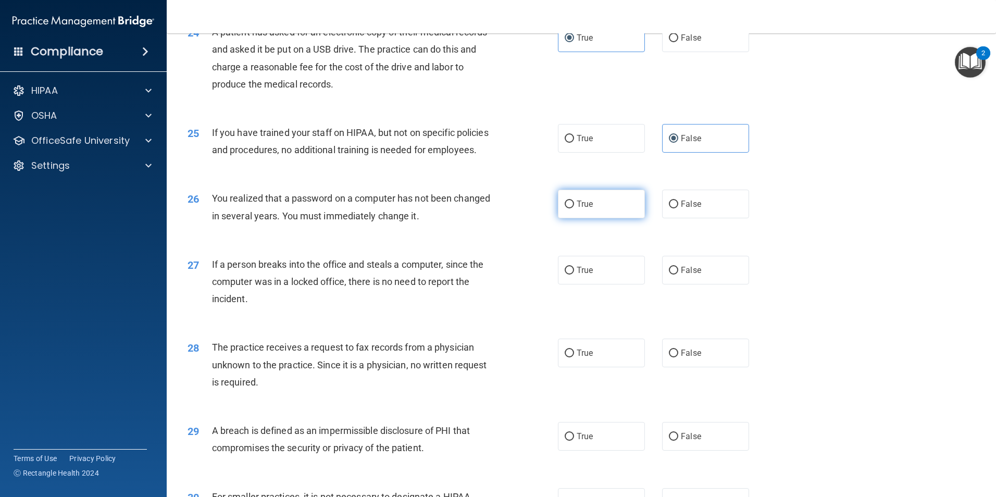
scroll to position [1823, 0]
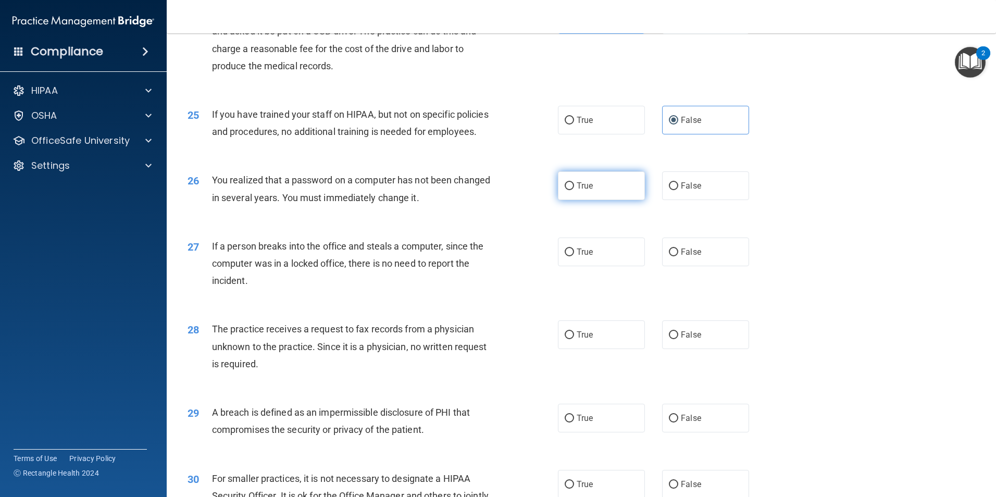
click at [577, 191] on span "True" at bounding box center [585, 186] width 16 height 10
click at [574, 190] on input "True" at bounding box center [569, 186] width 9 height 8
radio input "true"
click at [662, 266] on label "False" at bounding box center [705, 252] width 87 height 29
click at [669, 256] on input "False" at bounding box center [673, 252] width 9 height 8
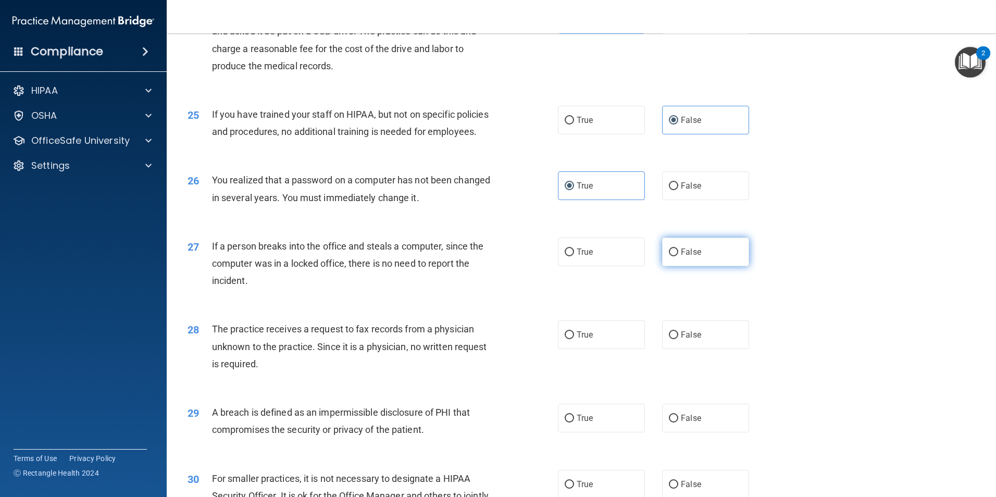
radio input "true"
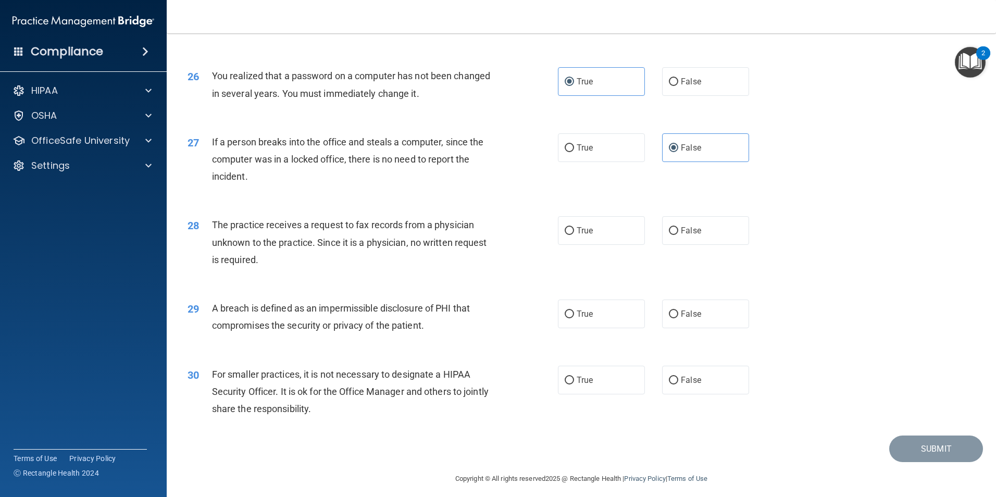
scroll to position [1980, 0]
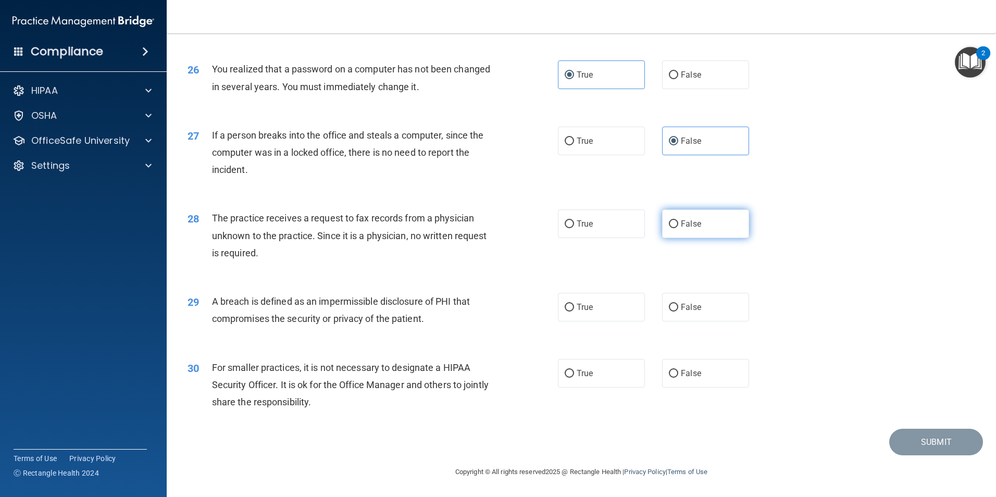
click at [669, 228] on input "False" at bounding box center [673, 224] width 9 height 8
radio input "true"
click at [577, 312] on span "True" at bounding box center [585, 307] width 16 height 10
click at [574, 312] on input "True" at bounding box center [569, 308] width 9 height 8
radio input "true"
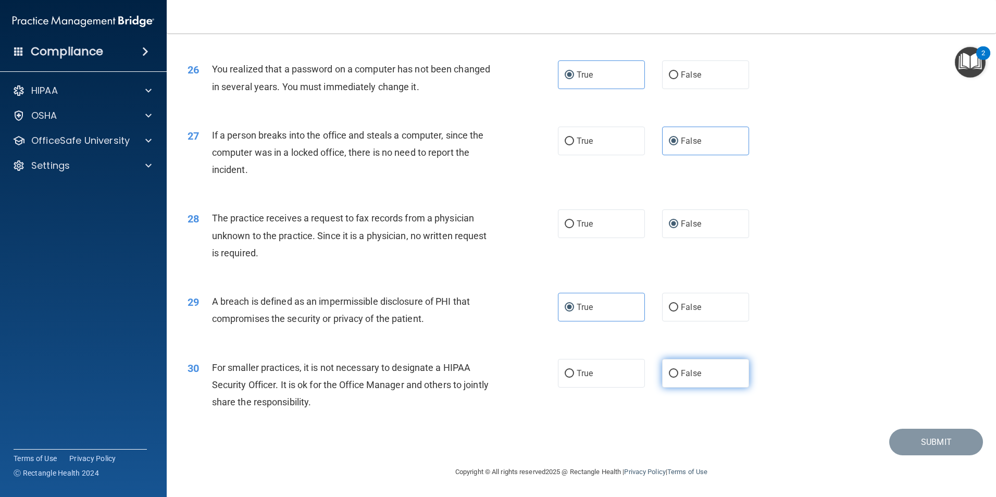
click at [669, 378] on input "False" at bounding box center [673, 374] width 9 height 8
radio input "true"
click at [911, 443] on button "Submit" at bounding box center [936, 442] width 94 height 27
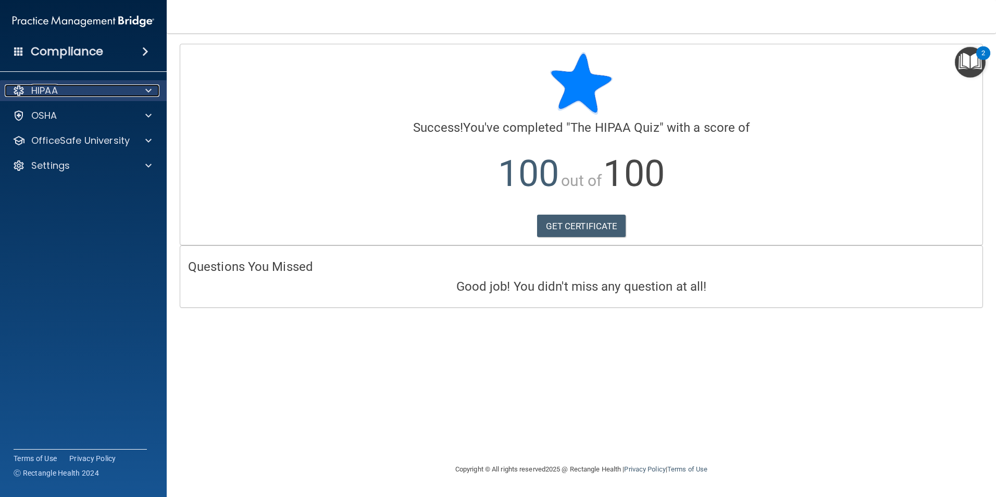
click at [138, 96] on div at bounding box center [147, 90] width 26 height 13
click at [134, 92] on div at bounding box center [147, 90] width 26 height 13
click at [148, 51] on span at bounding box center [145, 51] width 6 height 13
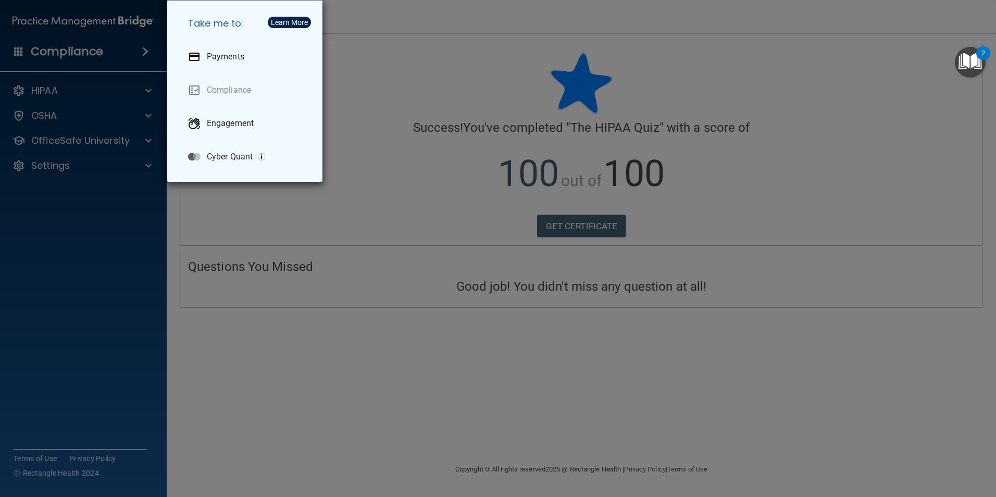
click at [129, 47] on div "Take me to: Payments Compliance Engagement Cyber Quant" at bounding box center [498, 248] width 996 height 497
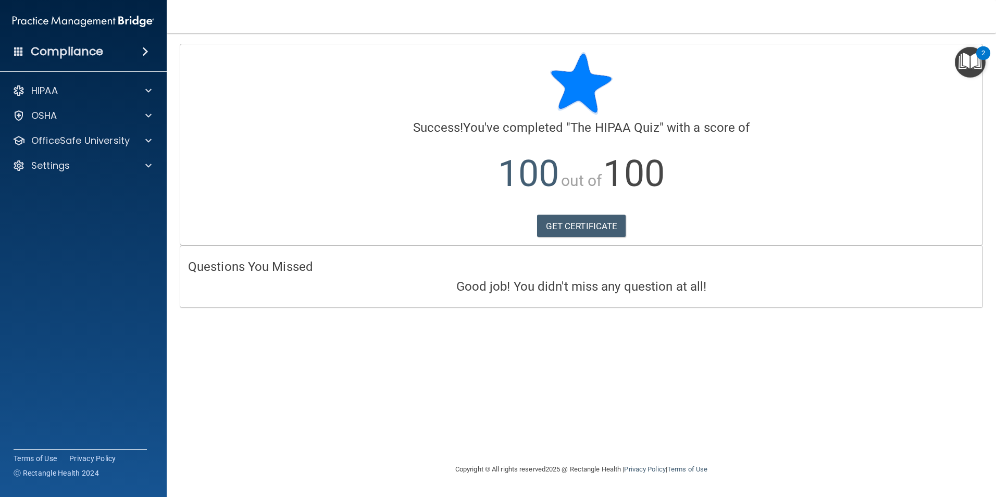
click at [77, 52] on h4 "Compliance" at bounding box center [67, 51] width 72 height 15
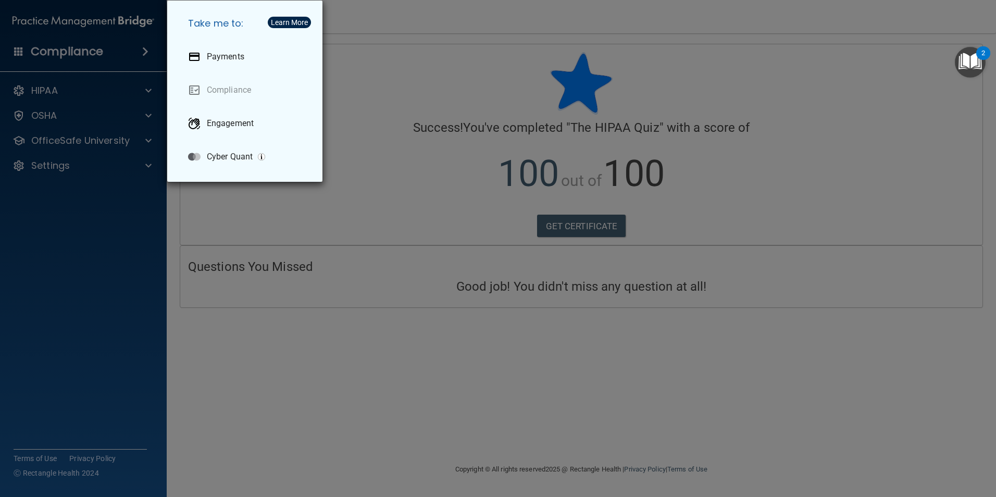
click at [77, 52] on div "Take me to: Payments Compliance Engagement Cyber Quant" at bounding box center [498, 248] width 996 height 497
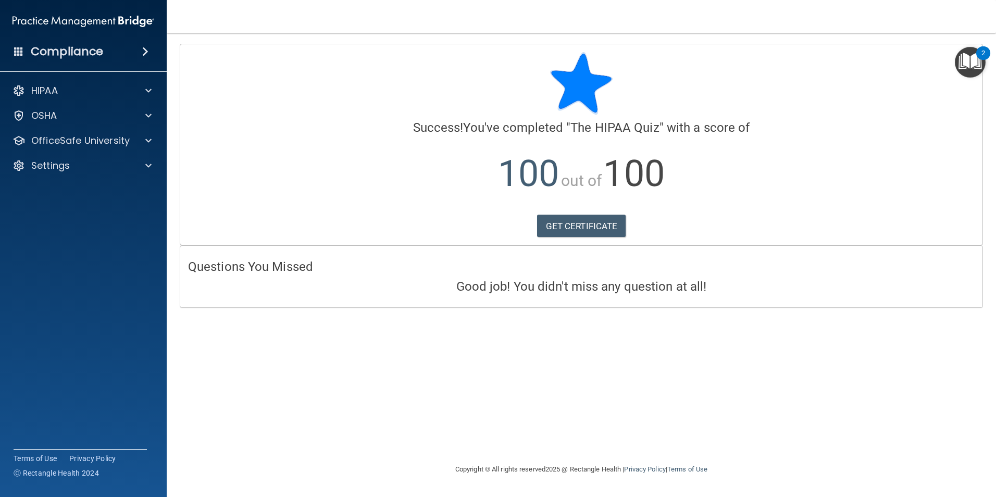
click at [142, 46] on div "Compliance" at bounding box center [83, 51] width 167 height 23
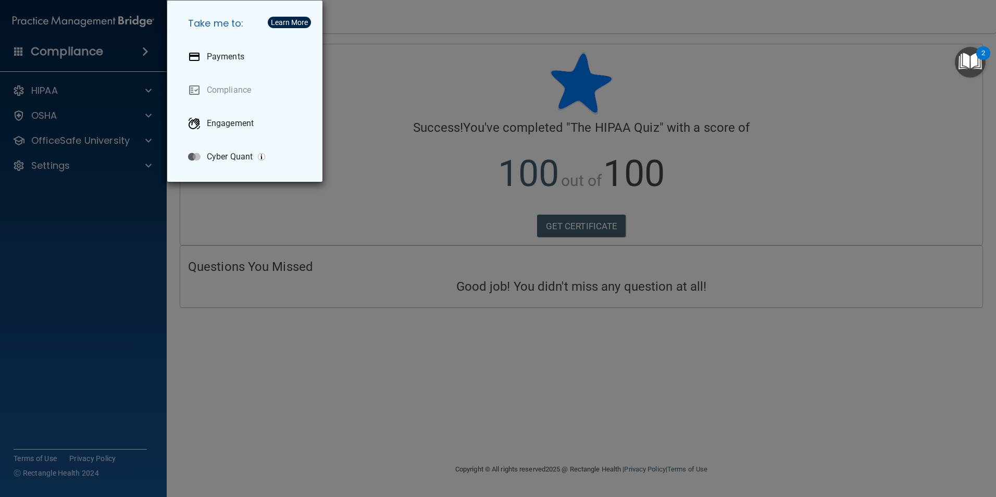
click at [142, 46] on div "Take me to: Payments Compliance Engagement Cyber Quant" at bounding box center [498, 248] width 996 height 497
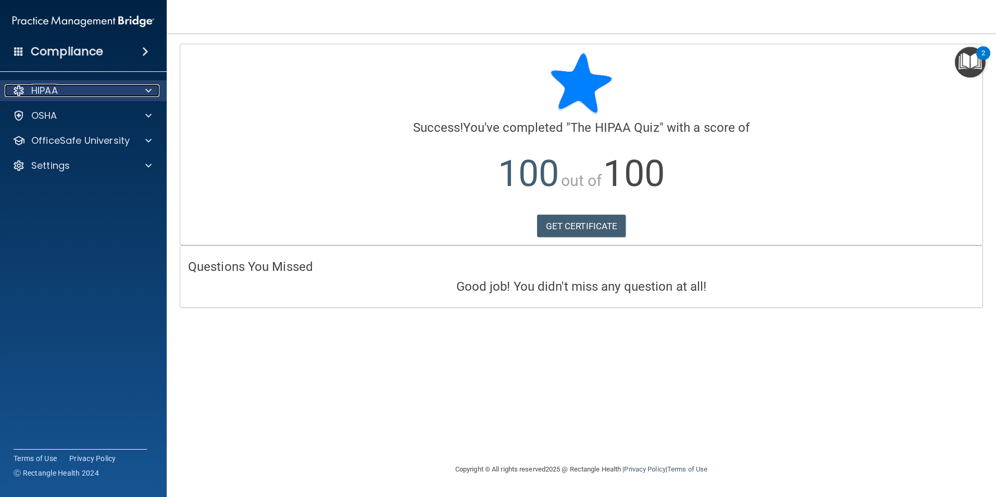
click at [142, 91] on div at bounding box center [147, 90] width 26 height 13
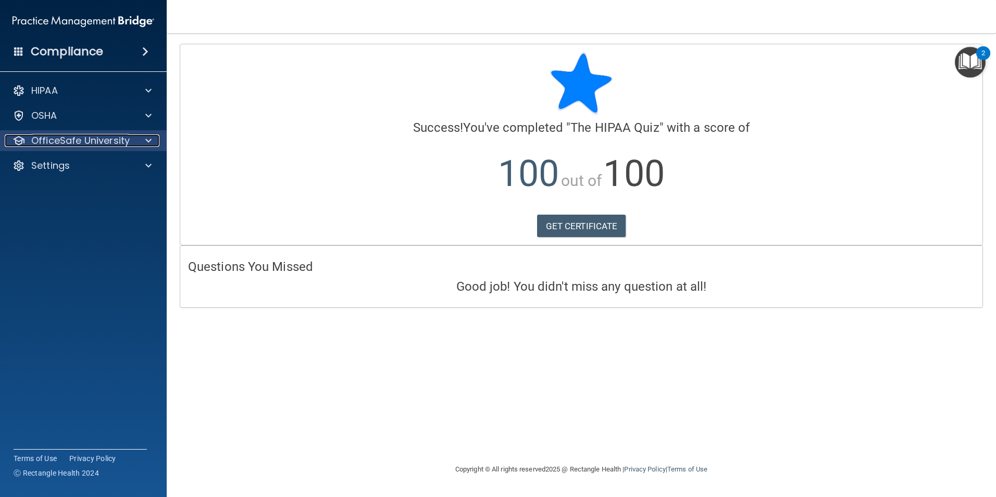
click at [144, 136] on div at bounding box center [147, 140] width 26 height 13
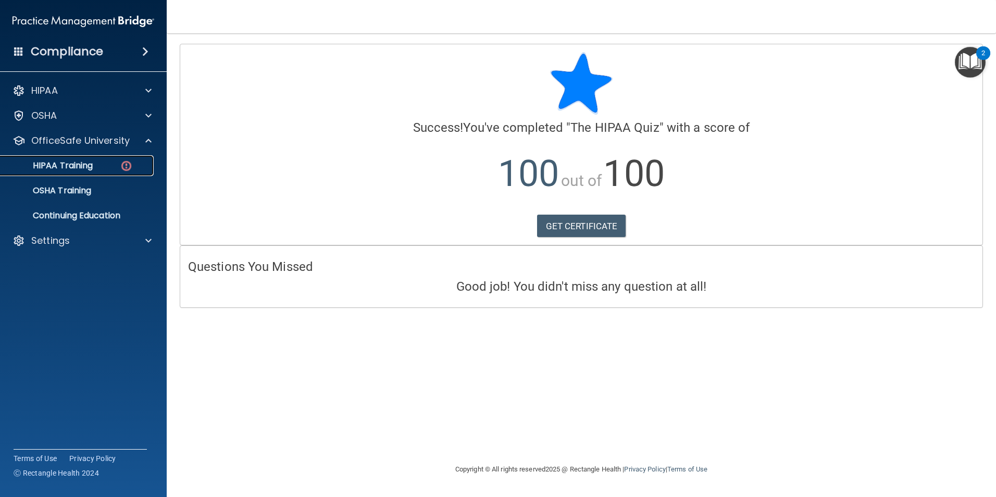
click at [120, 164] on img at bounding box center [126, 165] width 13 height 13
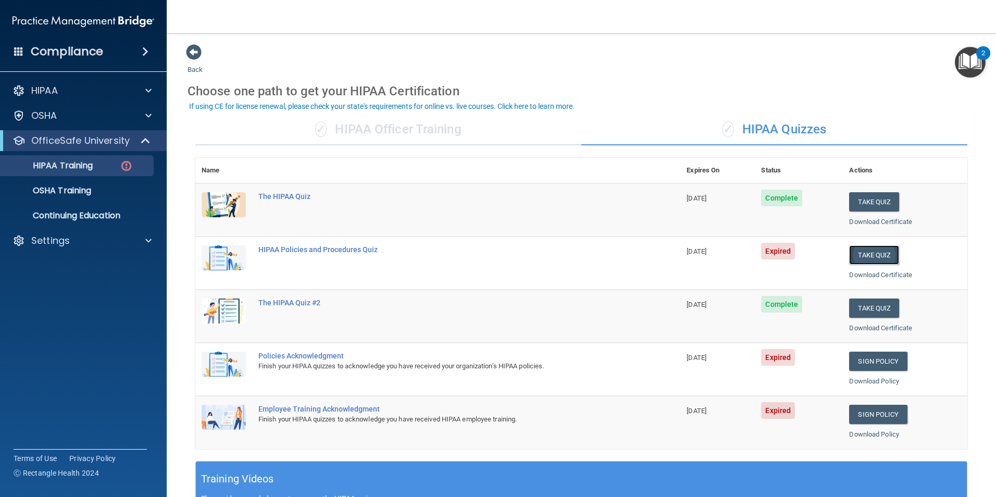
click at [882, 254] on button "Take Quiz" at bounding box center [874, 254] width 50 height 19
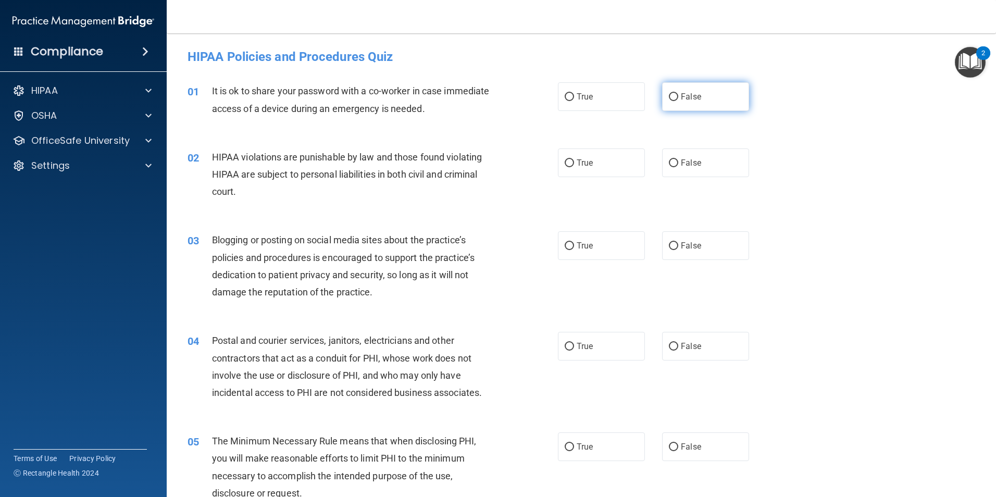
click at [669, 97] on input "False" at bounding box center [673, 97] width 9 height 8
radio input "true"
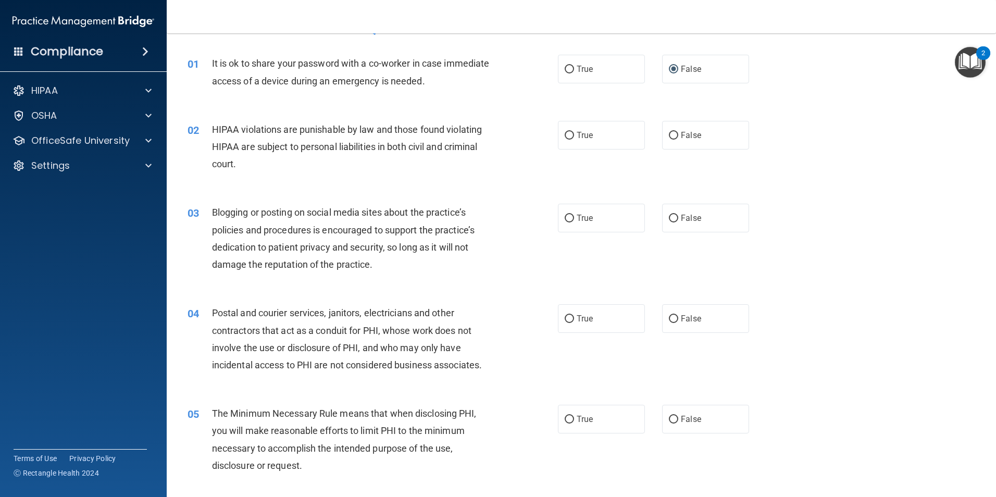
scroll to position [52, 0]
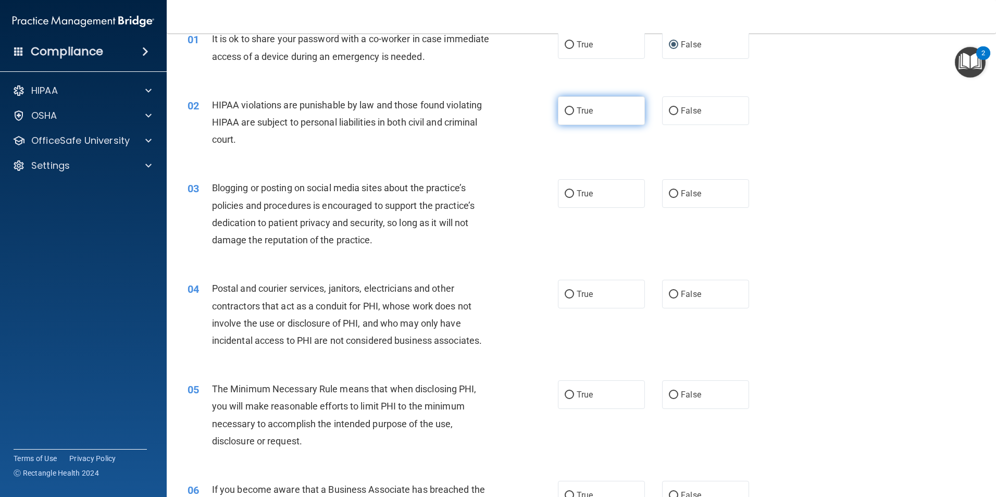
click at [560, 109] on label "True" at bounding box center [601, 110] width 87 height 29
click at [565, 109] on input "True" at bounding box center [569, 111] width 9 height 8
radio input "true"
click at [675, 193] on label "False" at bounding box center [705, 193] width 87 height 29
click at [675, 193] on input "False" at bounding box center [673, 194] width 9 height 8
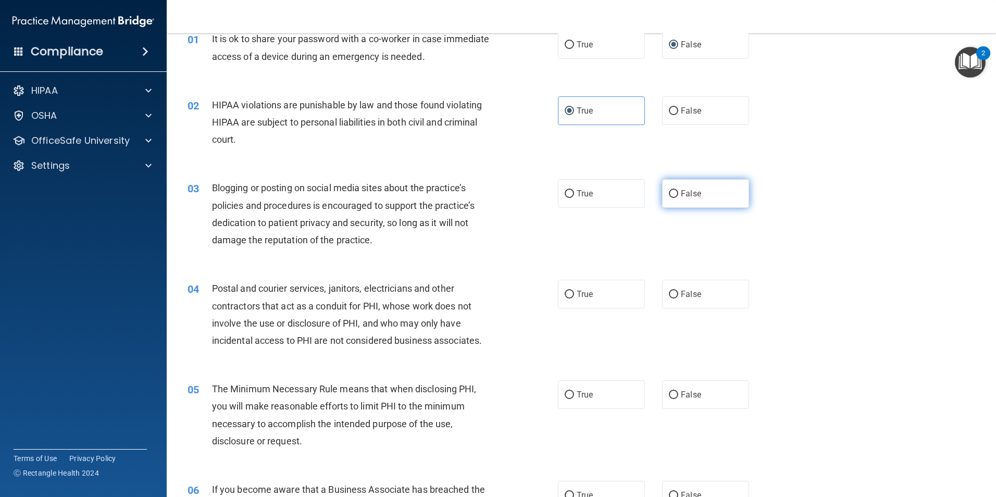
radio input "true"
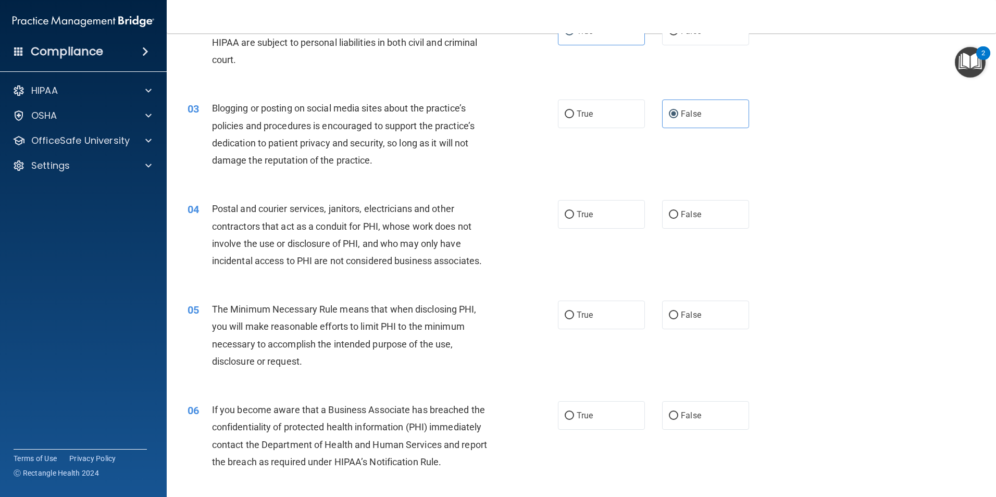
scroll to position [156, 0]
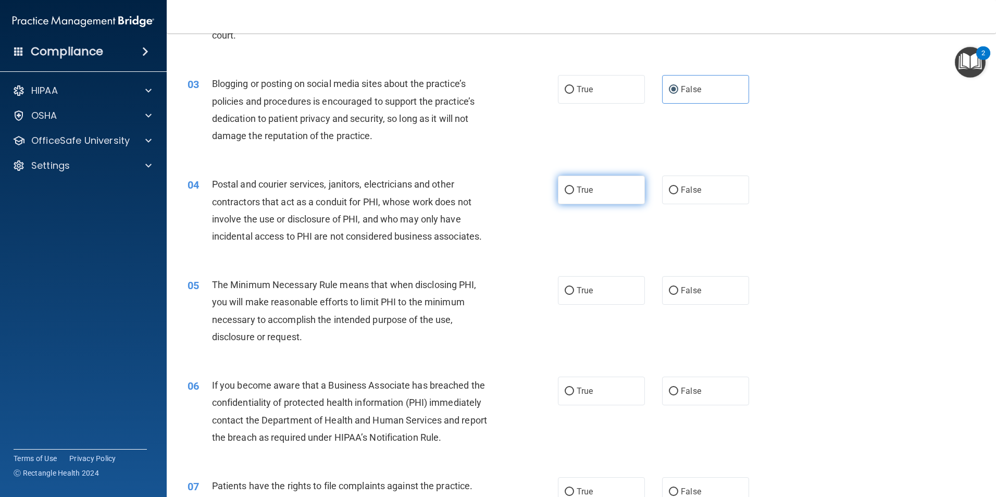
click at [565, 189] on input "True" at bounding box center [569, 191] width 9 height 8
radio input "true"
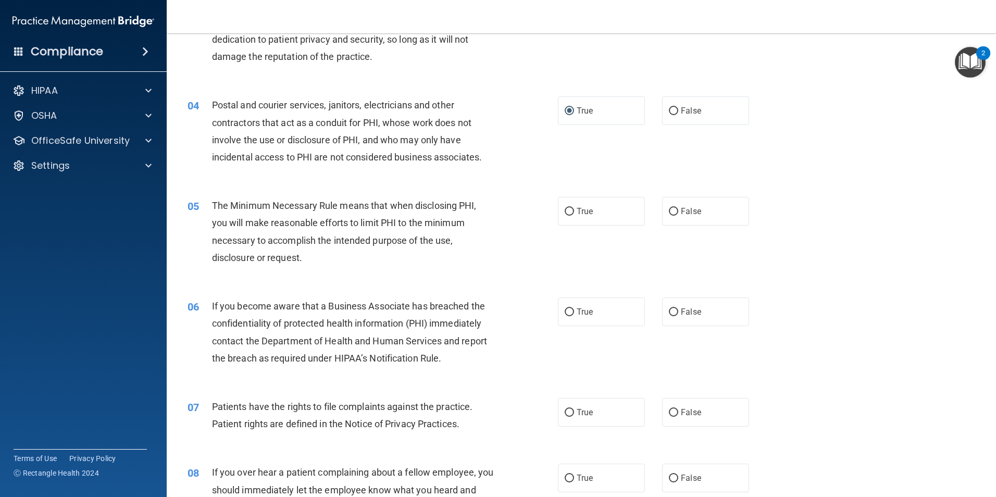
scroll to position [260, 0]
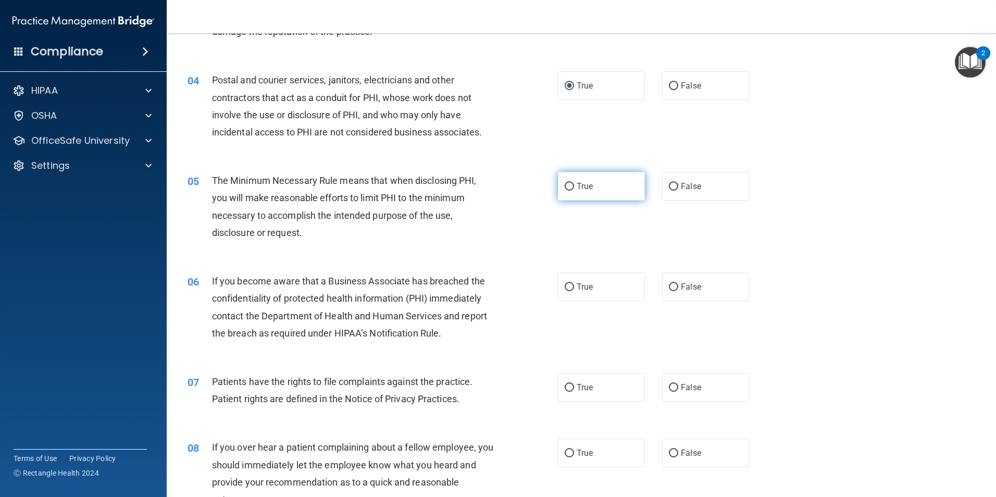
click at [568, 186] on input "True" at bounding box center [569, 187] width 9 height 8
radio input "true"
click at [604, 285] on label "True" at bounding box center [601, 286] width 87 height 29
click at [574, 285] on input "True" at bounding box center [569, 287] width 9 height 8
radio input "true"
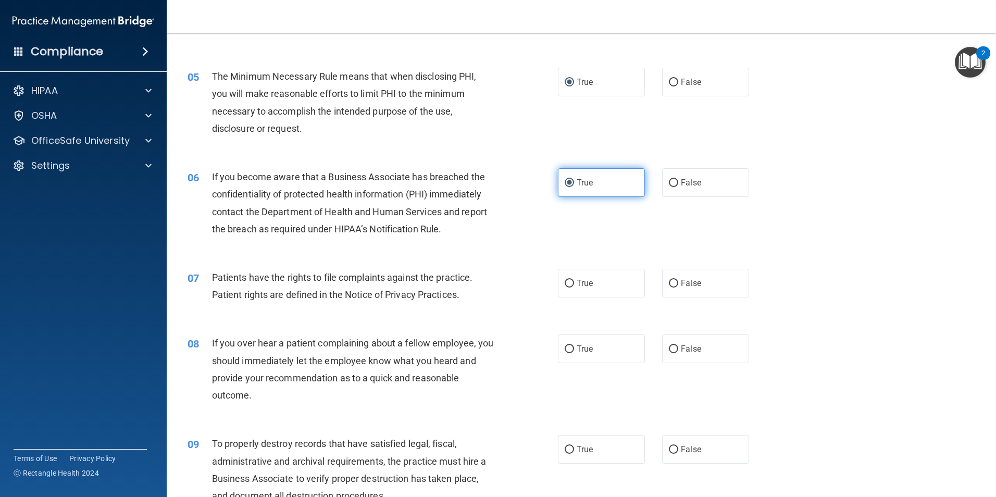
scroll to position [417, 0]
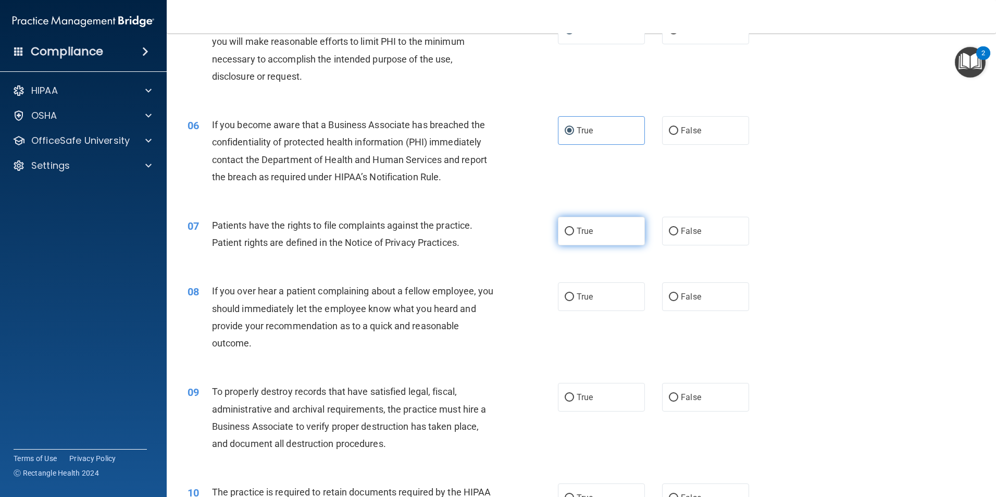
click at [580, 238] on label "True" at bounding box center [601, 231] width 87 height 29
click at [574, 235] on input "True" at bounding box center [569, 232] width 9 height 8
radio input "true"
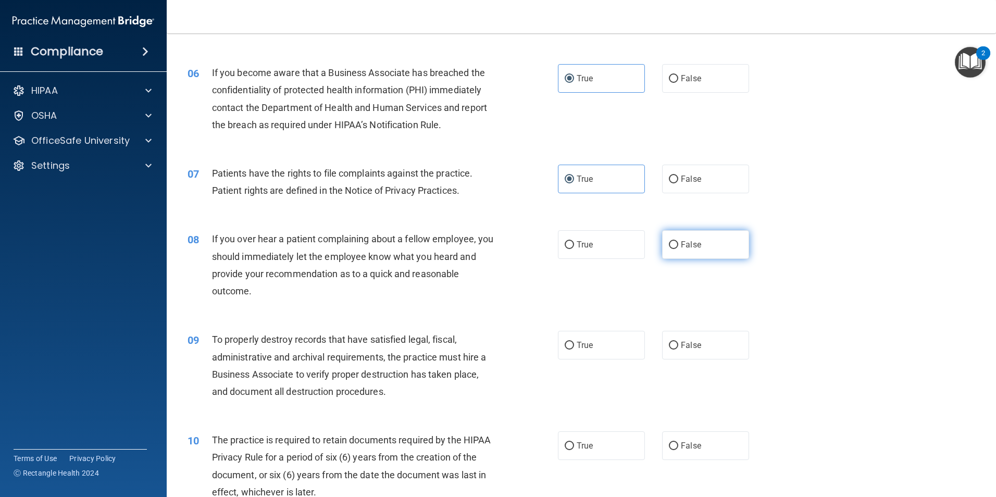
click at [672, 250] on label "False" at bounding box center [705, 244] width 87 height 29
click at [672, 249] on input "False" at bounding box center [673, 245] width 9 height 8
radio input "true"
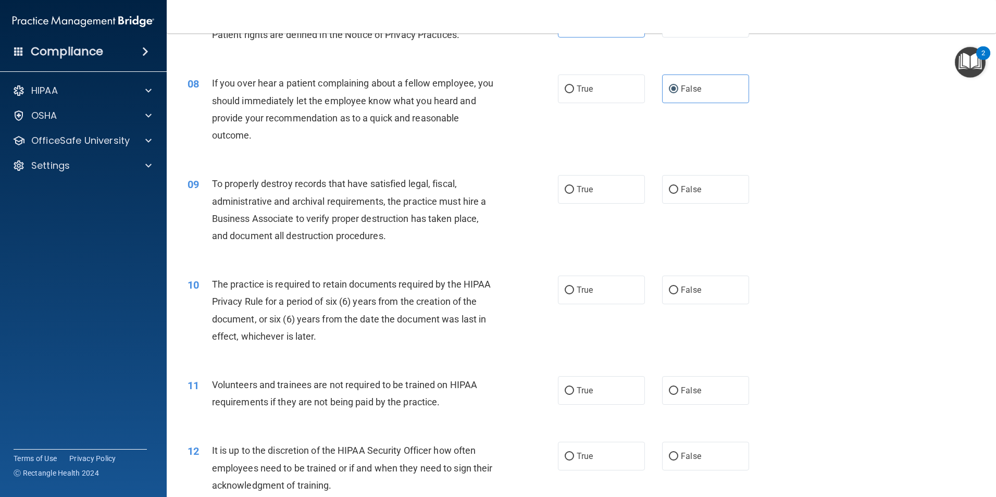
scroll to position [625, 0]
click at [673, 195] on label "False" at bounding box center [705, 189] width 87 height 29
click at [673, 193] on input "False" at bounding box center [673, 189] width 9 height 8
radio input "true"
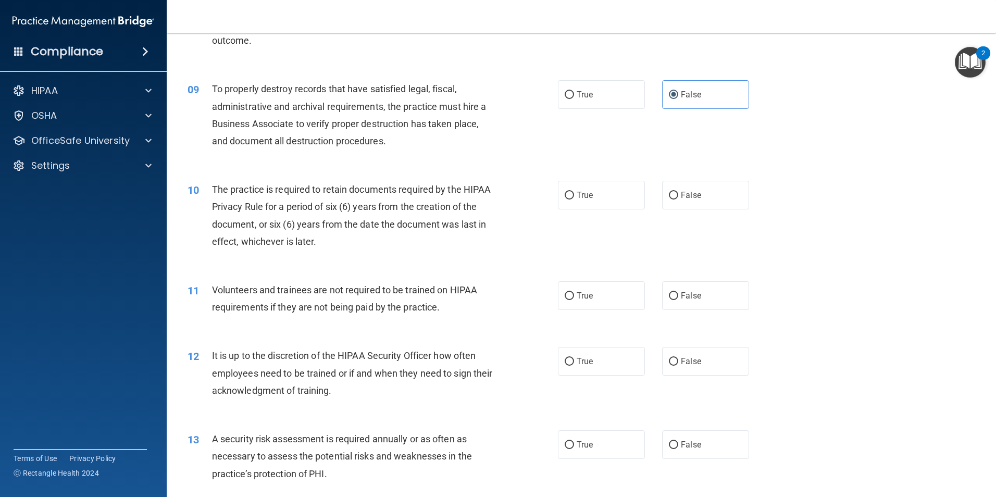
scroll to position [729, 0]
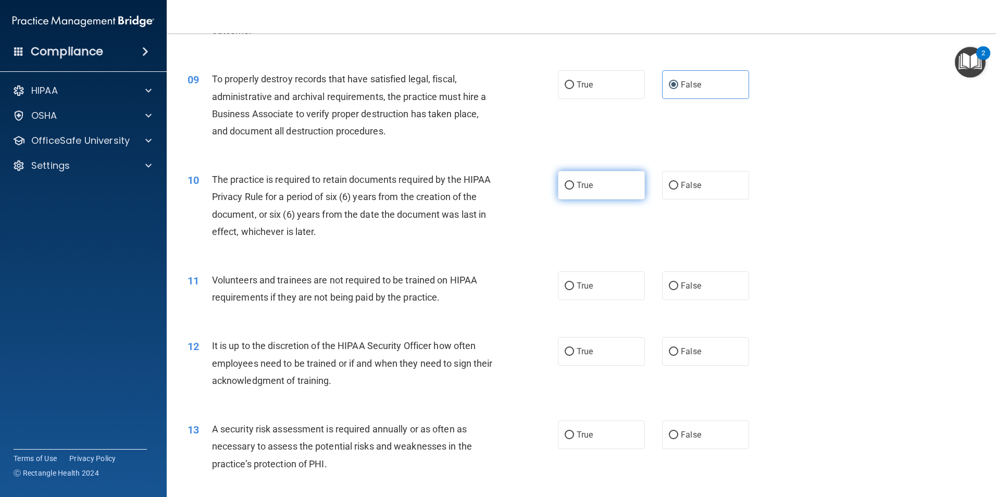
click at [565, 183] on input "True" at bounding box center [569, 186] width 9 height 8
radio input "true"
click at [681, 285] on span "False" at bounding box center [691, 286] width 20 height 10
click at [678, 285] on input "False" at bounding box center [673, 286] width 9 height 8
radio input "true"
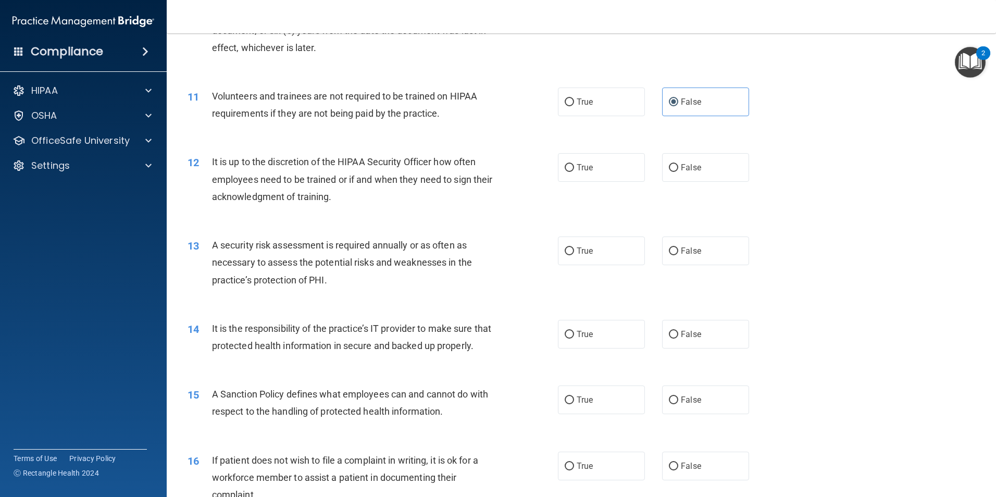
scroll to position [938, 0]
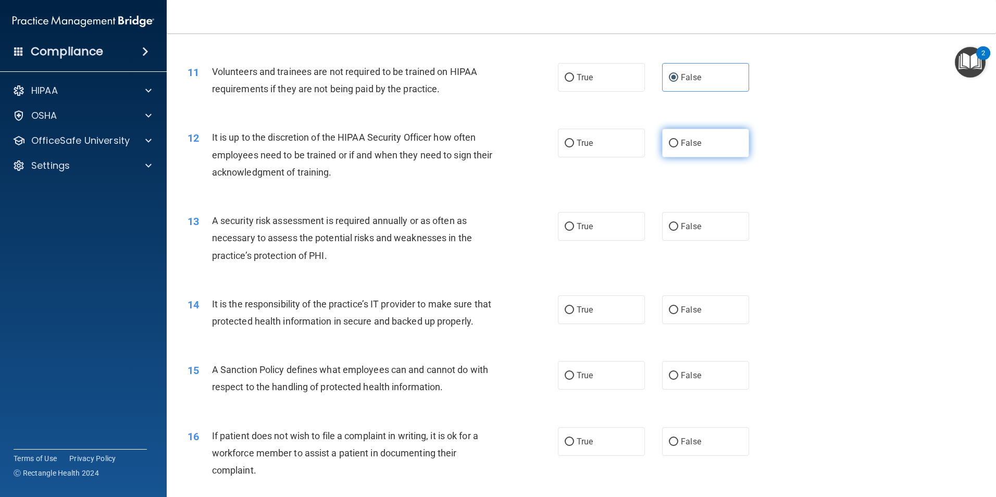
click at [669, 142] on input "False" at bounding box center [673, 144] width 9 height 8
radio input "true"
click at [573, 232] on label "True" at bounding box center [601, 226] width 87 height 29
click at [573, 231] on input "True" at bounding box center [569, 227] width 9 height 8
radio input "true"
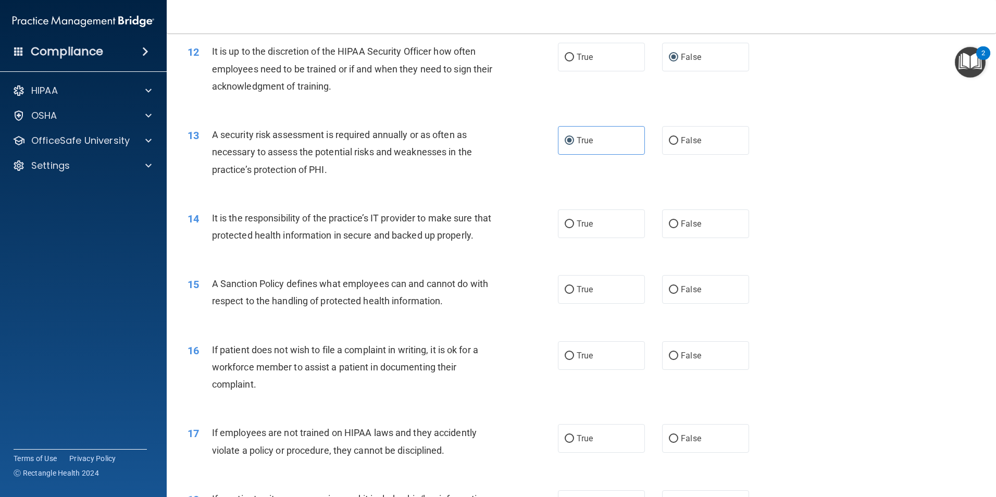
scroll to position [1042, 0]
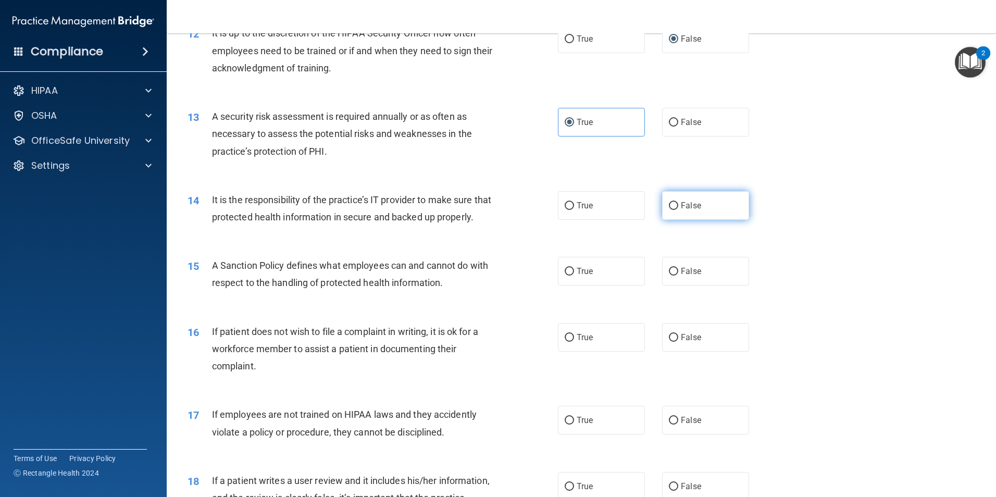
click at [663, 206] on label "False" at bounding box center [705, 205] width 87 height 29
click at [669, 206] on input "False" at bounding box center [673, 206] width 9 height 8
radio input "true"
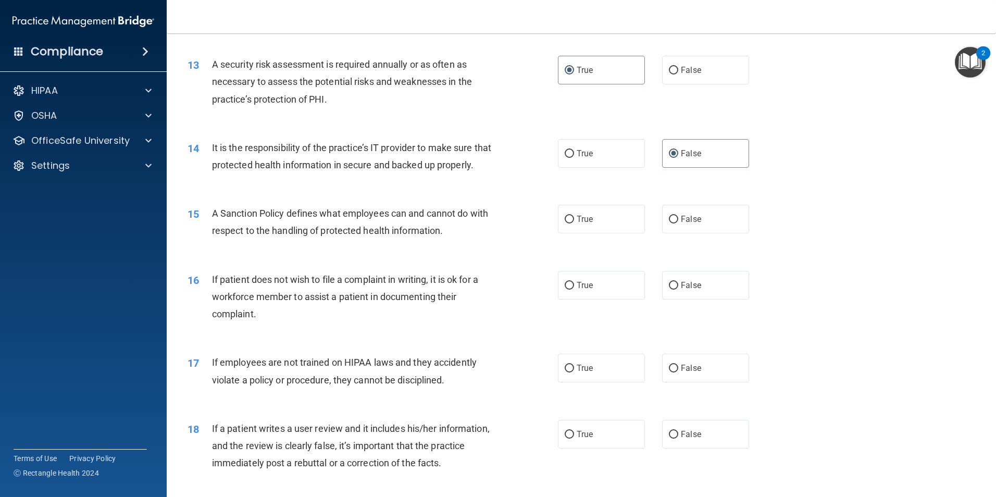
scroll to position [1146, 0]
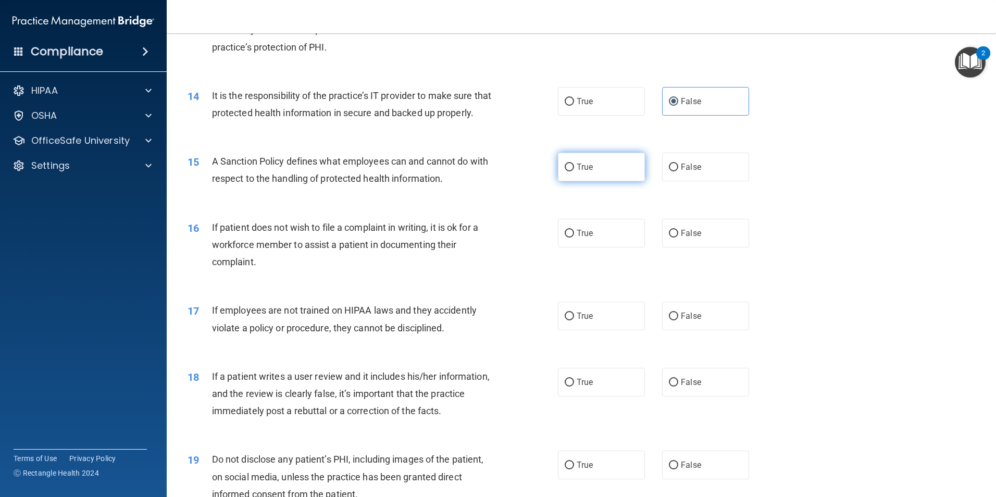
click at [566, 171] on input "True" at bounding box center [569, 168] width 9 height 8
radio input "true"
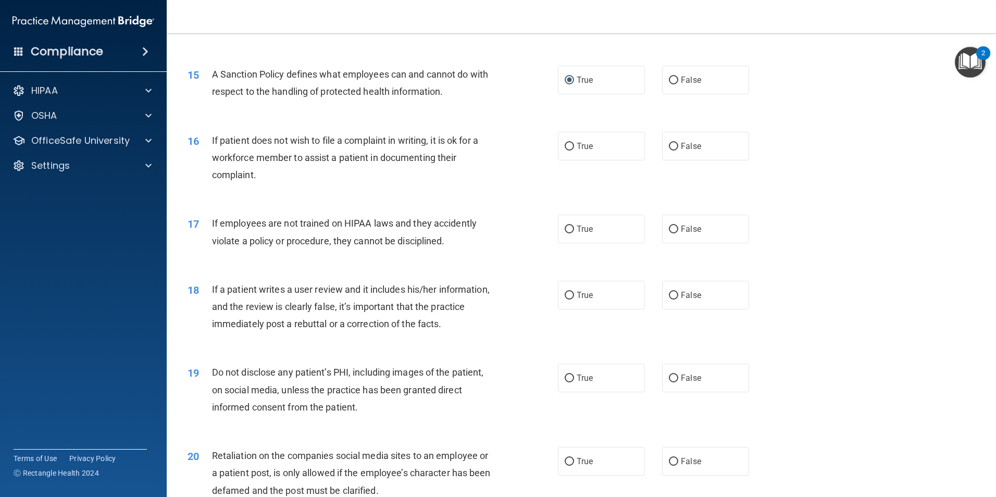
scroll to position [1250, 0]
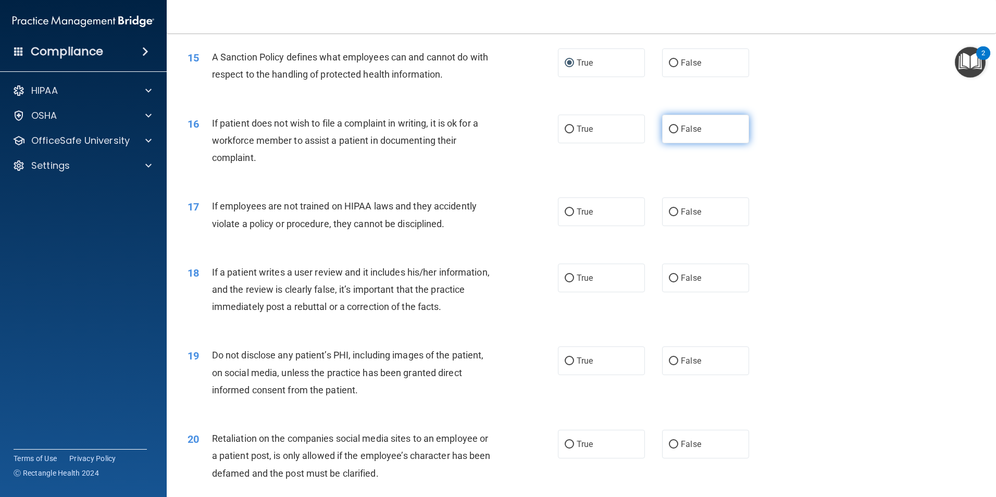
click at [675, 143] on label "False" at bounding box center [705, 129] width 87 height 29
click at [675, 133] on input "False" at bounding box center [673, 130] width 9 height 8
radio input "true"
click at [674, 226] on label "False" at bounding box center [705, 211] width 87 height 29
click at [674, 216] on input "False" at bounding box center [673, 212] width 9 height 8
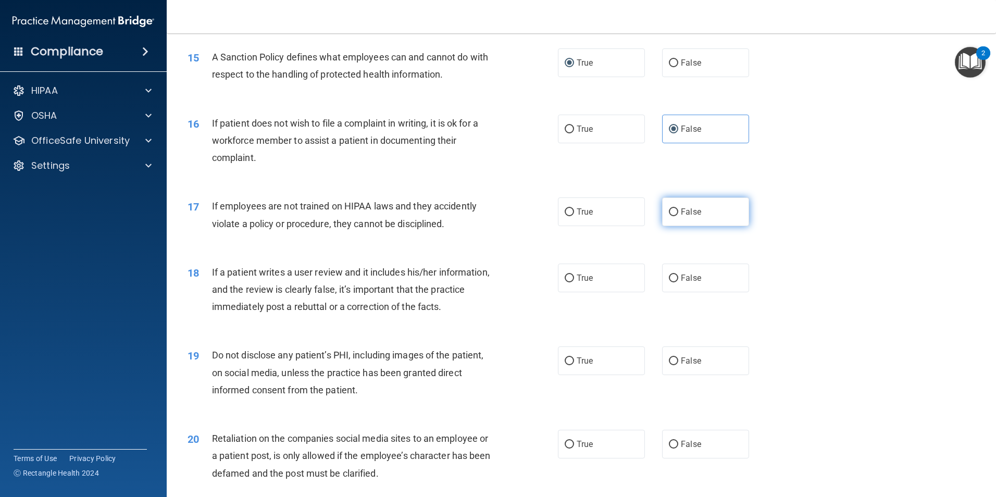
radio input "true"
click at [669, 282] on input "False" at bounding box center [673, 279] width 9 height 8
radio input "true"
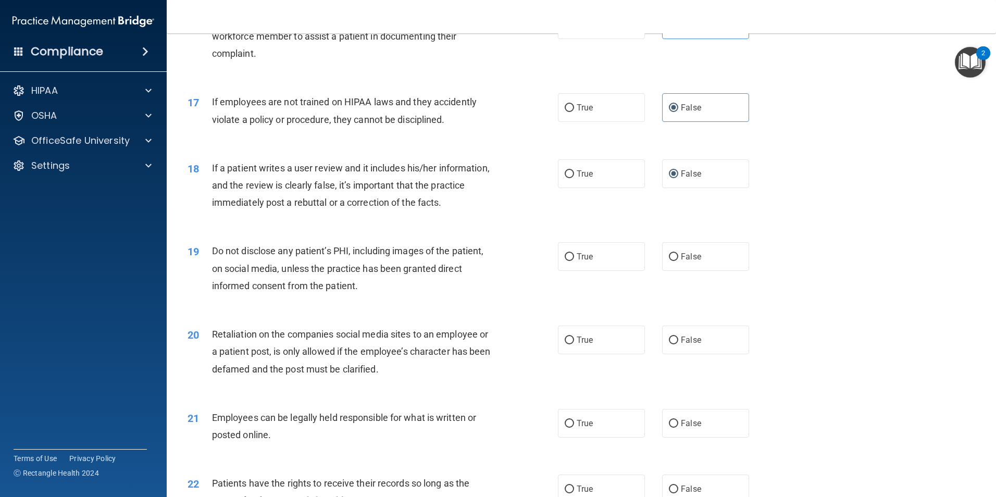
scroll to position [1407, 0]
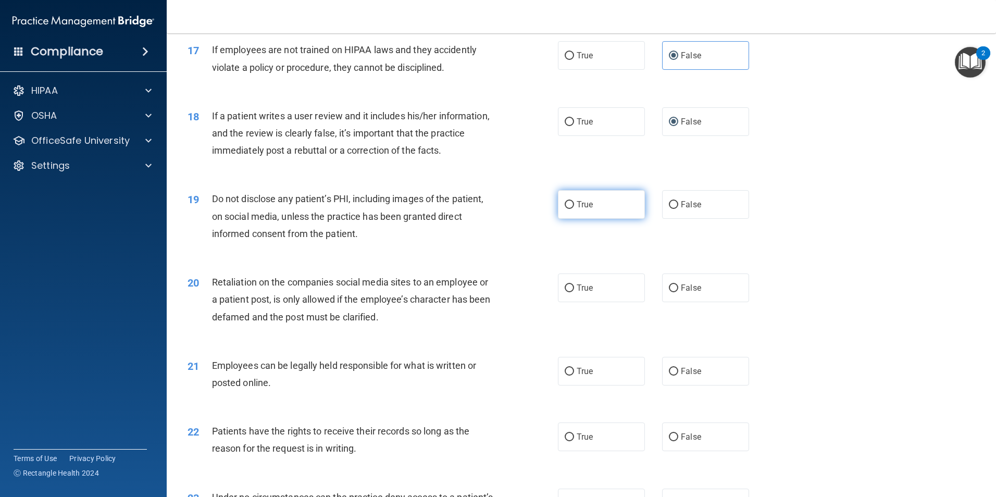
click at [567, 219] on label "True" at bounding box center [601, 204] width 87 height 29
click at [567, 209] on input "True" at bounding box center [569, 205] width 9 height 8
radio input "true"
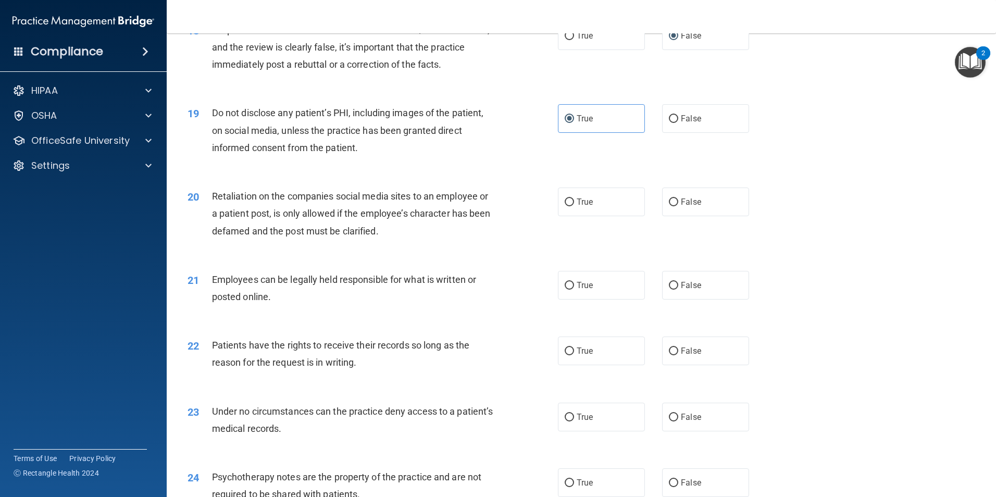
scroll to position [1511, 0]
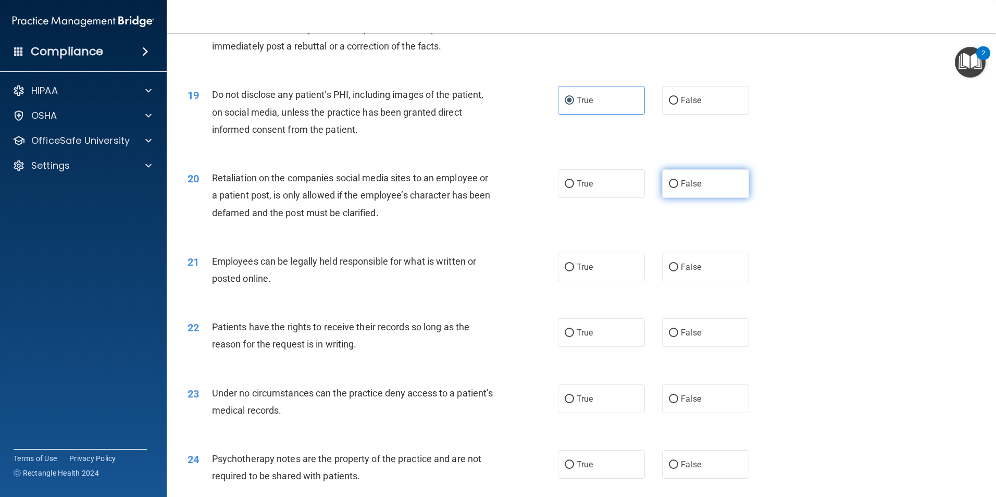
click at [669, 188] on input "False" at bounding box center [673, 184] width 9 height 8
radio input "true"
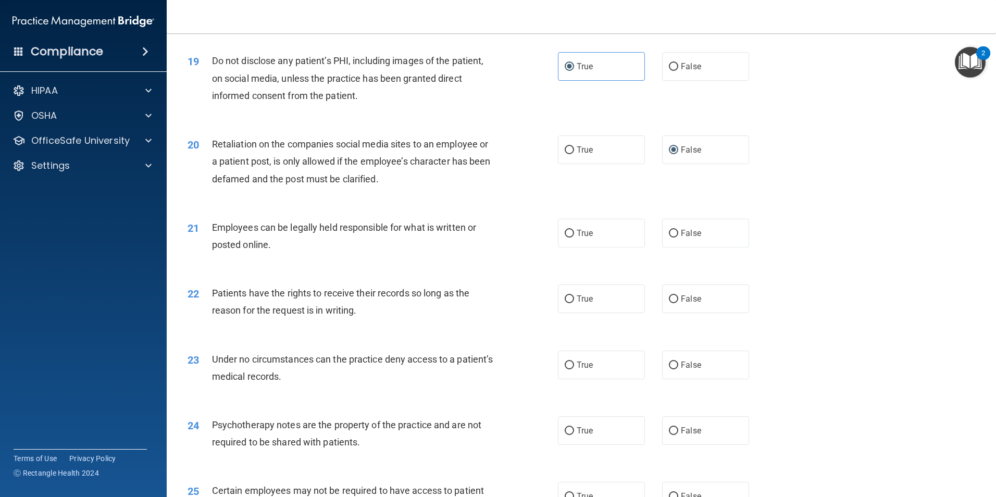
scroll to position [1563, 0]
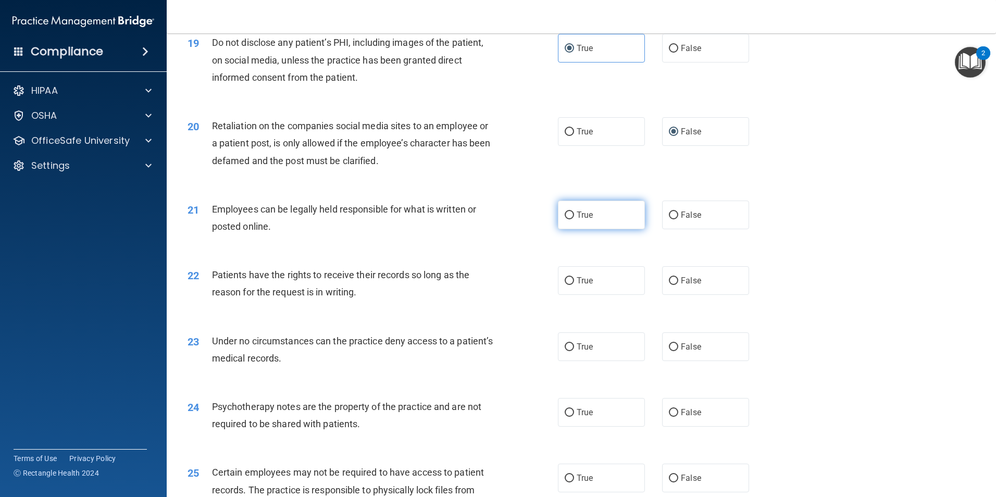
click at [583, 220] on span "True" at bounding box center [585, 215] width 16 height 10
click at [574, 219] on input "True" at bounding box center [569, 216] width 9 height 8
radio input "true"
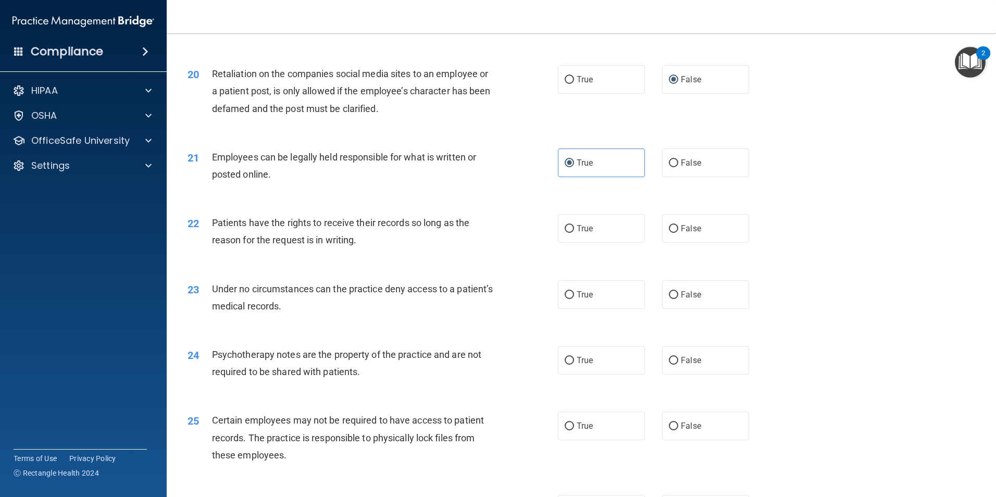
scroll to position [1667, 0]
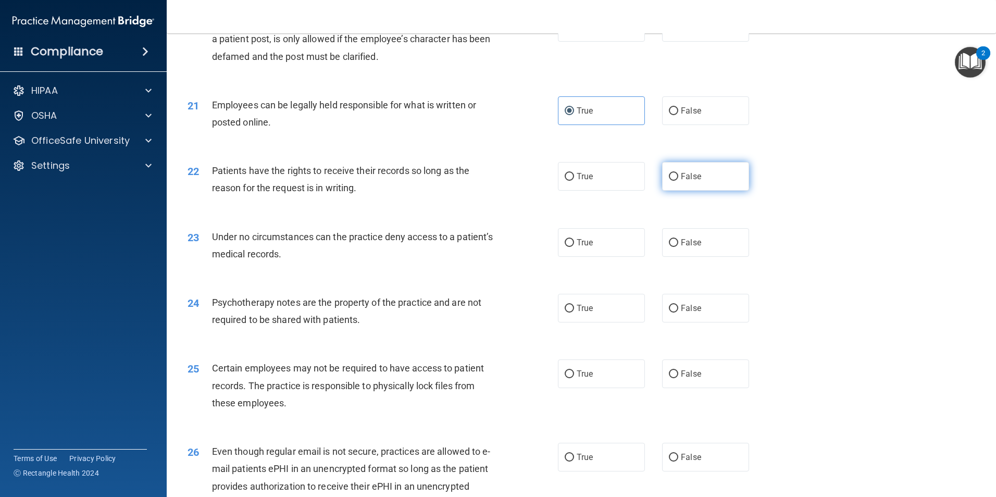
click at [669, 181] on input "False" at bounding box center [673, 177] width 9 height 8
radio input "true"
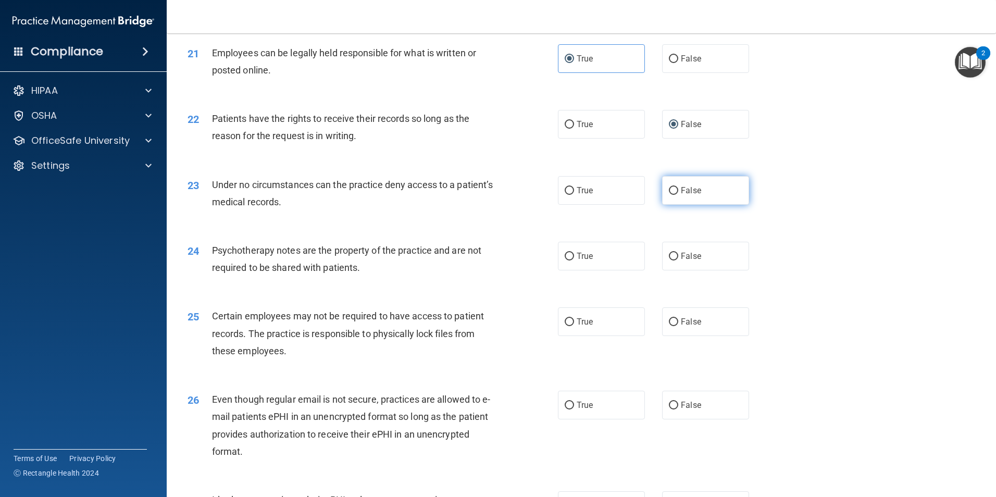
click at [662, 205] on label "False" at bounding box center [705, 190] width 87 height 29
click at [669, 195] on input "False" at bounding box center [673, 191] width 9 height 8
radio input "true"
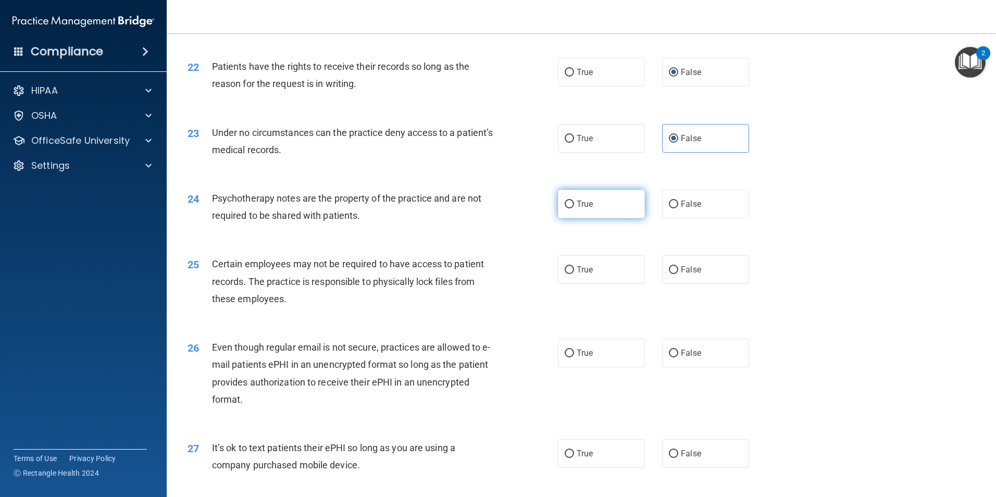
scroll to position [1823, 0]
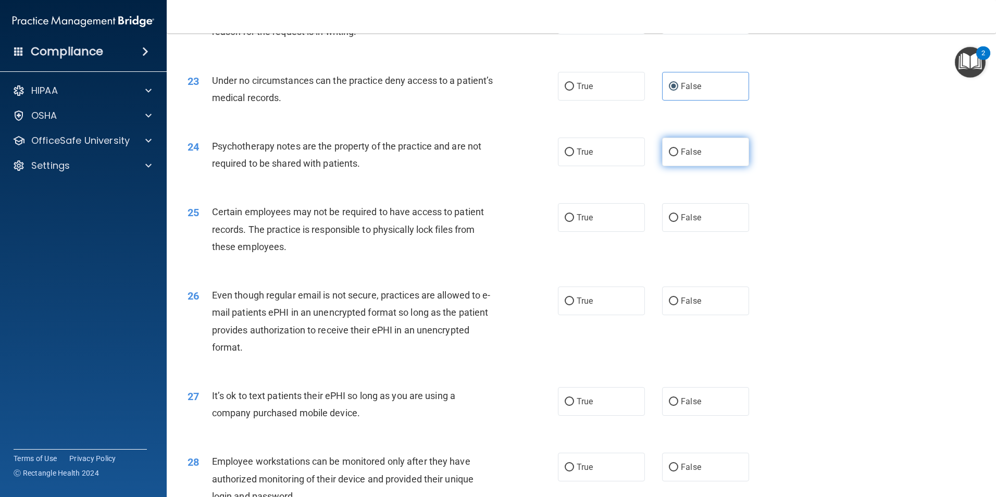
click at [672, 166] on label "False" at bounding box center [705, 152] width 87 height 29
click at [672, 156] on input "False" at bounding box center [673, 152] width 9 height 8
radio input "true"
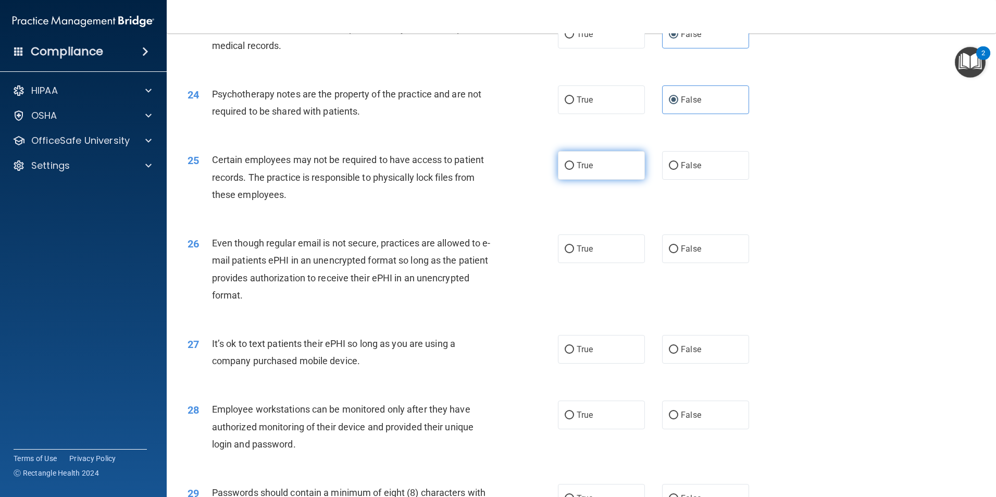
click at [565, 170] on input "True" at bounding box center [569, 166] width 9 height 8
radio input "true"
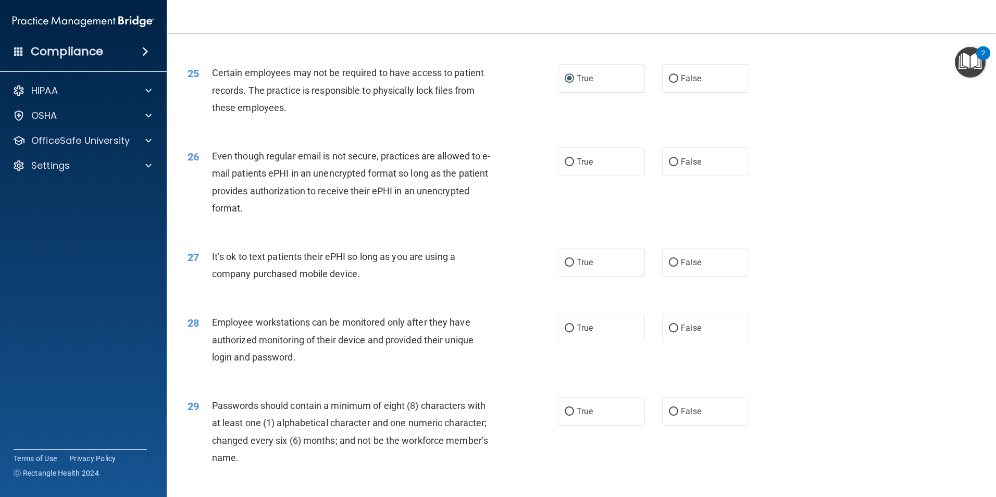
scroll to position [1980, 0]
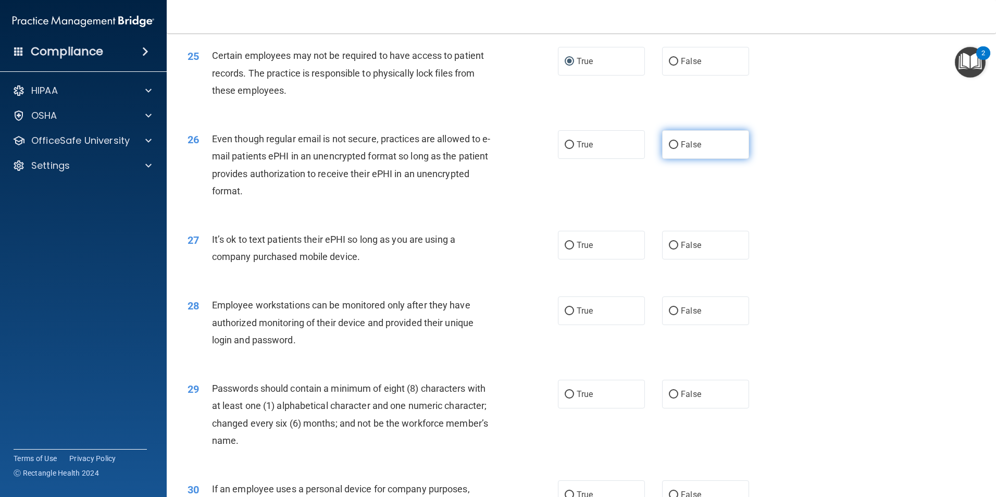
click at [674, 159] on label "False" at bounding box center [705, 144] width 87 height 29
click at [674, 149] on input "False" at bounding box center [673, 145] width 9 height 8
radio input "true"
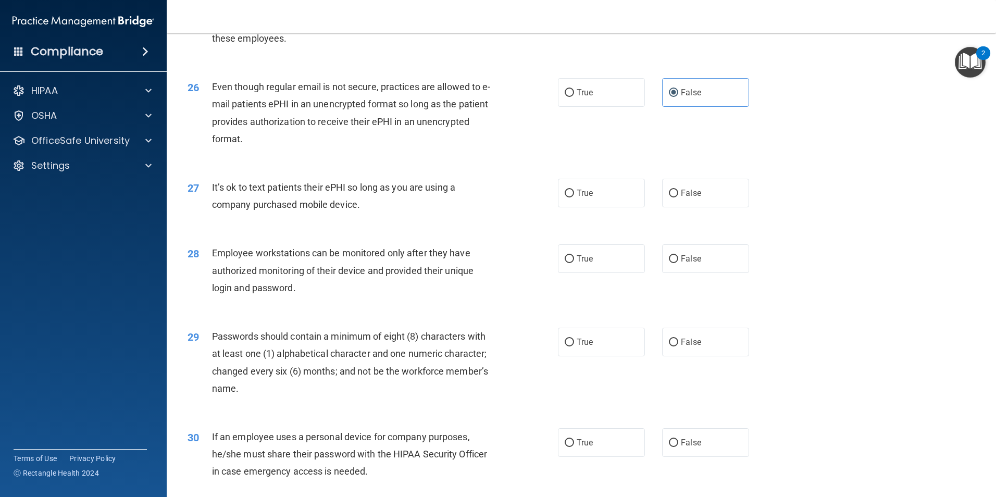
click at [669, 197] on input "False" at bounding box center [673, 194] width 9 height 8
radio input "true"
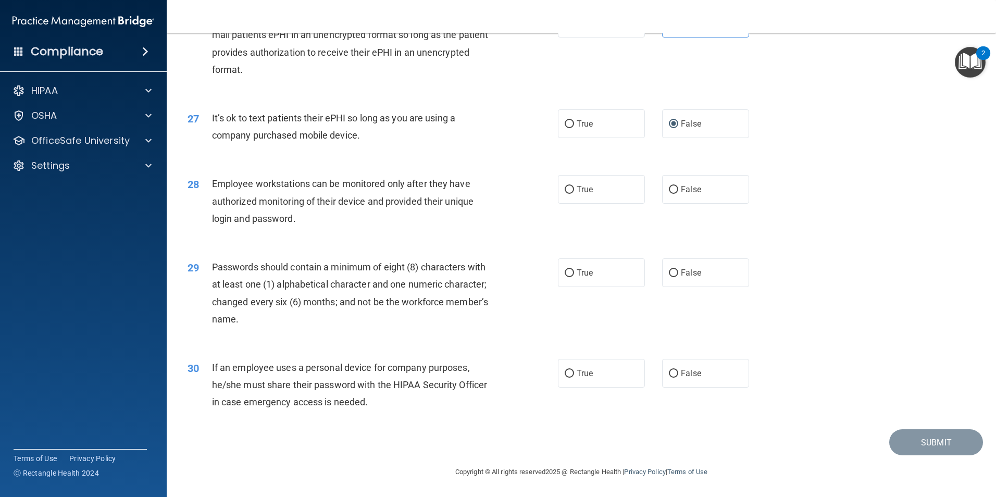
scroll to position [2118, 0]
click at [664, 194] on label "False" at bounding box center [705, 189] width 87 height 29
click at [669, 194] on input "False" at bounding box center [673, 190] width 9 height 8
radio input "true"
click at [617, 281] on label "True" at bounding box center [601, 272] width 87 height 29
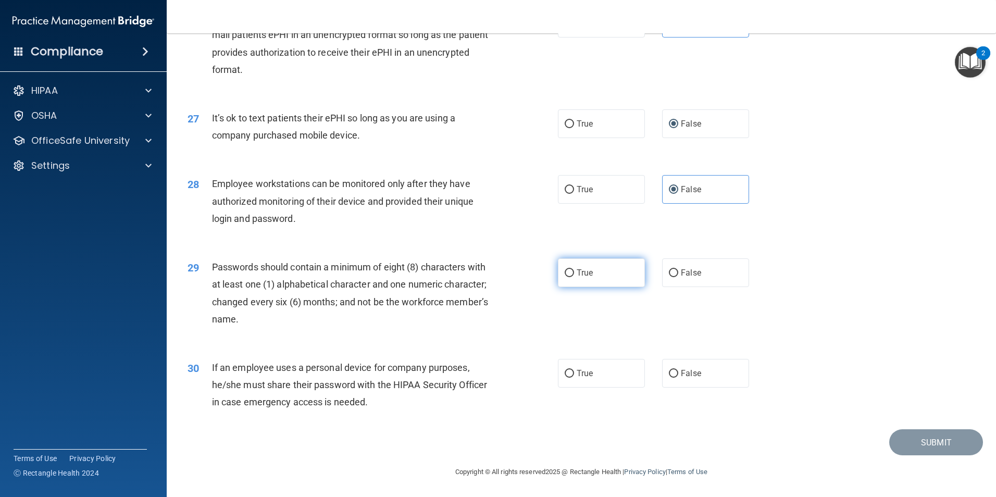
click at [574, 277] on input "True" at bounding box center [569, 273] width 9 height 8
radio input "true"
click at [669, 372] on input "False" at bounding box center [673, 374] width 9 height 8
radio input "true"
click at [924, 446] on button "Submit" at bounding box center [936, 442] width 94 height 27
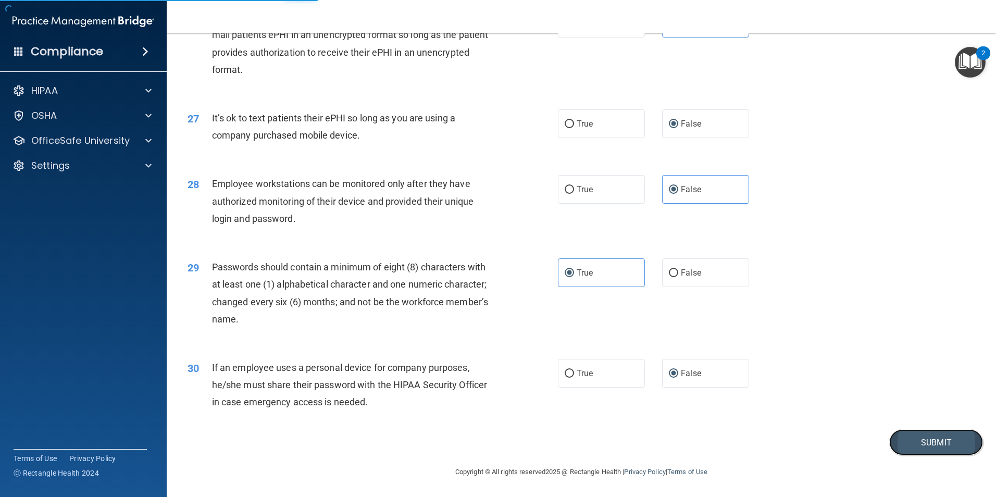
click at [889, 429] on button "Submit" at bounding box center [936, 442] width 94 height 27
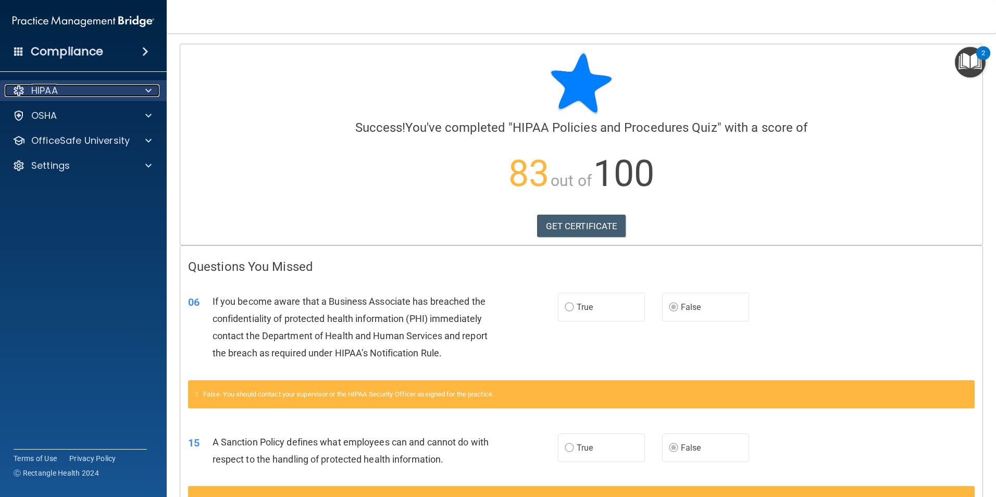
click at [74, 92] on div "HIPAA" at bounding box center [69, 90] width 129 height 13
click at [117, 42] on div "Compliance" at bounding box center [83, 51] width 167 height 23
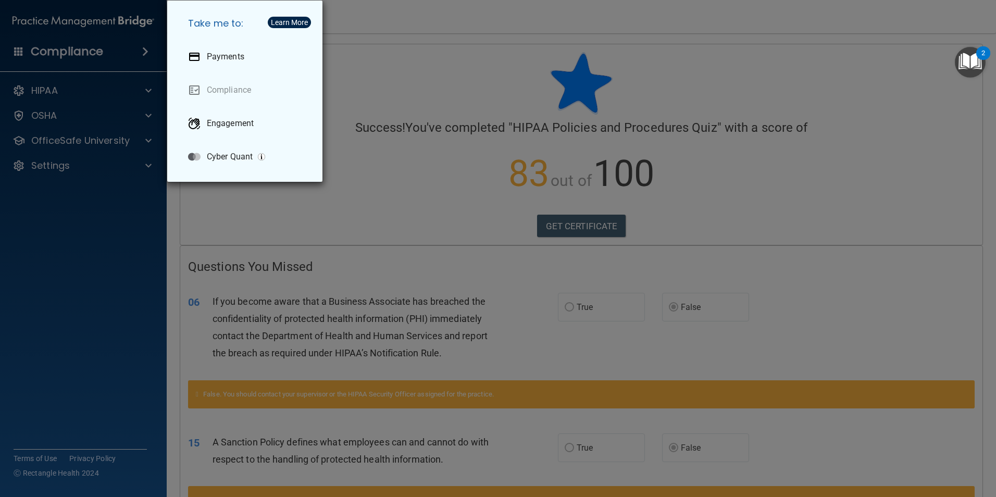
click at [134, 51] on div "Take me to: Payments Compliance Engagement Cyber Quant" at bounding box center [498, 248] width 996 height 497
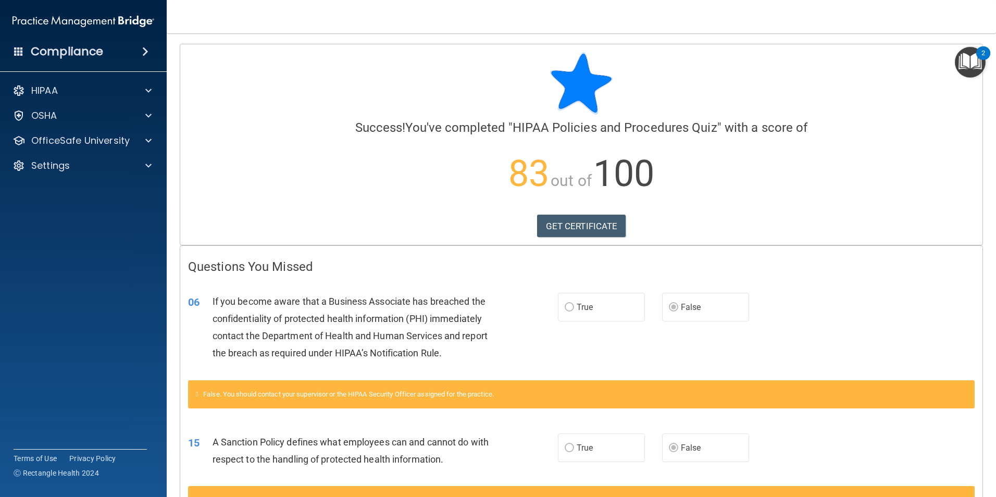
click at [144, 55] on span at bounding box center [145, 51] width 6 height 13
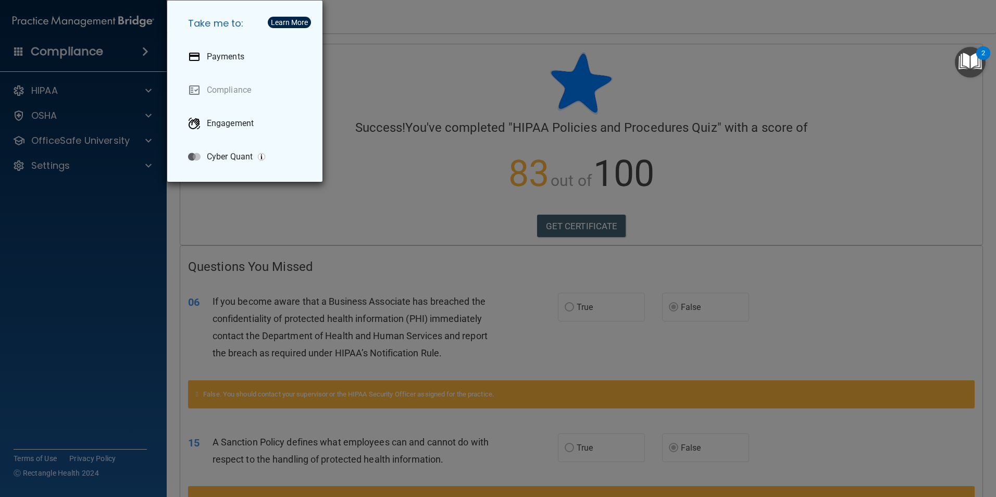
click at [144, 55] on div "Take me to: Payments Compliance Engagement Cyber Quant" at bounding box center [498, 248] width 996 height 497
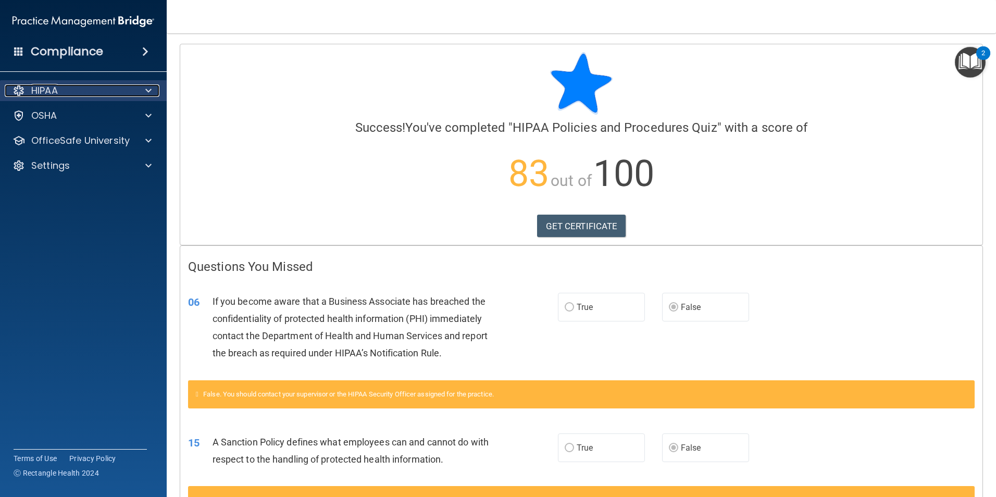
click at [41, 95] on p "HIPAA" at bounding box center [44, 90] width 27 height 13
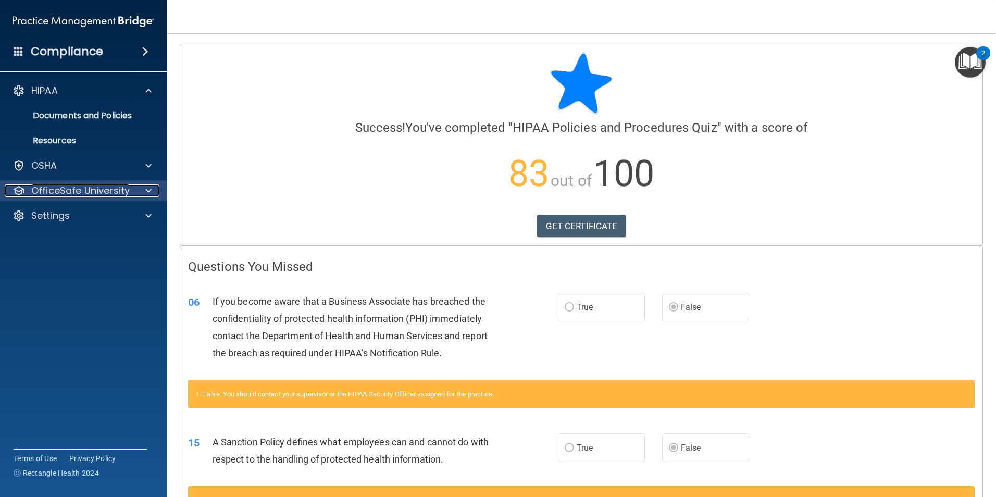
click at [139, 190] on div at bounding box center [147, 190] width 26 height 13
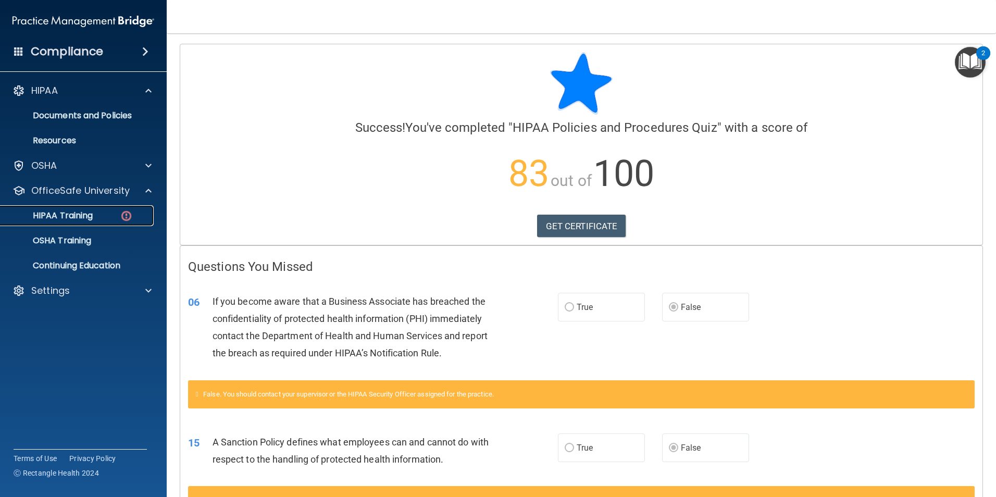
click at [109, 221] on link "HIPAA Training" at bounding box center [72, 215] width 164 height 21
